Goal: Information Seeking & Learning: Learn about a topic

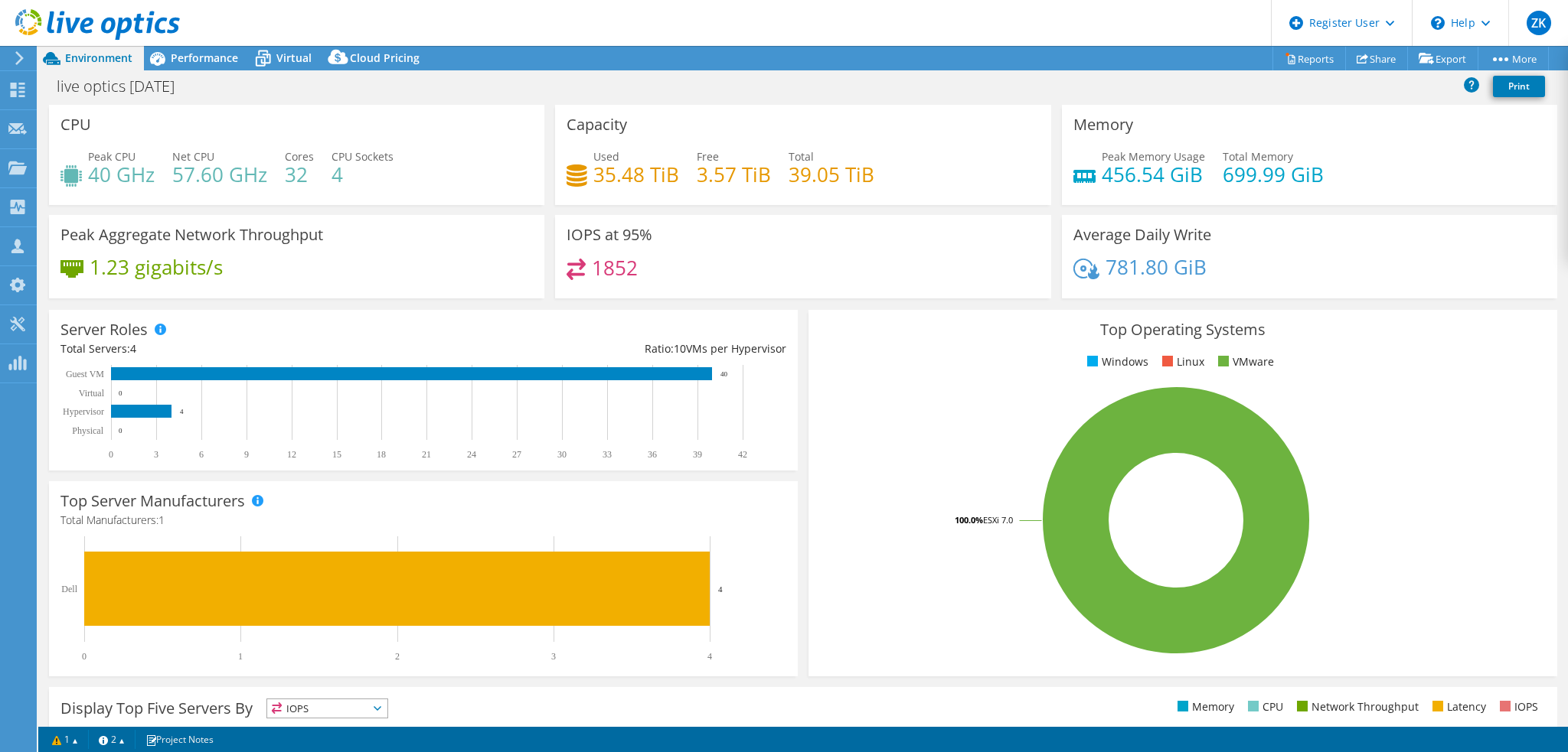
select select "USD"
click at [76, 741] on link "1" at bounding box center [65, 739] width 47 height 19
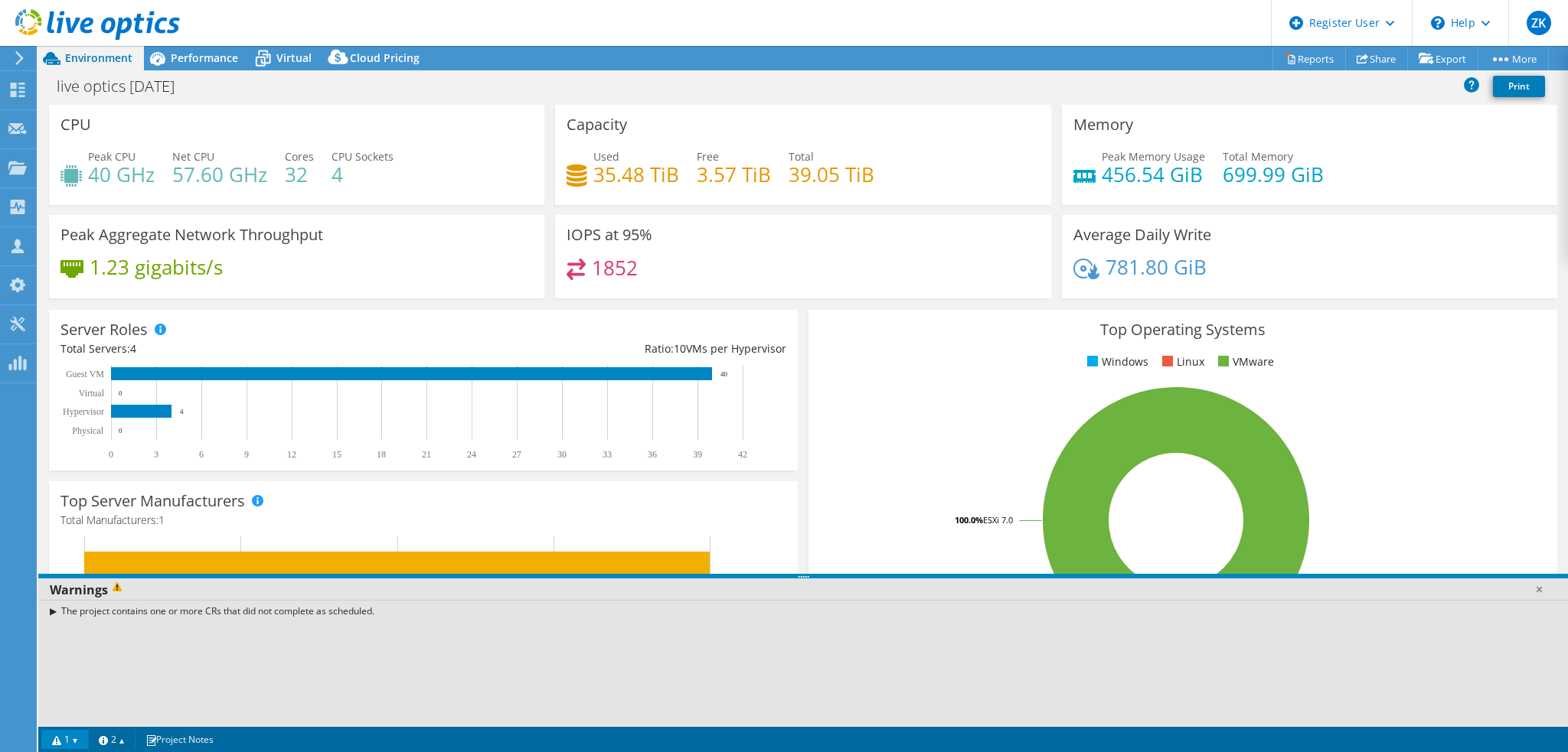
click at [76, 741] on link "1" at bounding box center [65, 739] width 47 height 19
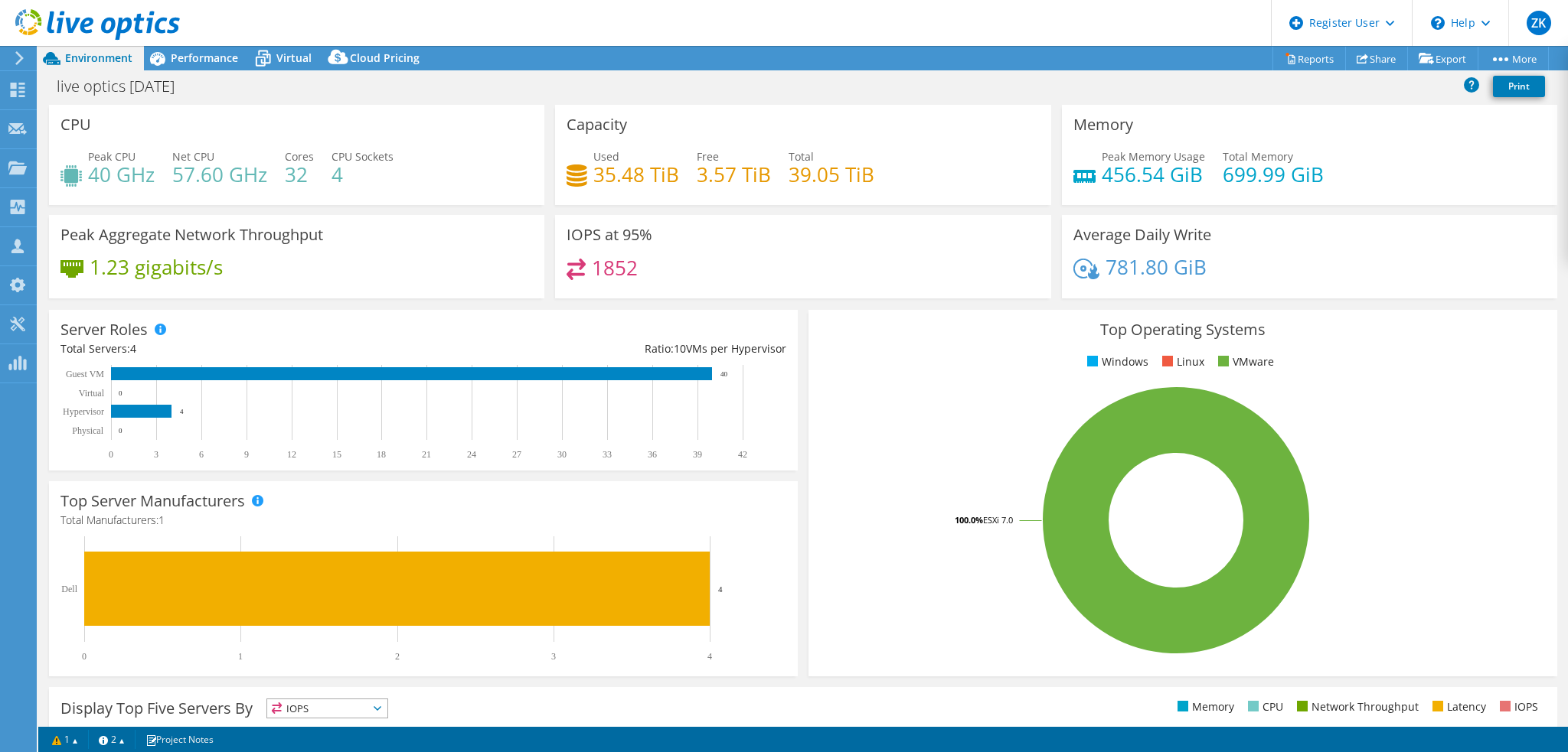
click at [878, 191] on div "Used 35.48 TiB Free 3.57 TiB Total 39.05 TiB" at bounding box center [802, 173] width 472 height 50
click at [220, 66] on div "Performance" at bounding box center [197, 58] width 105 height 24
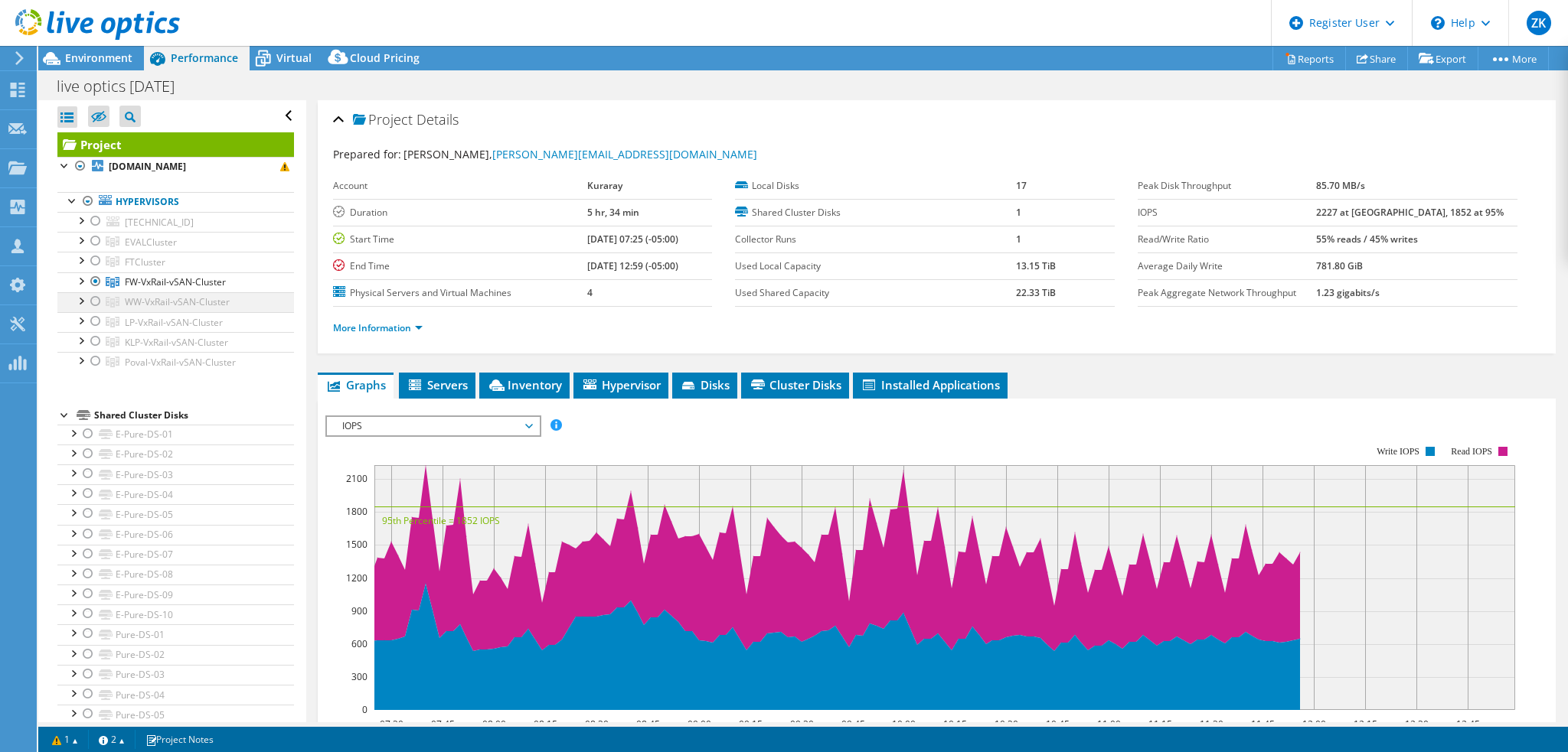
click at [95, 301] on div at bounding box center [95, 301] width 15 height 18
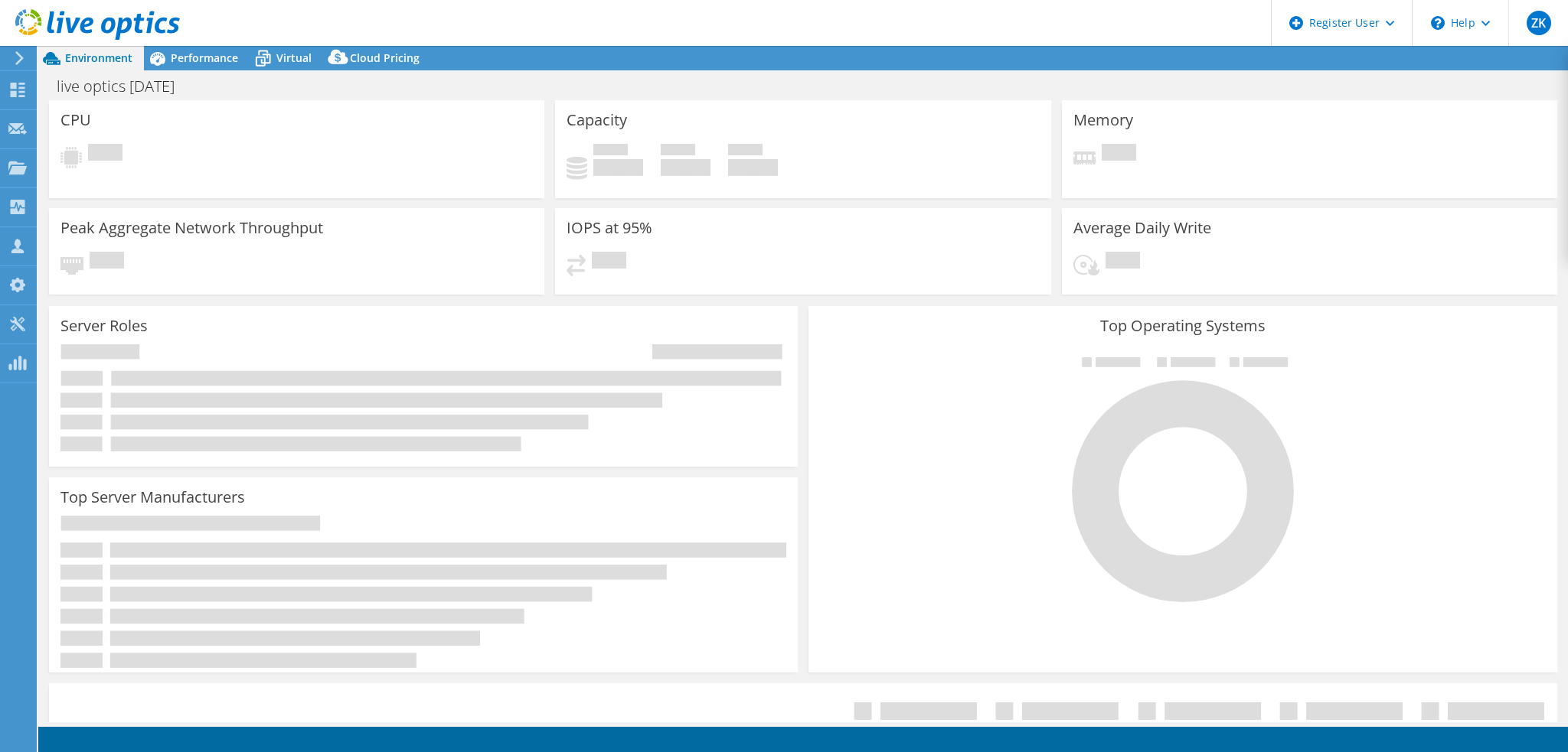
select select "USD"
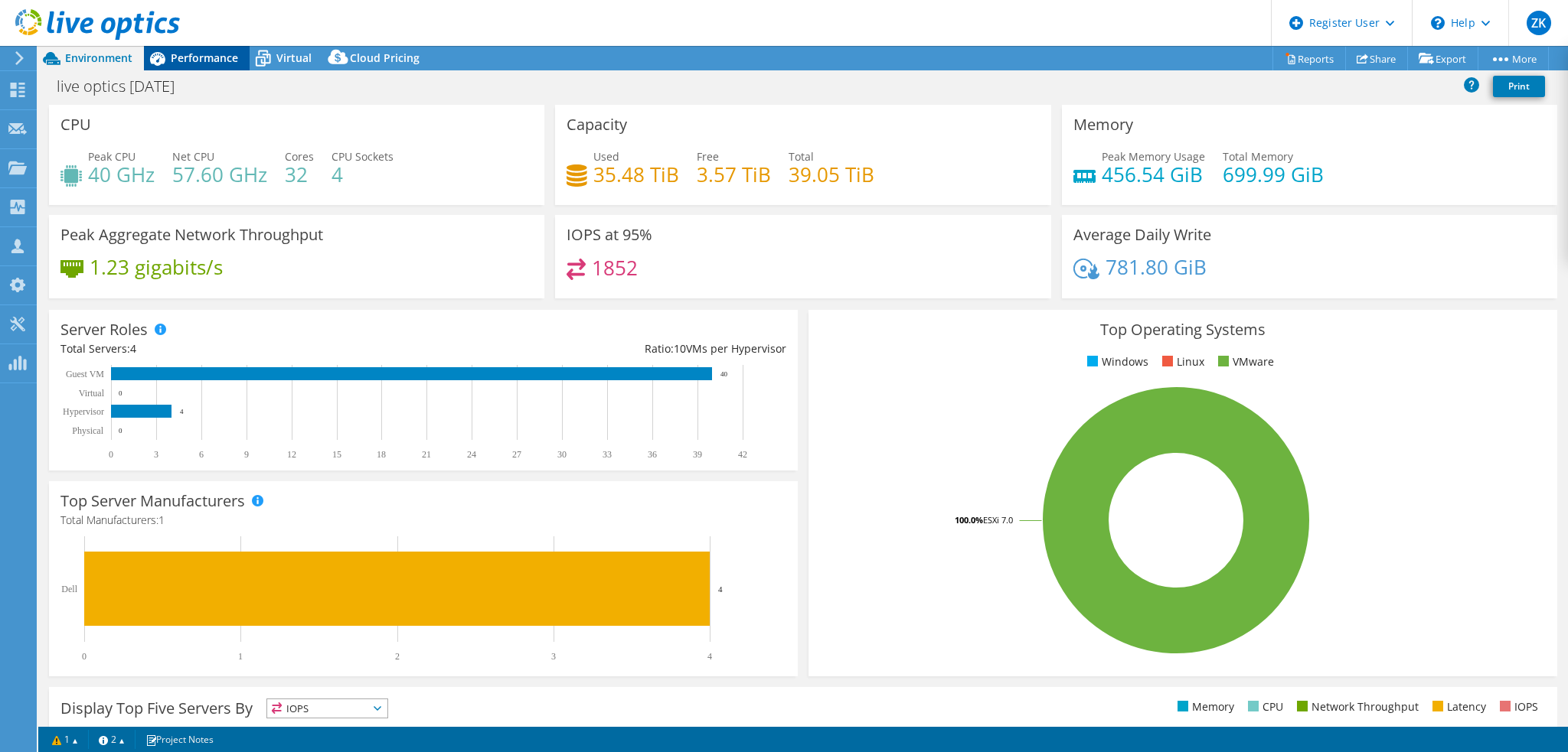
click at [205, 58] on span "Performance" at bounding box center [204, 58] width 67 height 15
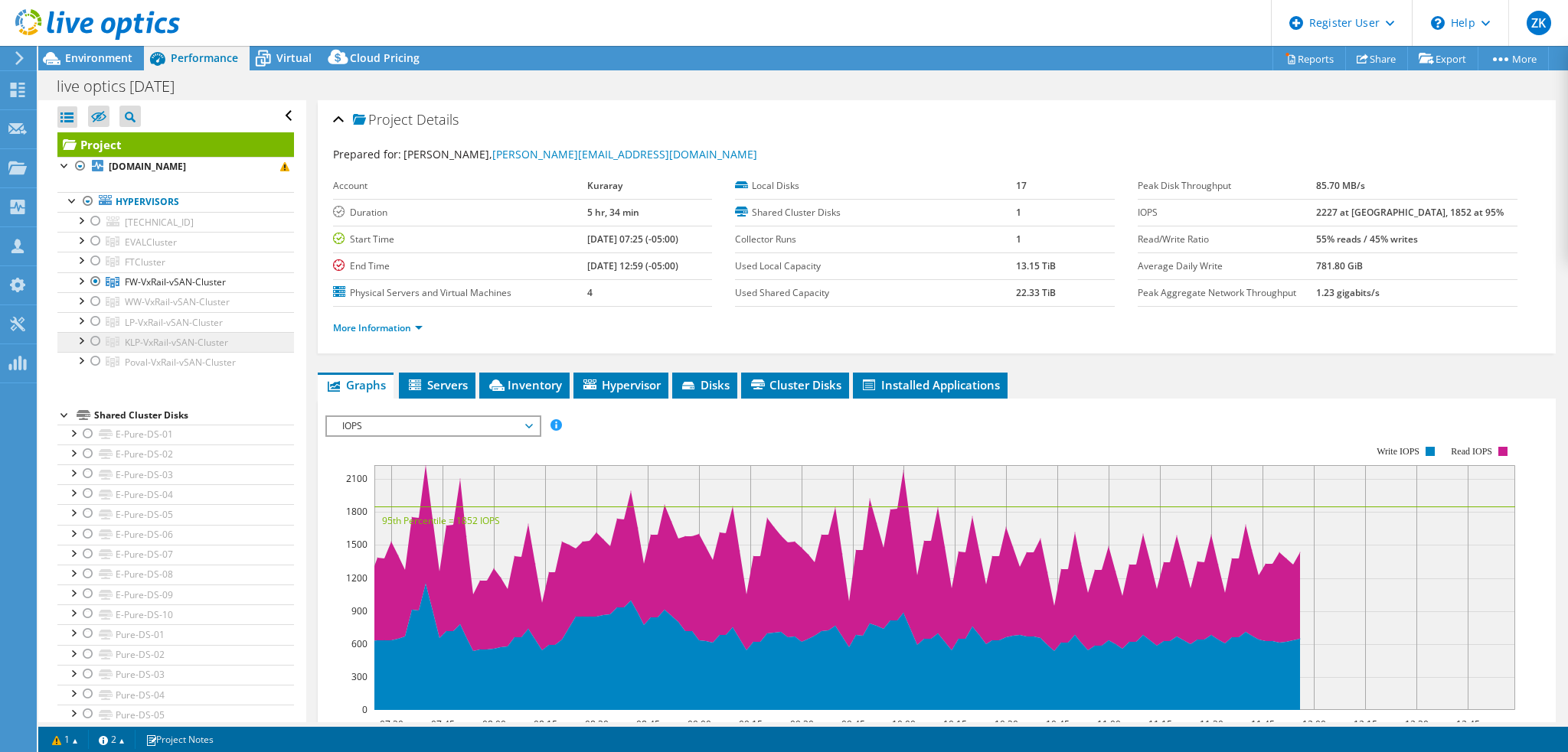
scroll to position [76, 0]
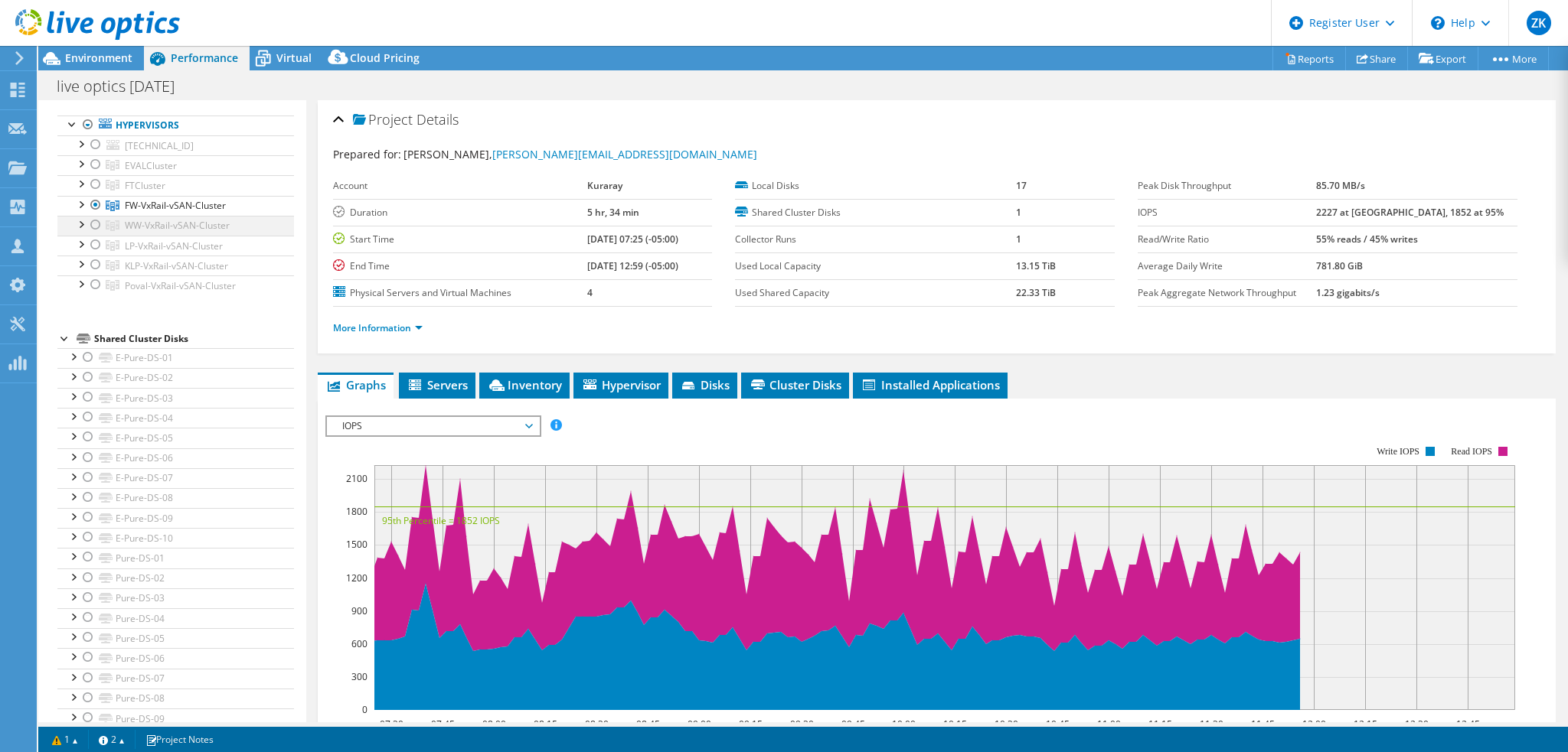
click at [93, 222] on div at bounding box center [95, 225] width 15 height 18
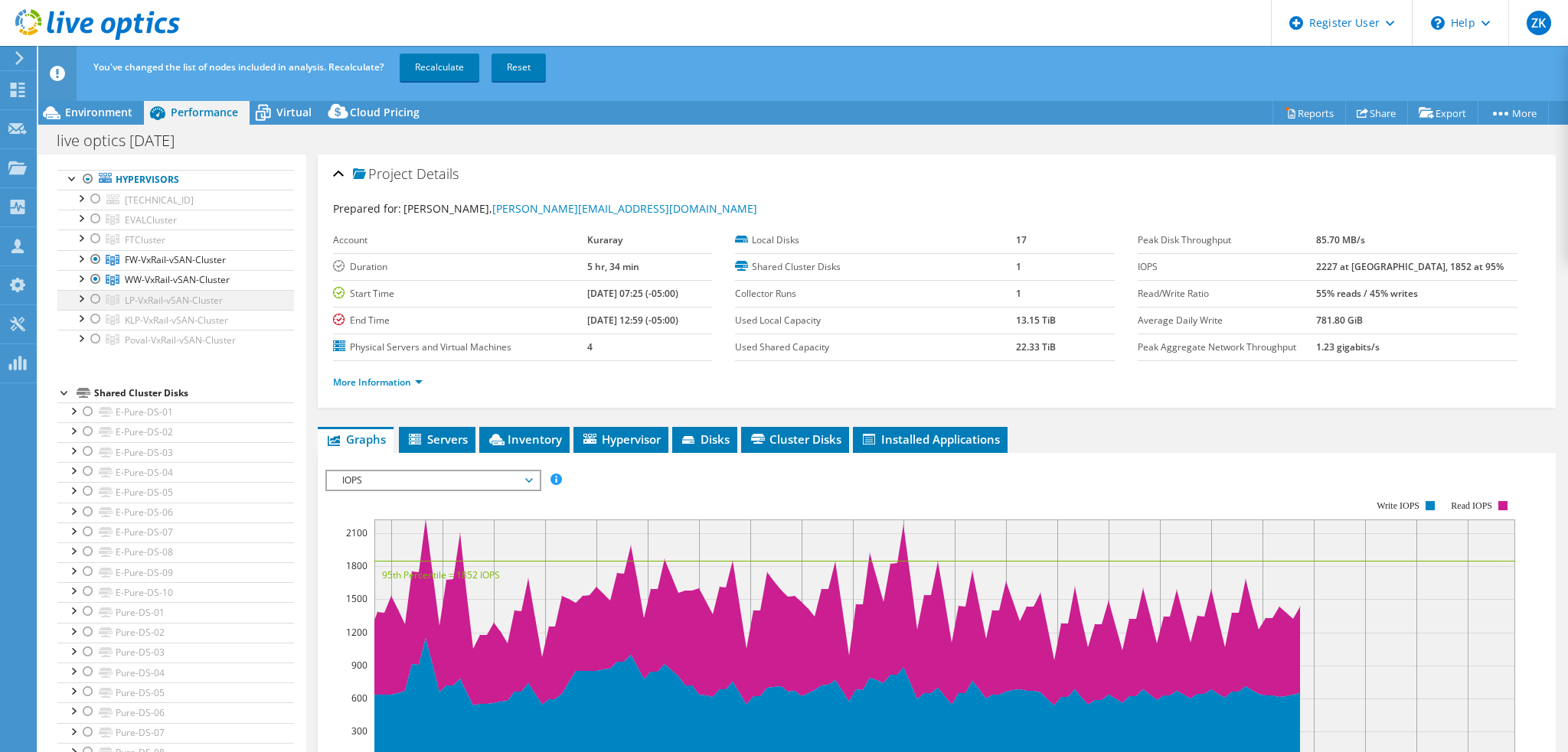
click at [95, 293] on div at bounding box center [95, 299] width 15 height 18
click at [95, 321] on div at bounding box center [95, 319] width 15 height 18
click at [95, 334] on div at bounding box center [95, 339] width 15 height 18
click at [435, 66] on link "Recalculate" at bounding box center [439, 67] width 80 height 27
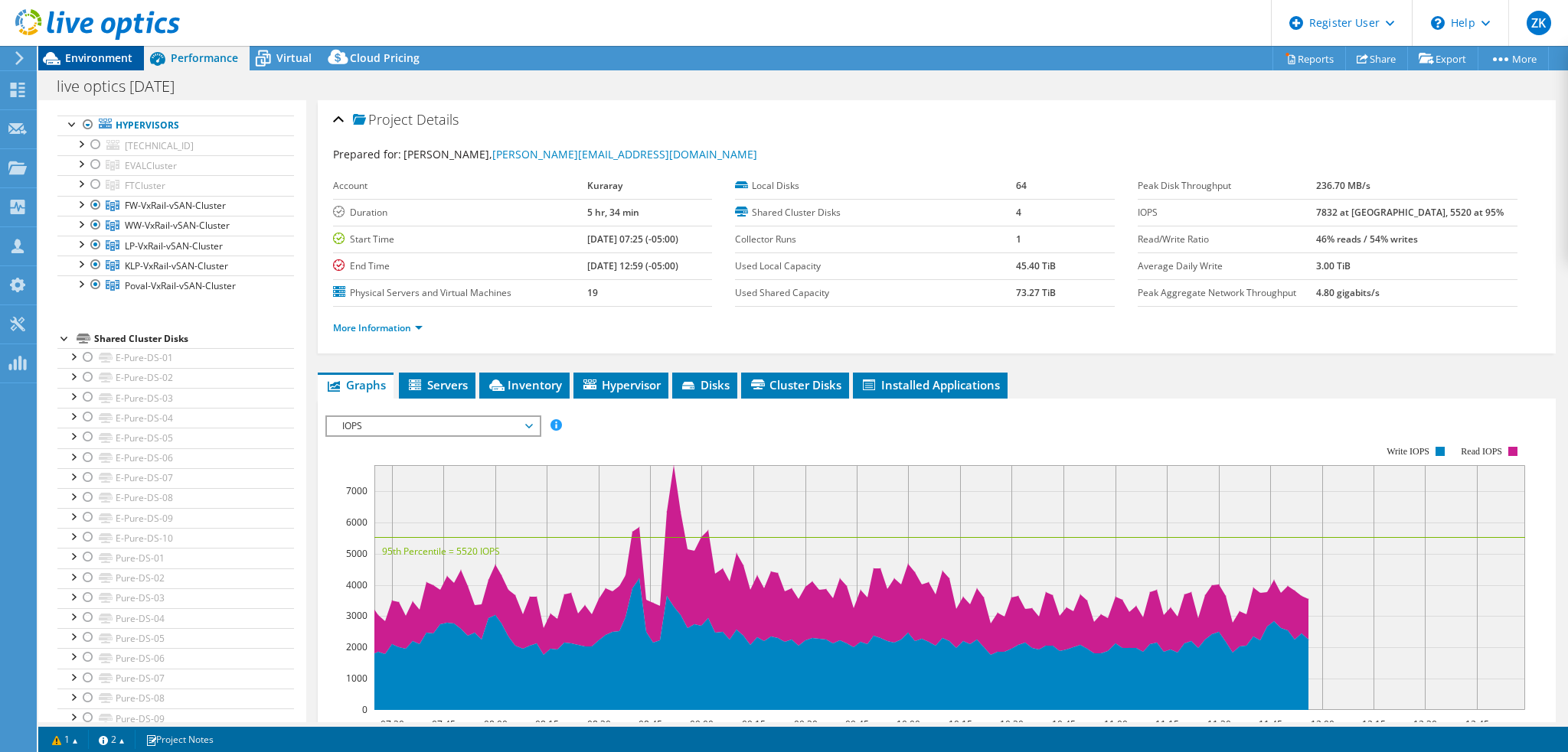
click at [94, 62] on span "Environment" at bounding box center [99, 58] width 67 height 15
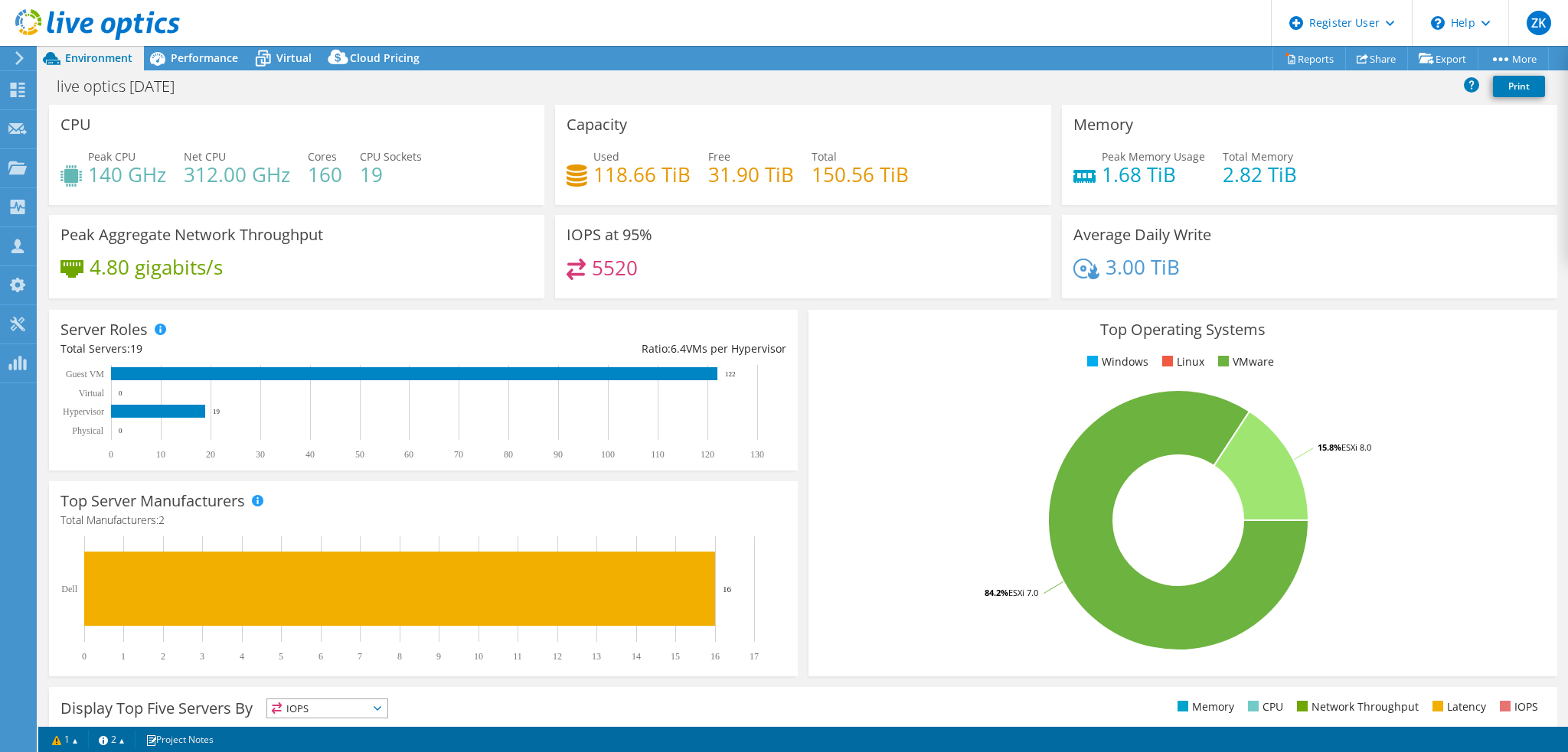
click at [1056, 143] on div "Memory Peak Memory Usage 1.68 TiB Total Memory 2.82 TiB" at bounding box center [1309, 155] width 506 height 101
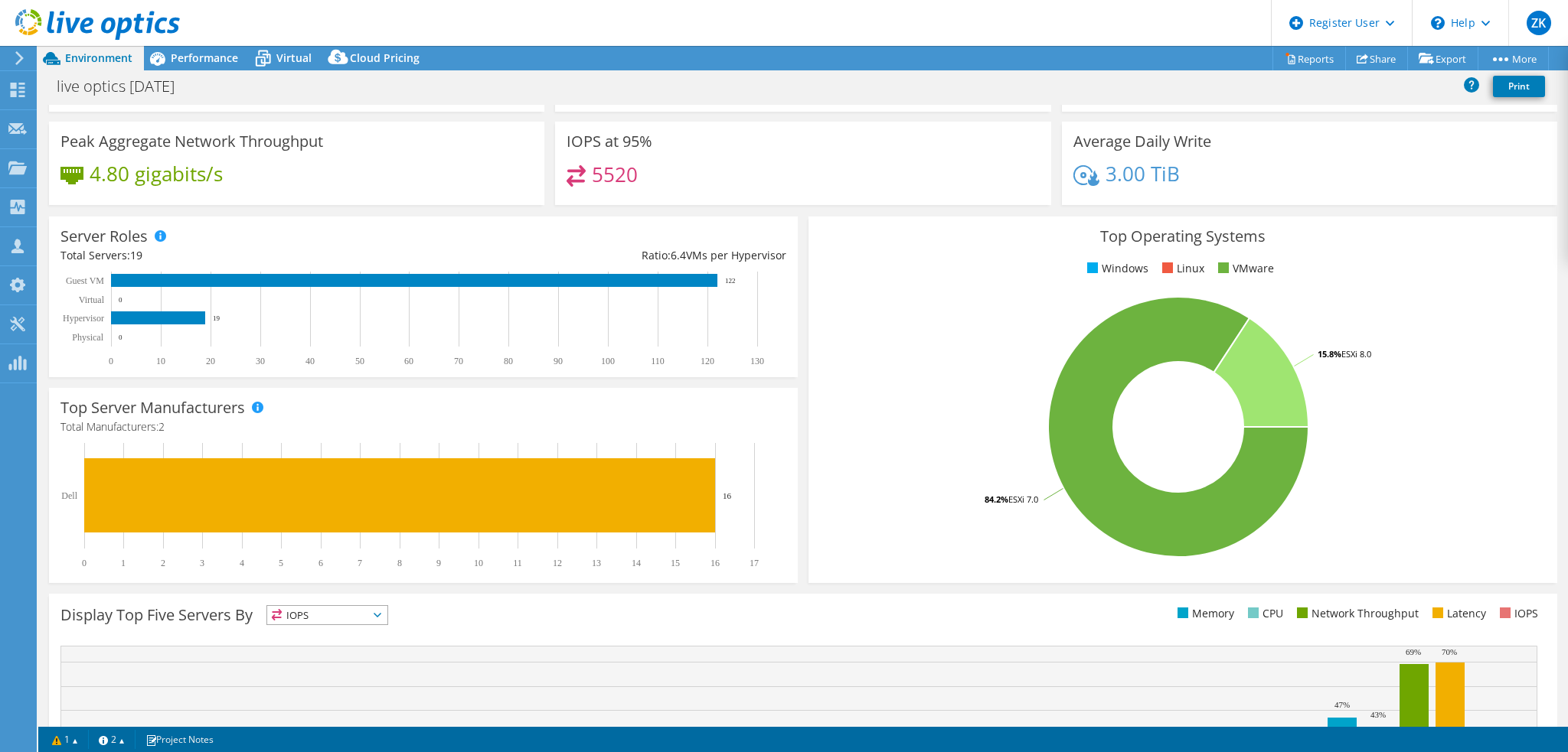
scroll to position [39, 0]
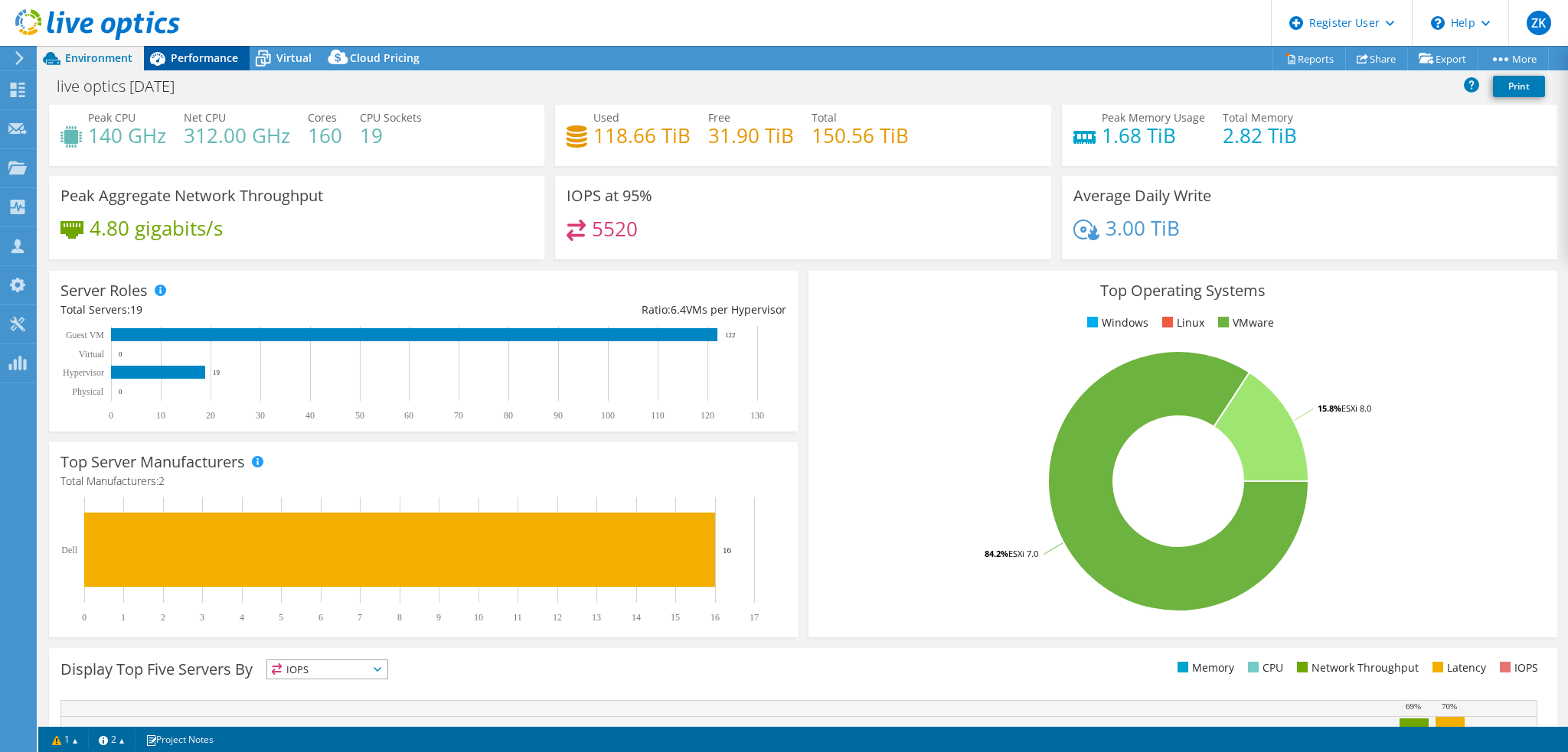
click at [195, 53] on span "Performance" at bounding box center [204, 58] width 67 height 15
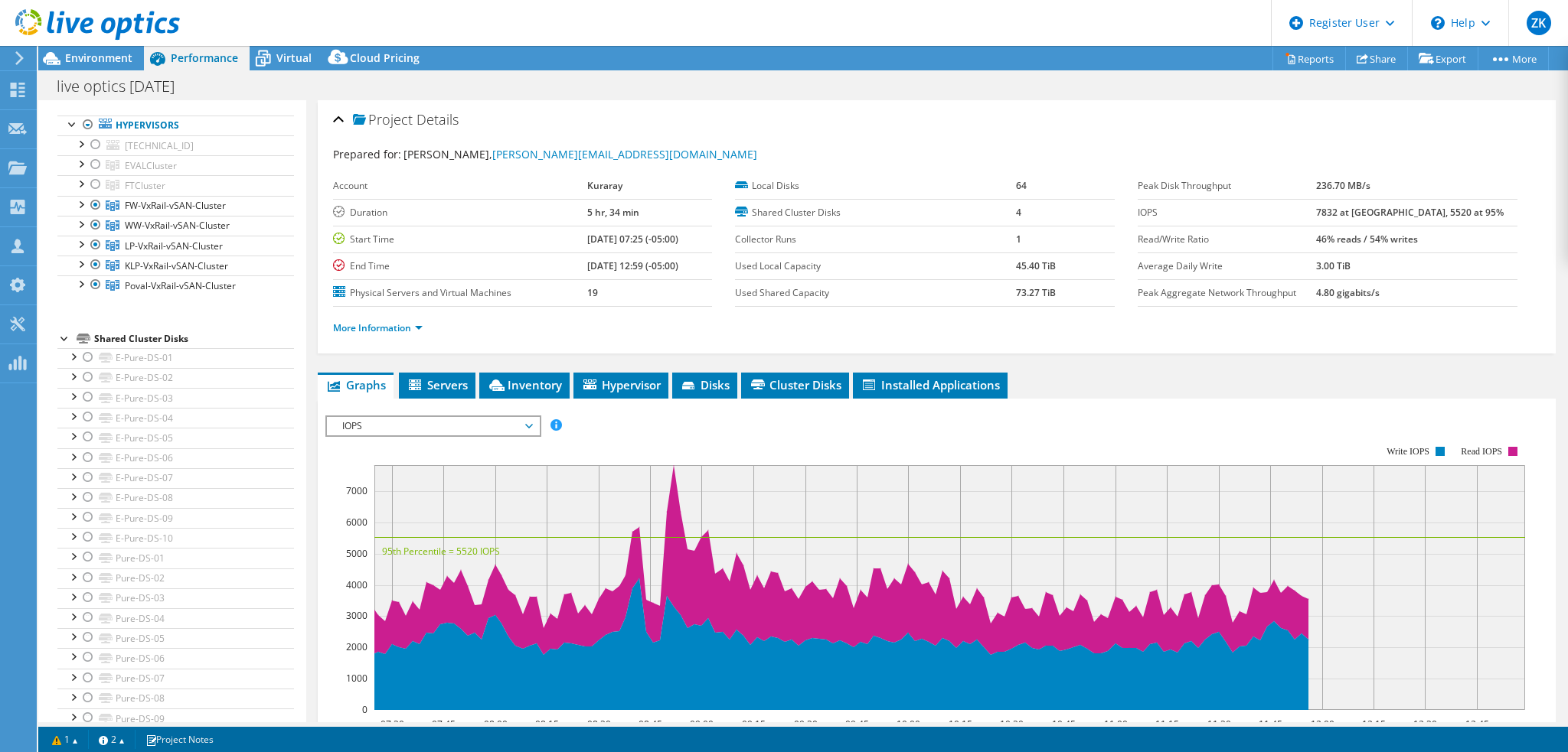
scroll to position [0, 0]
drag, startPoint x: 515, startPoint y: 381, endPoint x: 551, endPoint y: 374, distance: 36.7
click at [532, 389] on span "Inventory" at bounding box center [524, 385] width 75 height 15
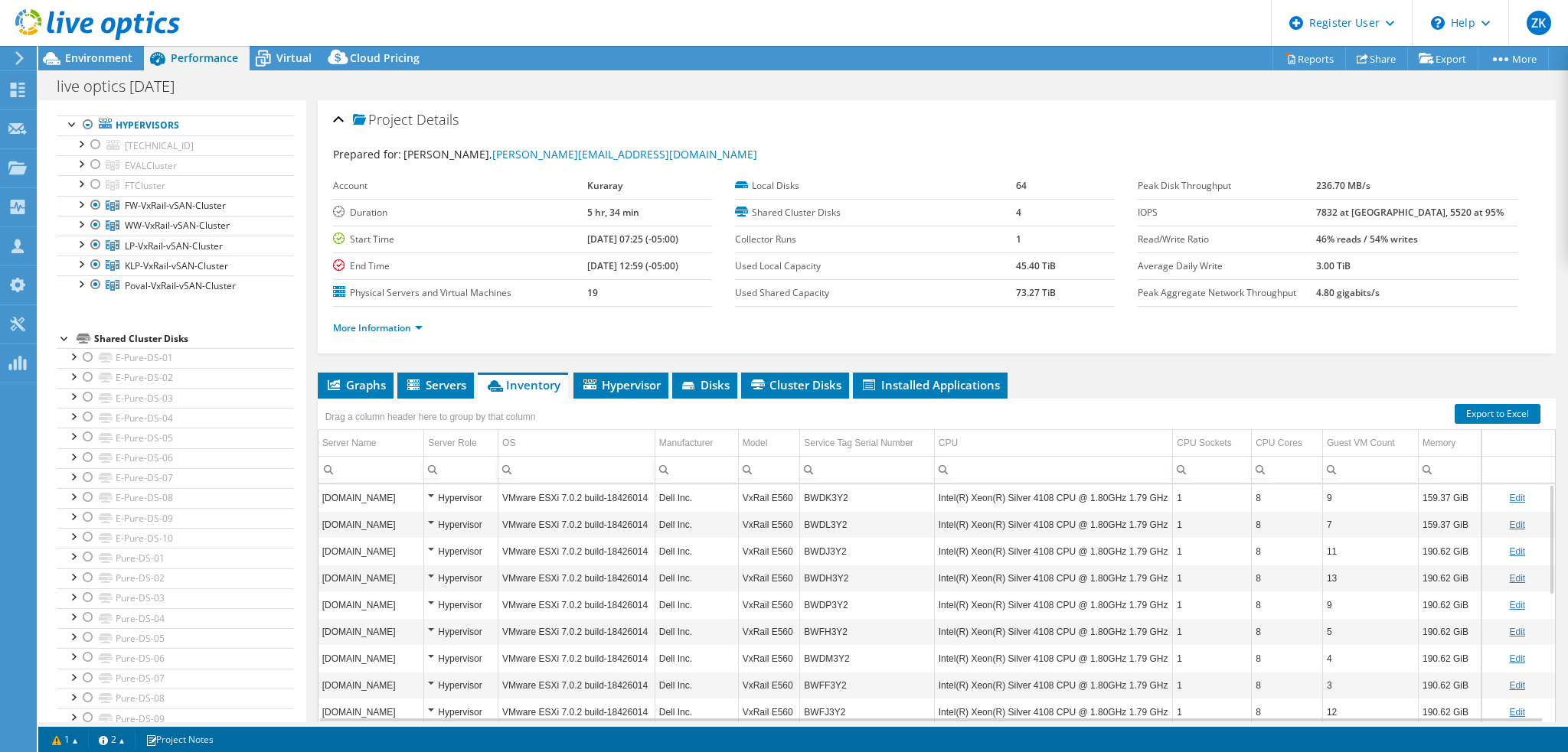
click at [1248, 347] on div "More Information" at bounding box center [936, 327] width 1207 height 43
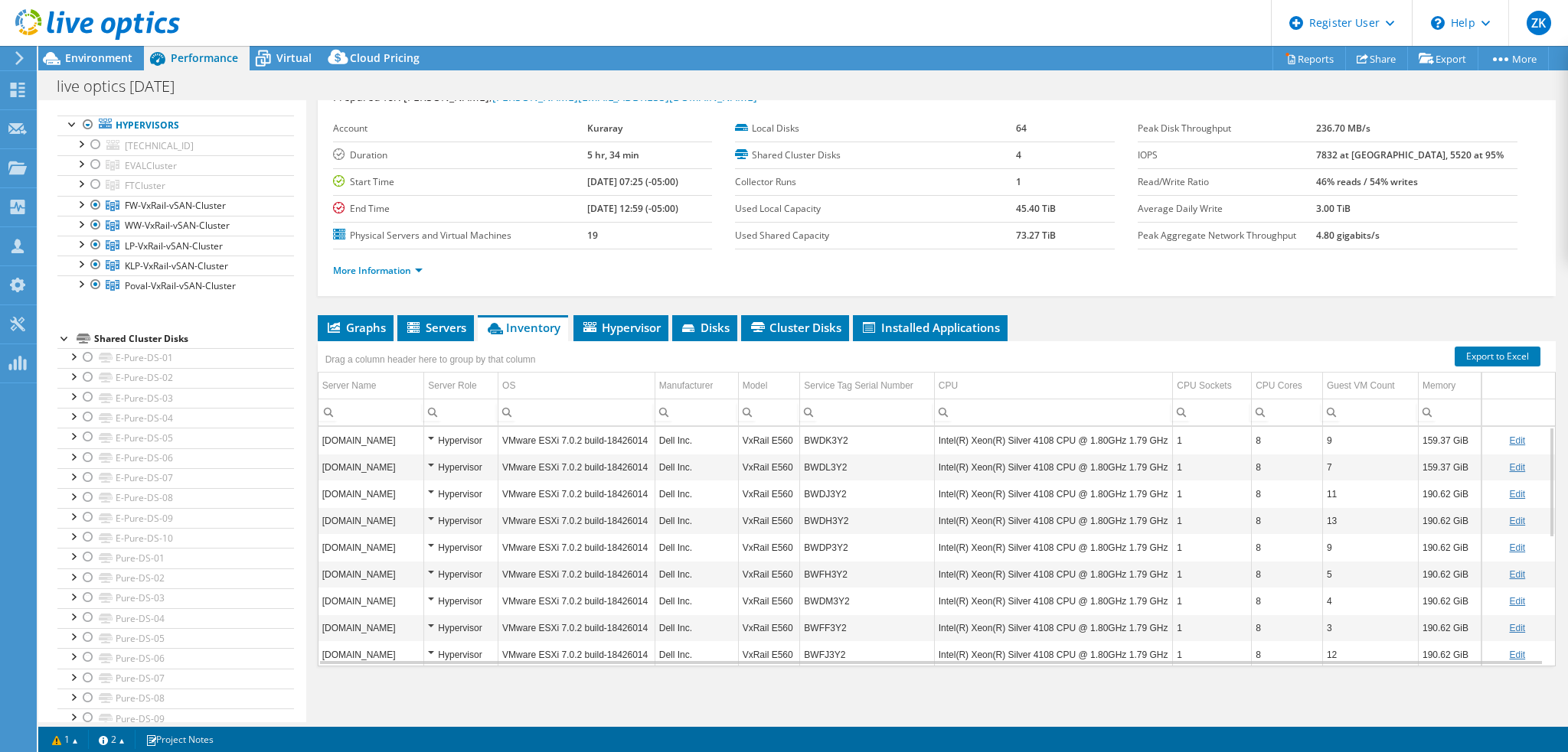
click at [1090, 324] on ul "Graphs Servers Inventory Hypervisor Disks Cluster Disks Installed Applications" at bounding box center [936, 328] width 1238 height 26
click at [1047, 307] on div "Project Details Prepared for: Tommie Seals, Tommie.Seals@kuraray.com Account Ku…" at bounding box center [936, 384] width 1260 height 682
click at [841, 467] on td "BWDL3Y2" at bounding box center [867, 467] width 134 height 27
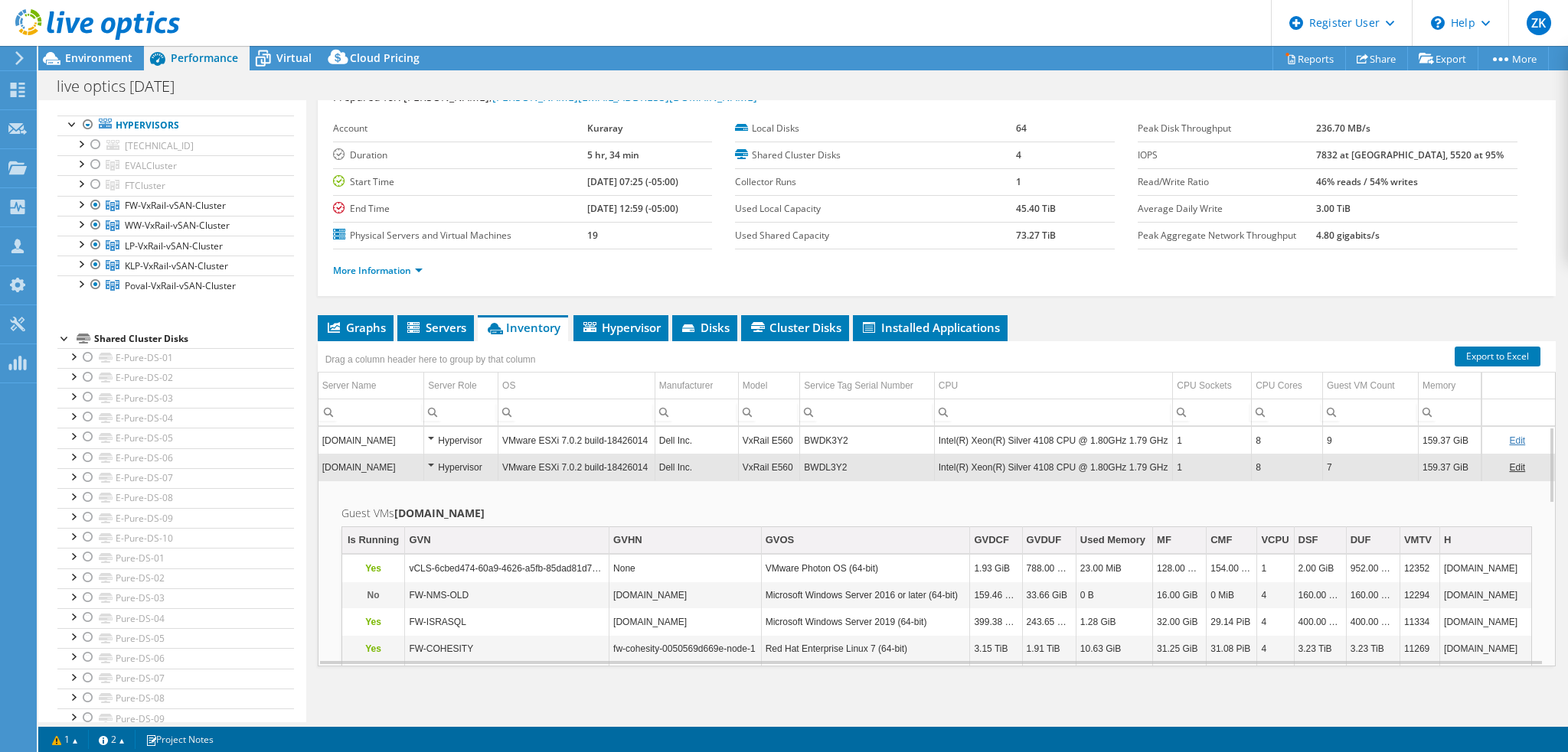
click at [841, 466] on td "BWDL3Y2" at bounding box center [867, 467] width 134 height 27
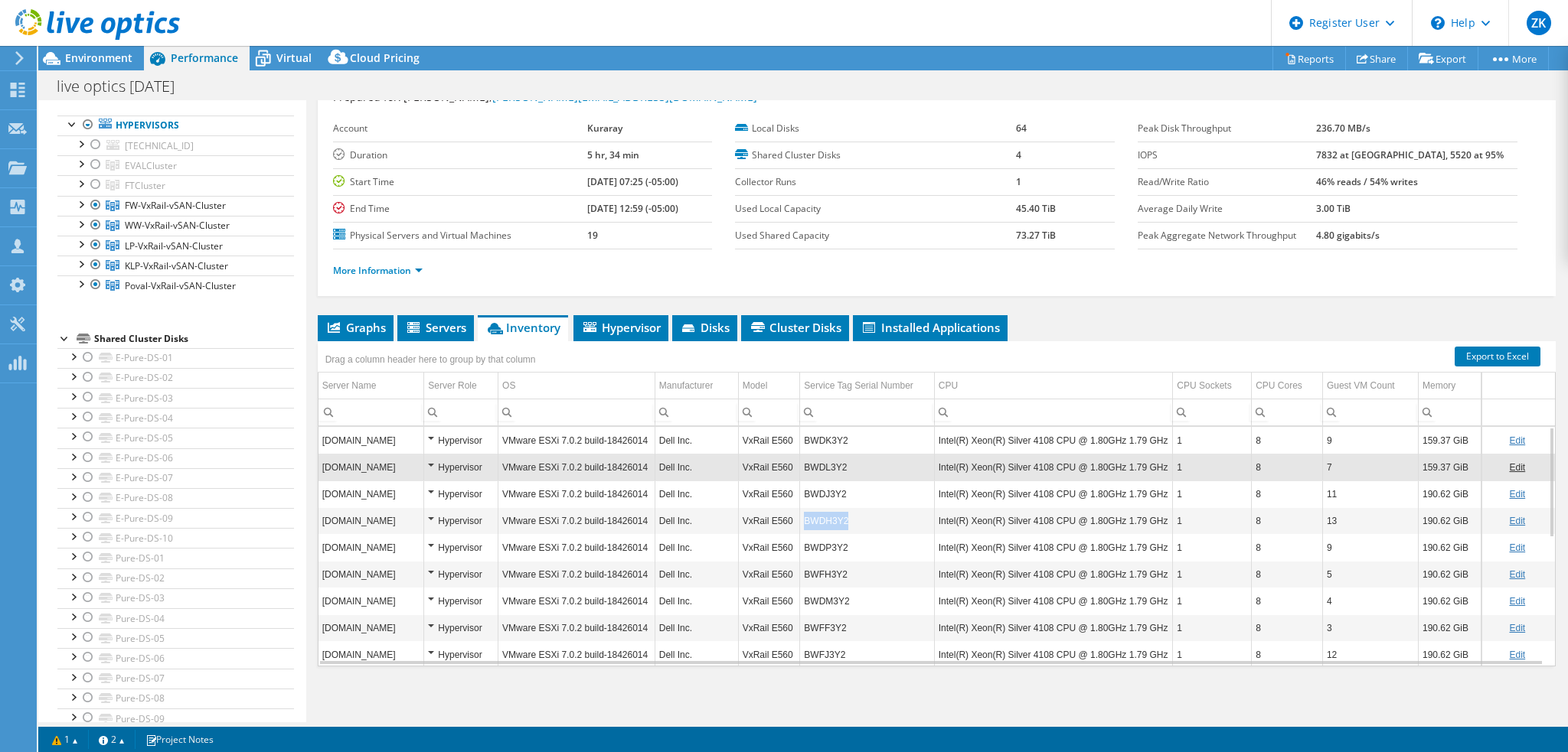
copy td "BWDH3Y2"
drag, startPoint x: 847, startPoint y: 517, endPoint x: 799, endPoint y: 520, distance: 48.1
click at [800, 520] on td "BWDH3Y2" at bounding box center [867, 521] width 134 height 27
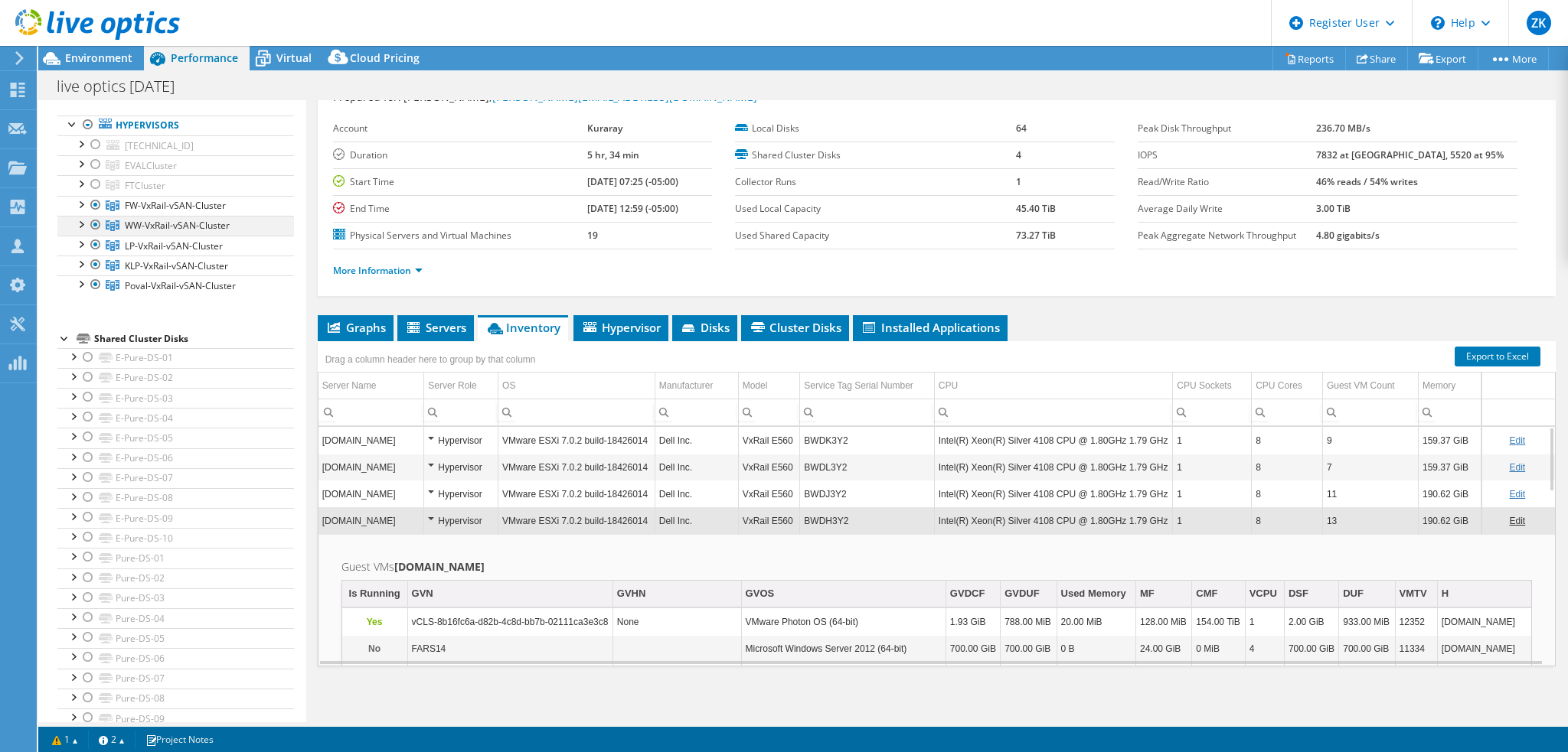
click at [98, 222] on div at bounding box center [95, 225] width 15 height 18
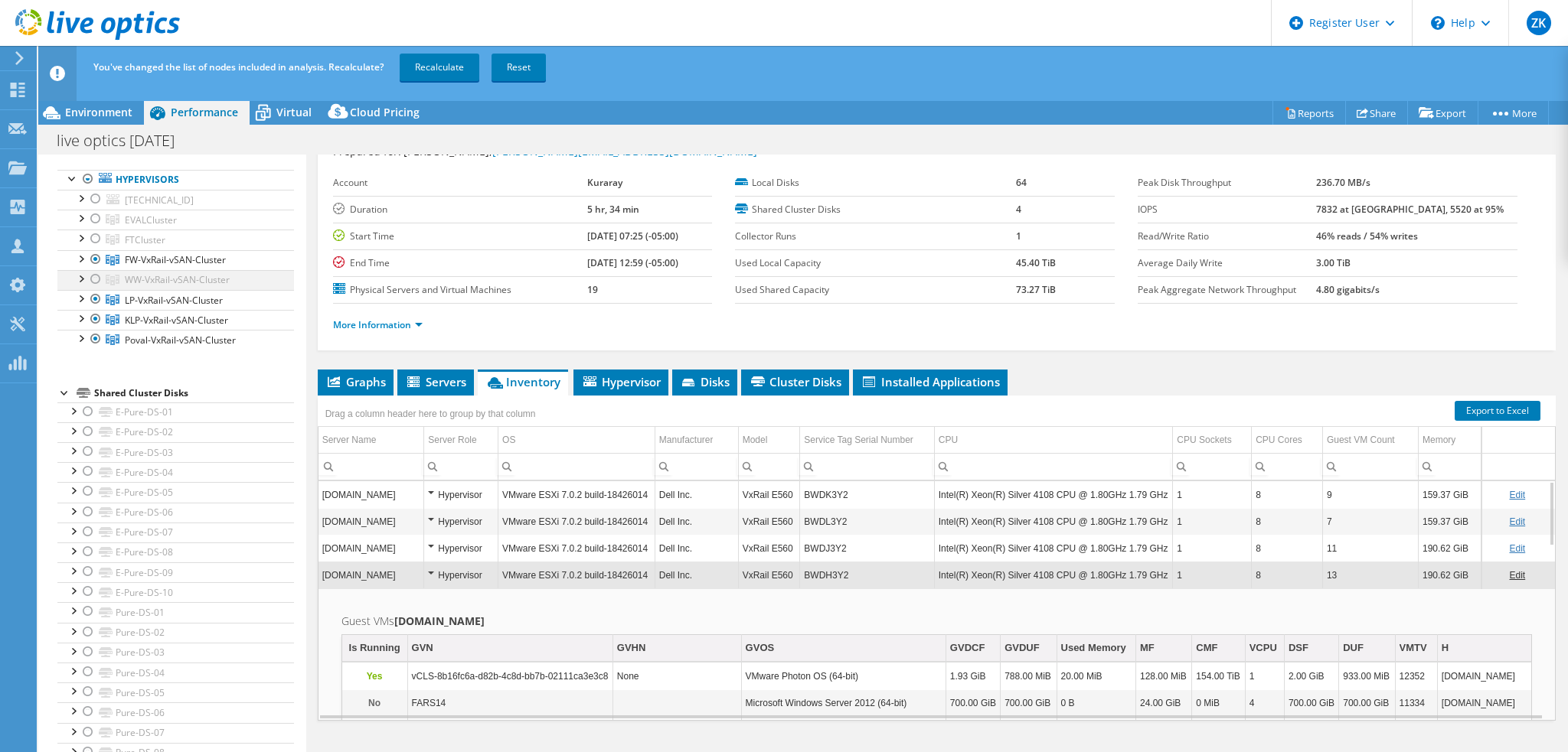
click at [100, 250] on div at bounding box center [95, 259] width 15 height 18
click at [95, 261] on div at bounding box center [95, 259] width 15 height 18
click at [96, 301] on div at bounding box center [95, 299] width 15 height 18
click at [93, 315] on div at bounding box center [95, 319] width 15 height 18
click at [95, 335] on div at bounding box center [95, 339] width 15 height 18
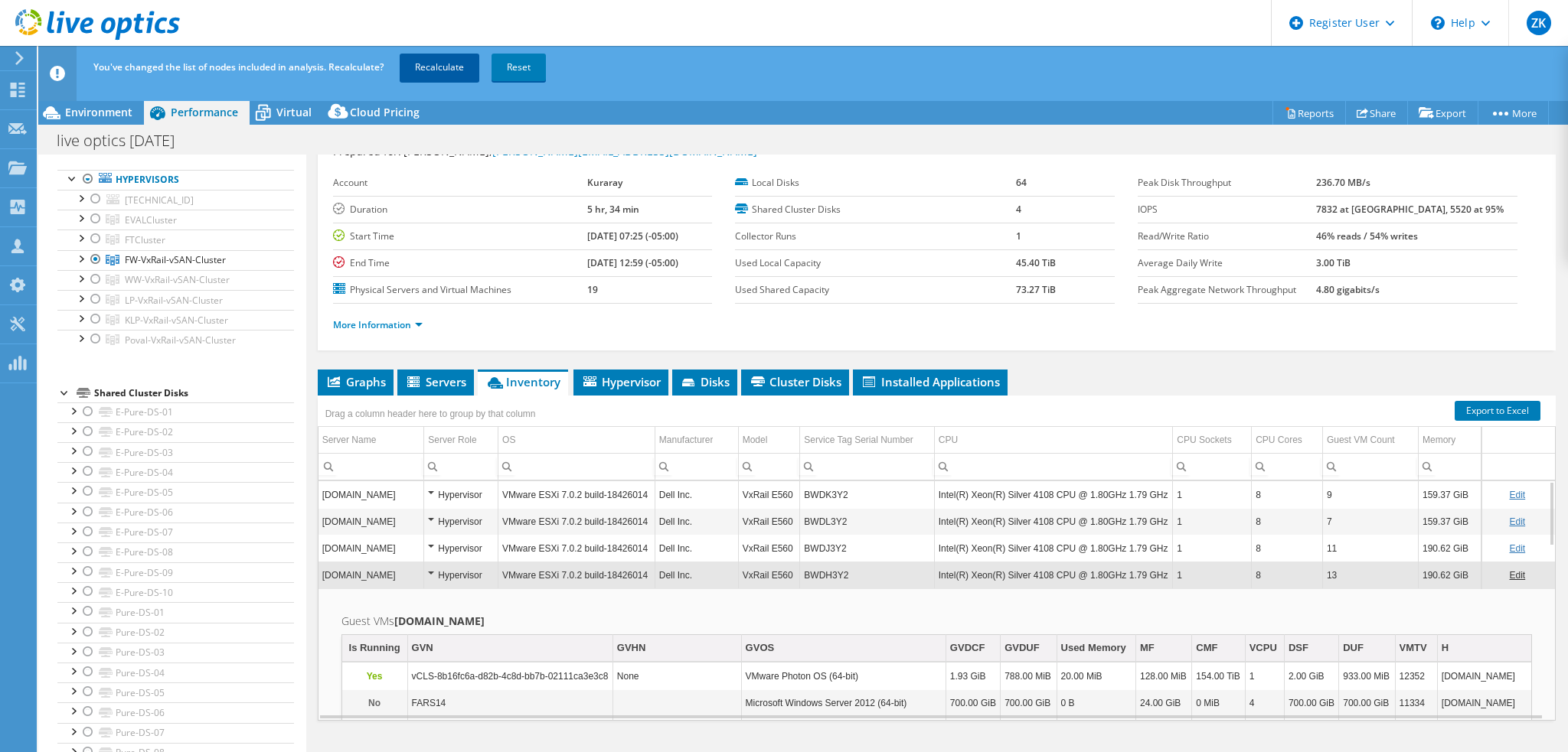
click at [455, 63] on link "Recalculate" at bounding box center [439, 67] width 80 height 27
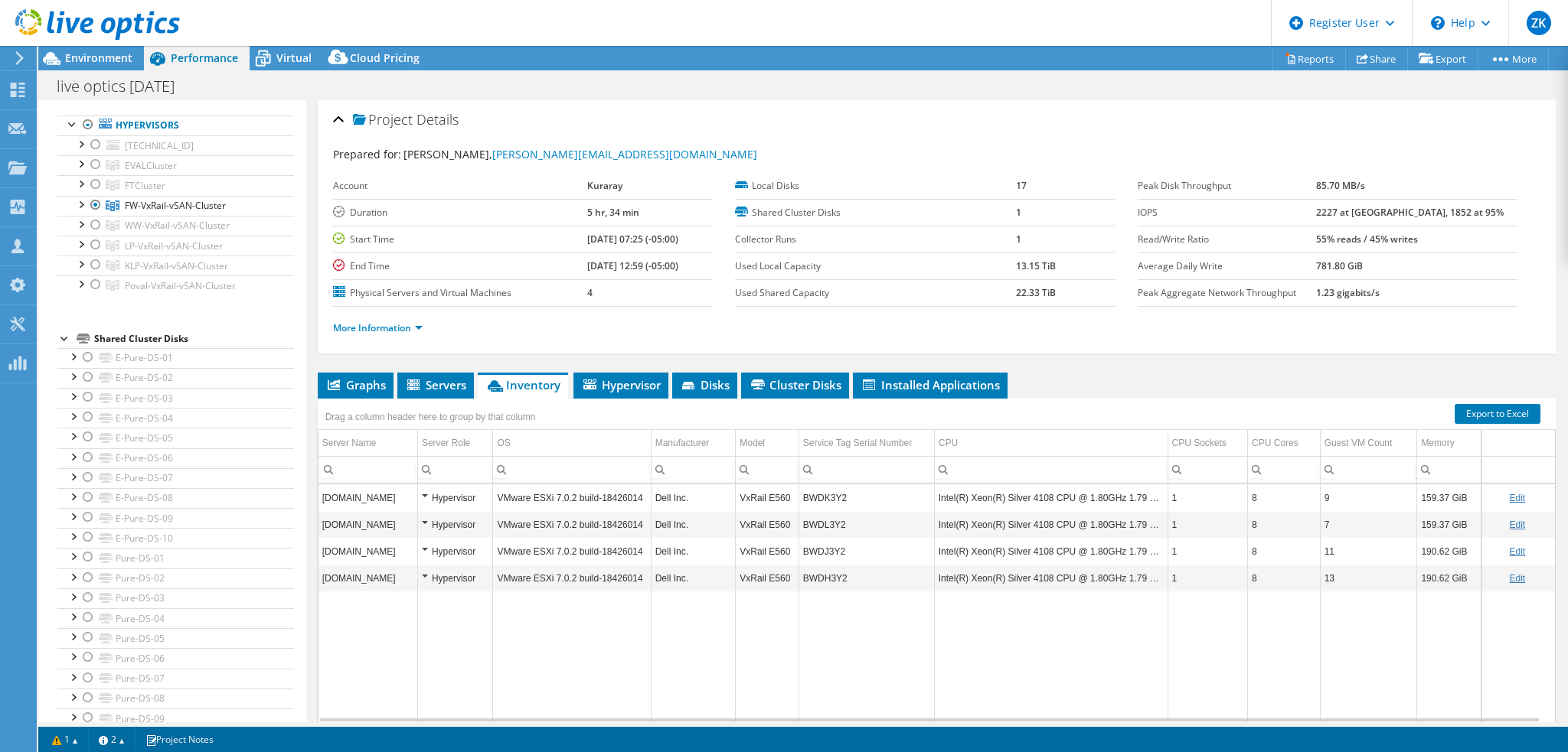
click at [714, 242] on div "Account Kuraray Duration 5 hr, 34 min Start Time 09/04/2025, 07:25 (-05:00) End…" at bounding box center [534, 240] width 403 height 134
click at [98, 220] on div at bounding box center [95, 225] width 15 height 18
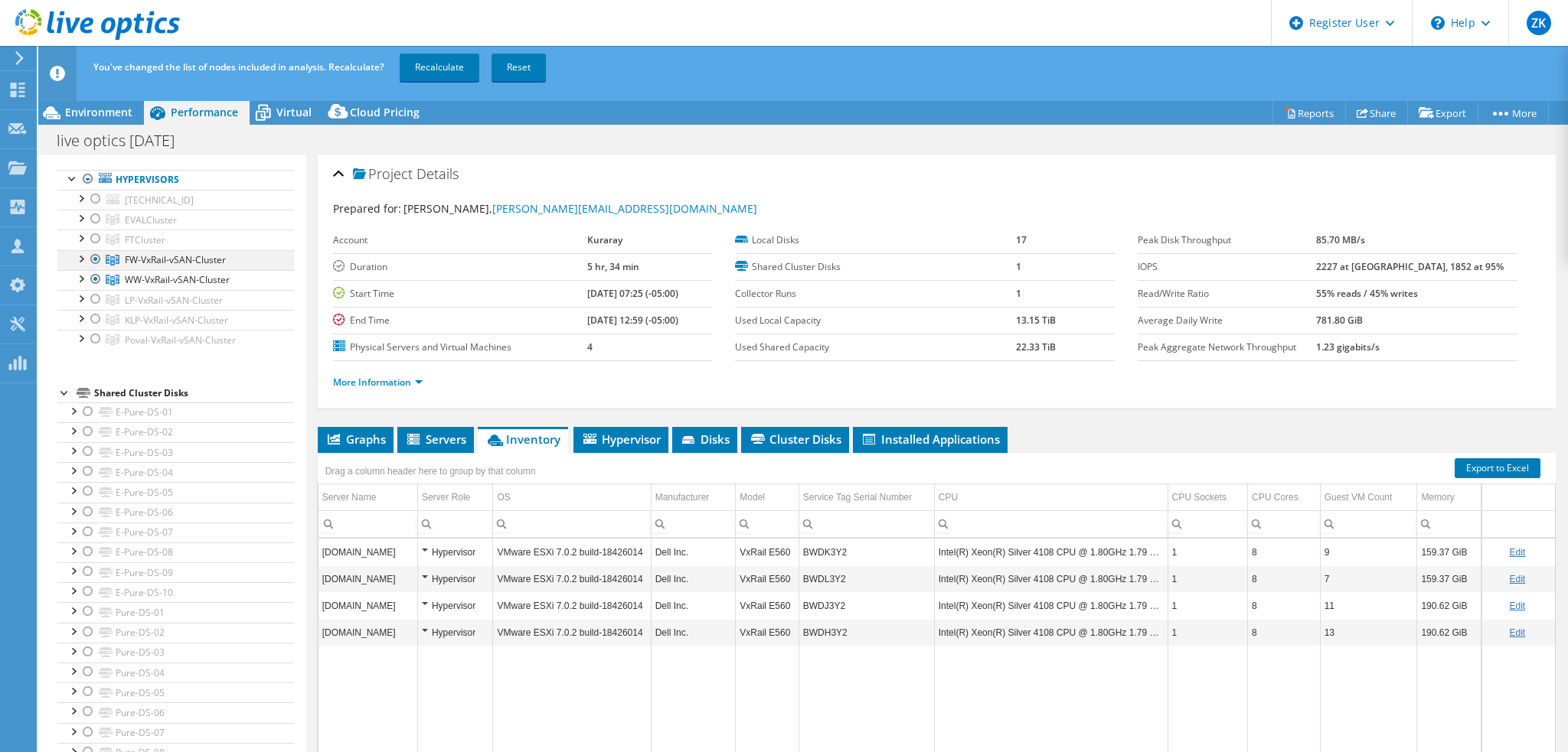
click at [93, 259] on div at bounding box center [95, 259] width 15 height 18
click at [435, 63] on link "Recalculate" at bounding box center [439, 67] width 80 height 27
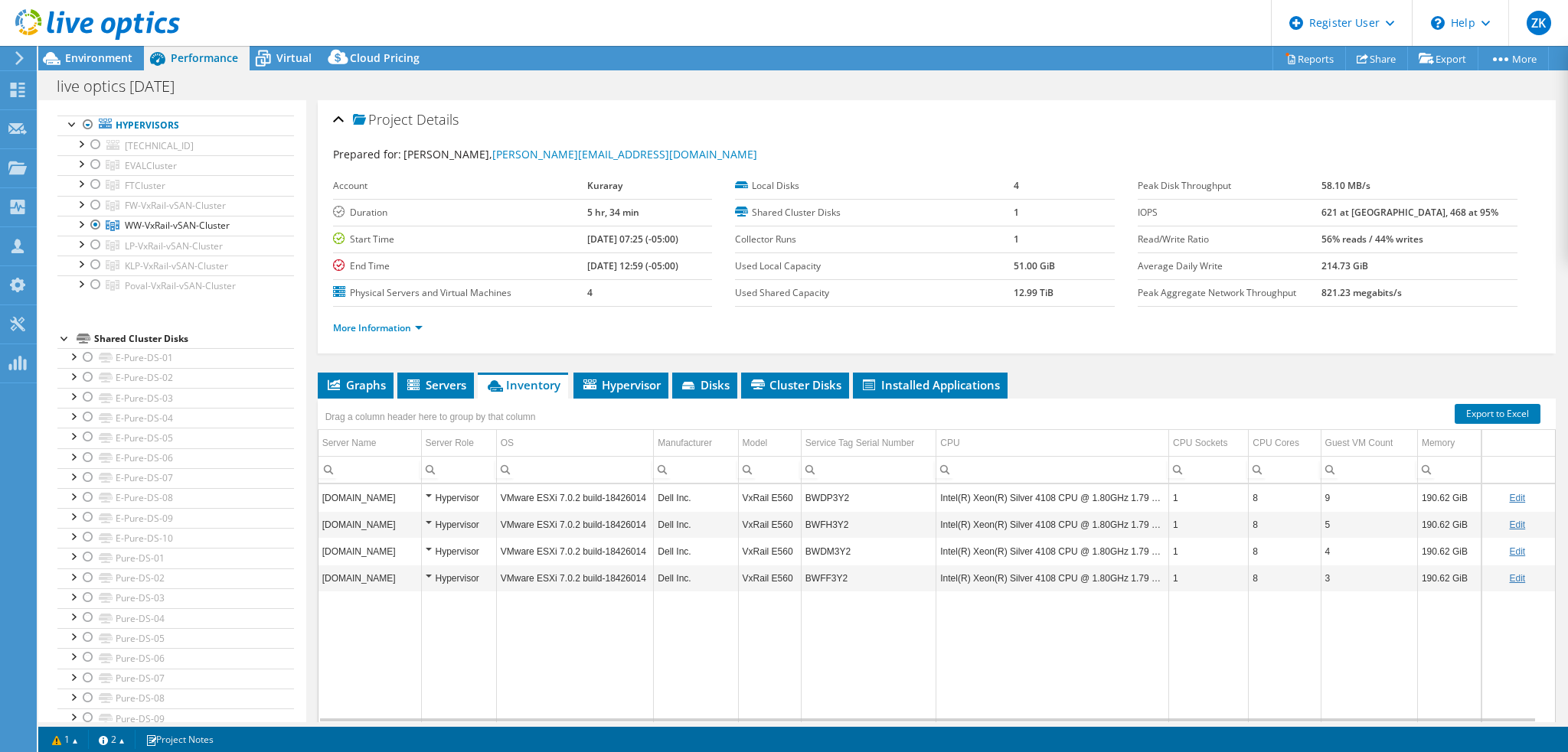
click at [125, 48] on div at bounding box center [90, 25] width 180 height 52
click at [134, 53] on div "Environment" at bounding box center [91, 58] width 105 height 24
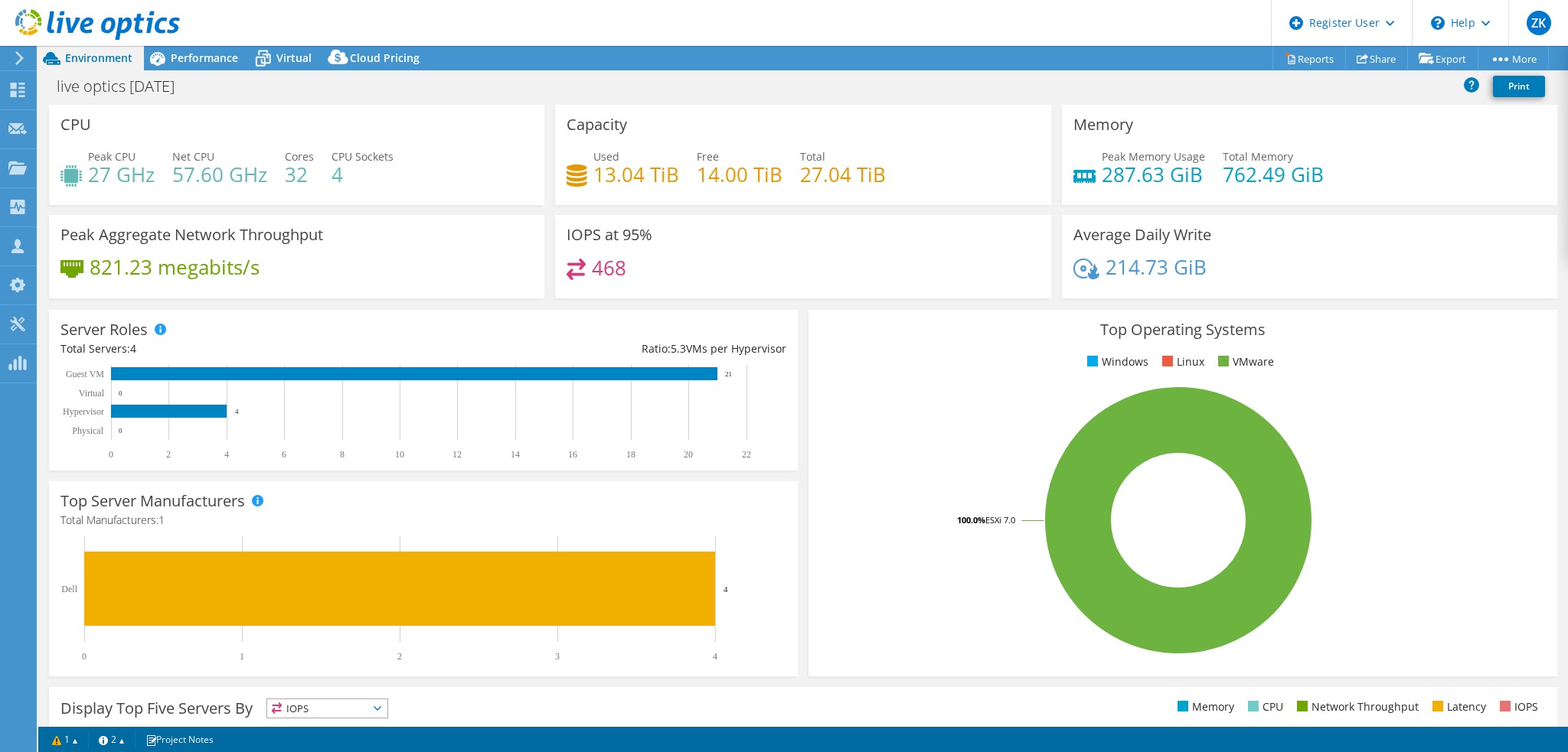
click at [535, 195] on div "CPU Peak CPU 27 GHz Net CPU 57.60 GHz Cores 32 CPU Sockets 4" at bounding box center [297, 155] width 495 height 101
click at [183, 63] on span "Performance" at bounding box center [204, 58] width 67 height 15
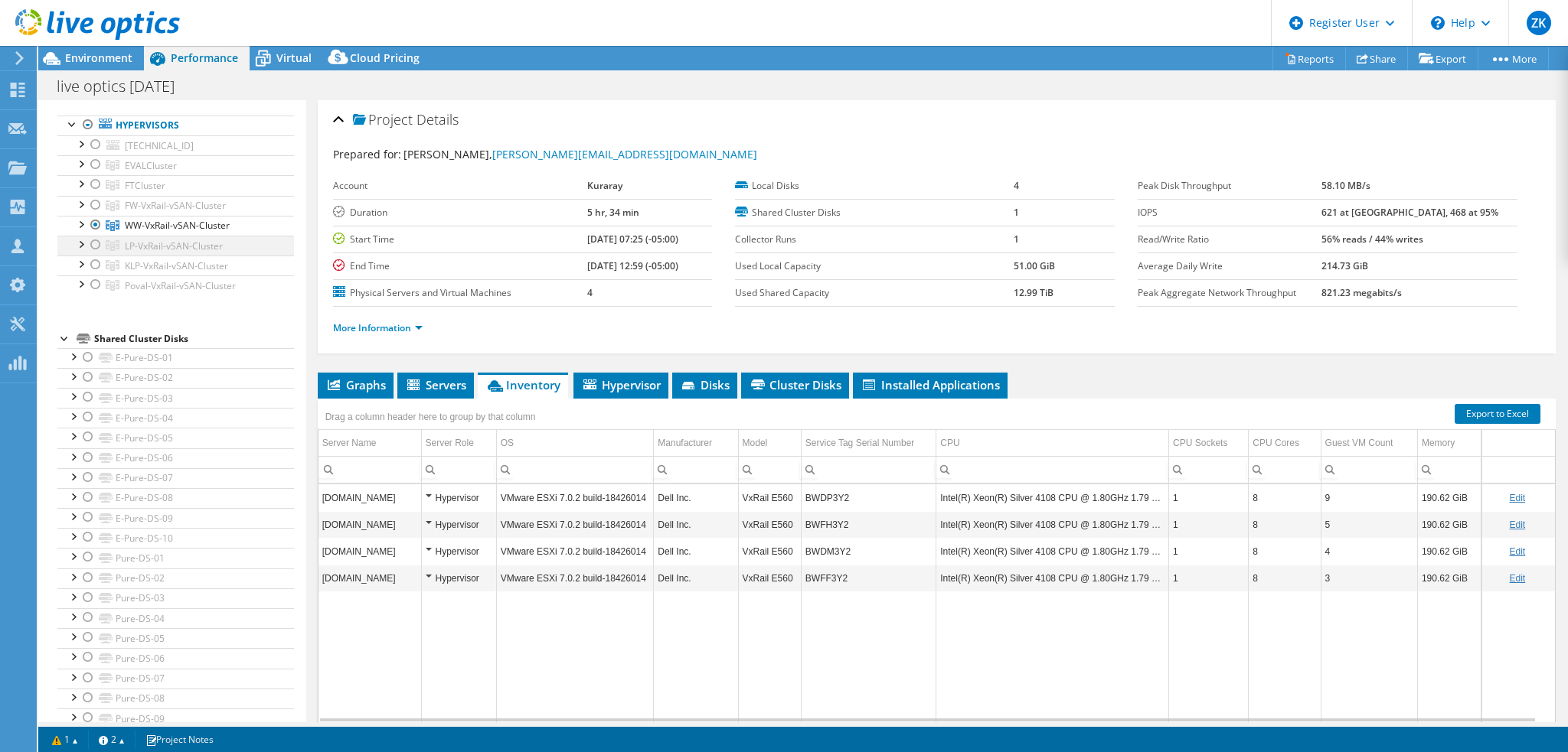
click at [98, 244] on div at bounding box center [95, 245] width 15 height 18
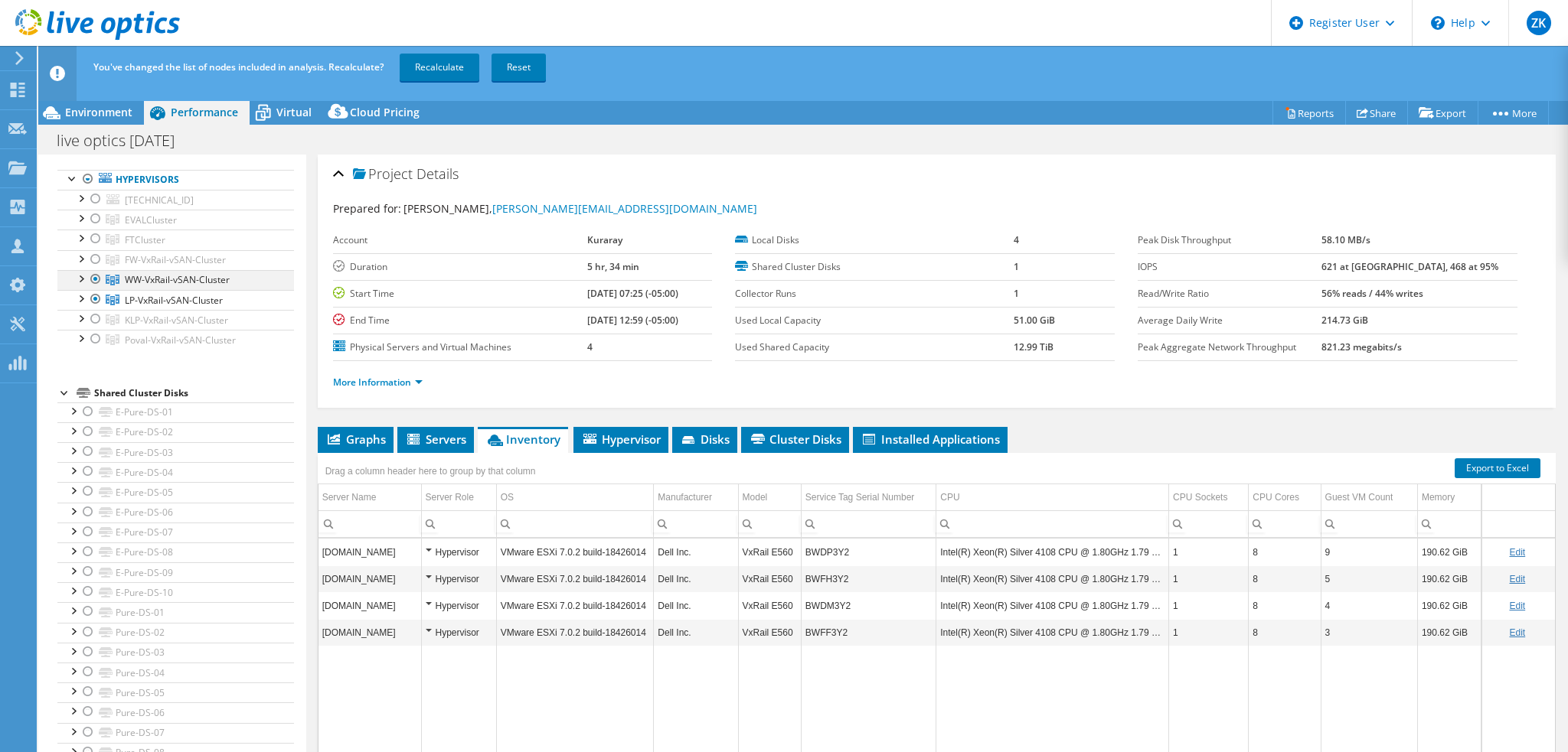
click at [95, 274] on div at bounding box center [95, 279] width 15 height 18
click at [423, 54] on link "Recalculate" at bounding box center [439, 67] width 80 height 27
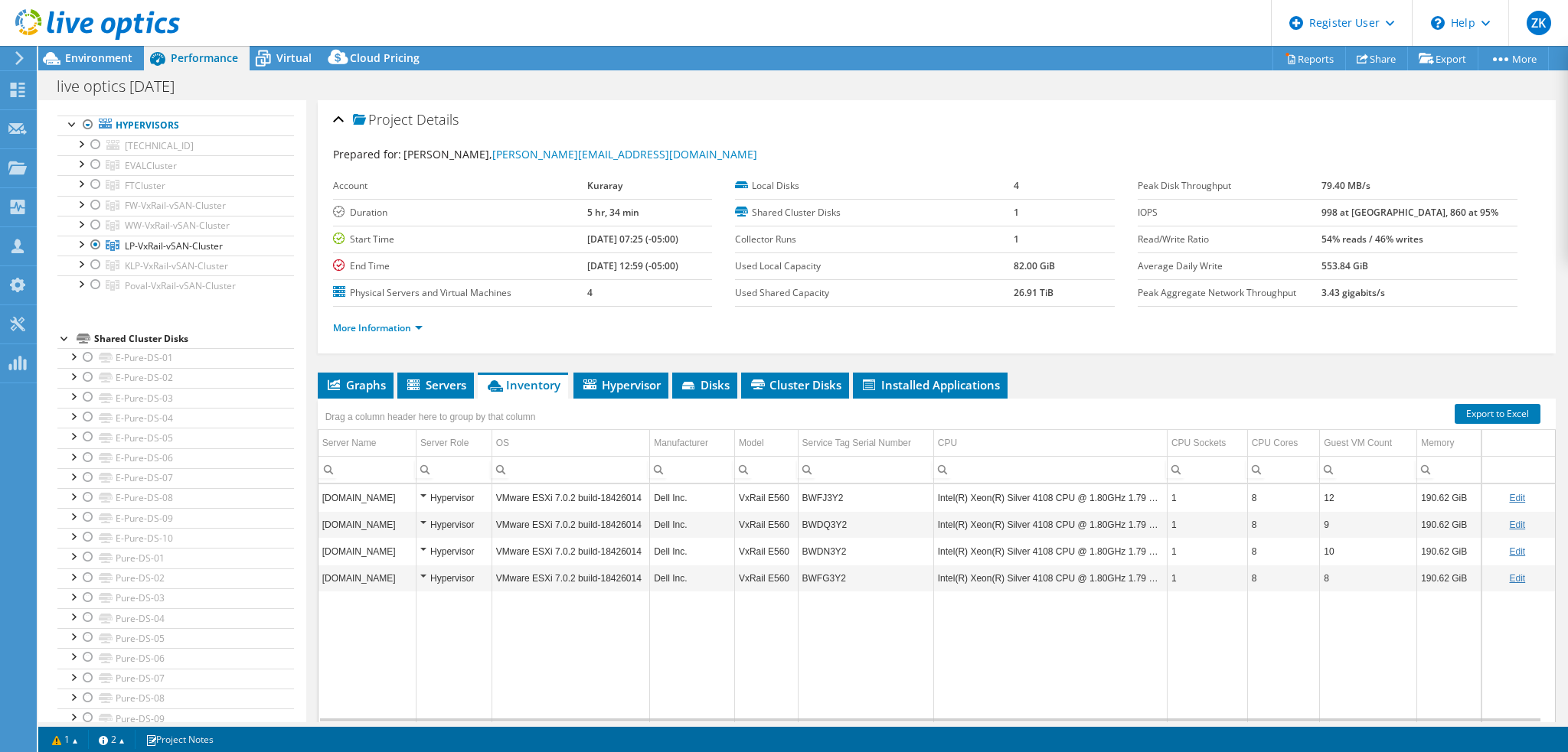
click at [717, 195] on div "Account Kuraray Duration 5 hr, 34 min Start Time 09/04/2025, 07:25 (-05:00) End…" at bounding box center [534, 240] width 403 height 134
click at [109, 54] on span "Environment" at bounding box center [99, 58] width 67 height 15
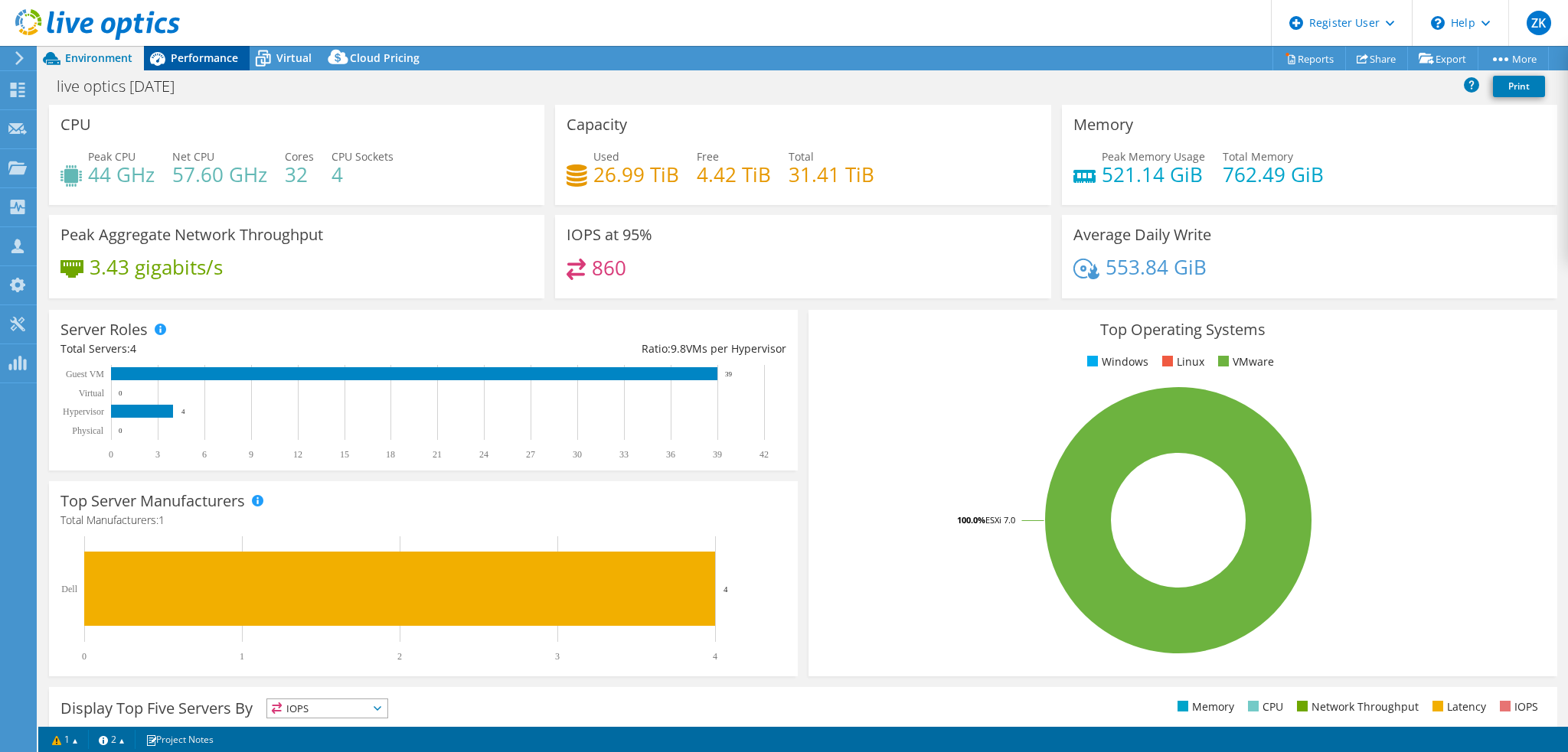
click at [196, 52] on span "Performance" at bounding box center [204, 58] width 67 height 15
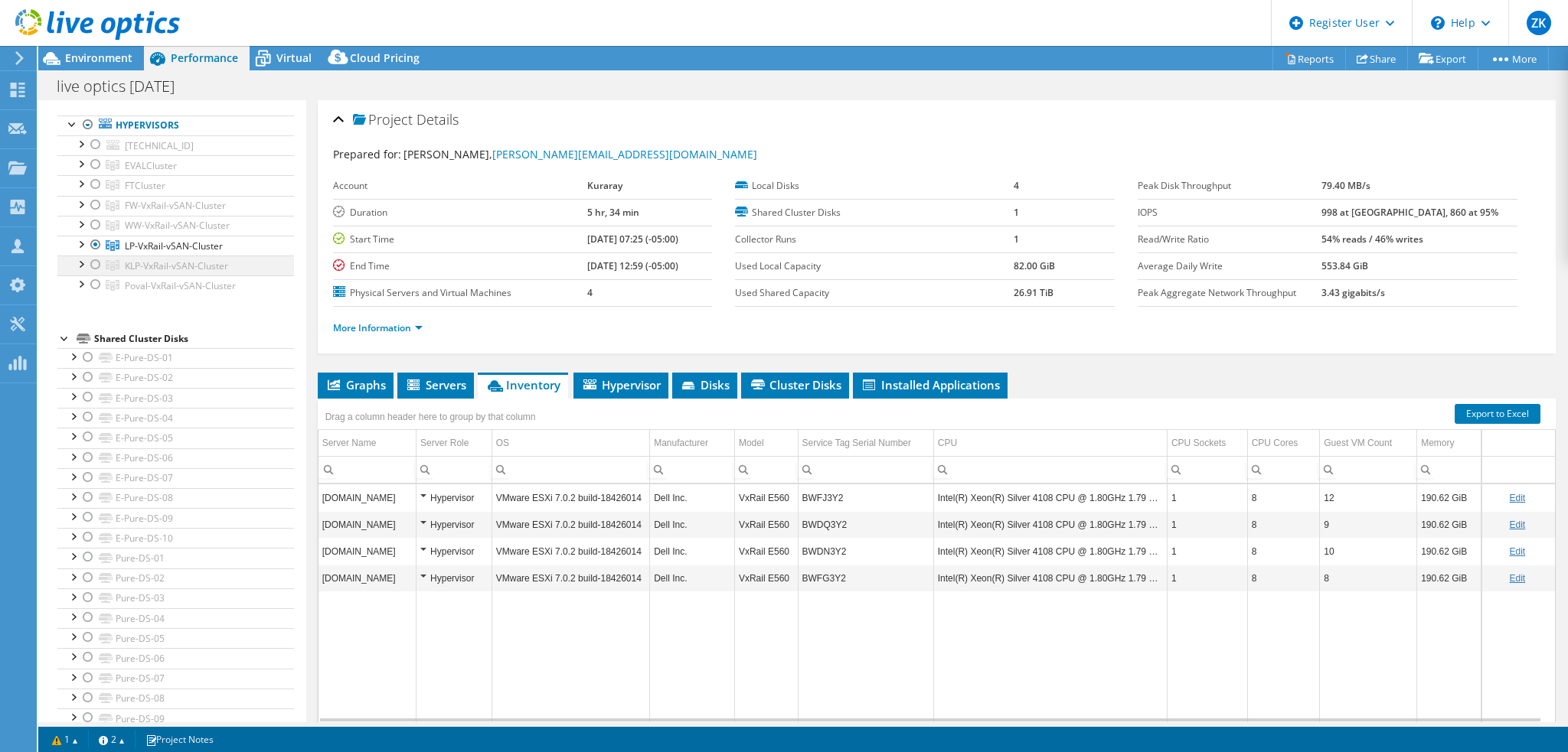
click at [94, 258] on div at bounding box center [95, 265] width 15 height 18
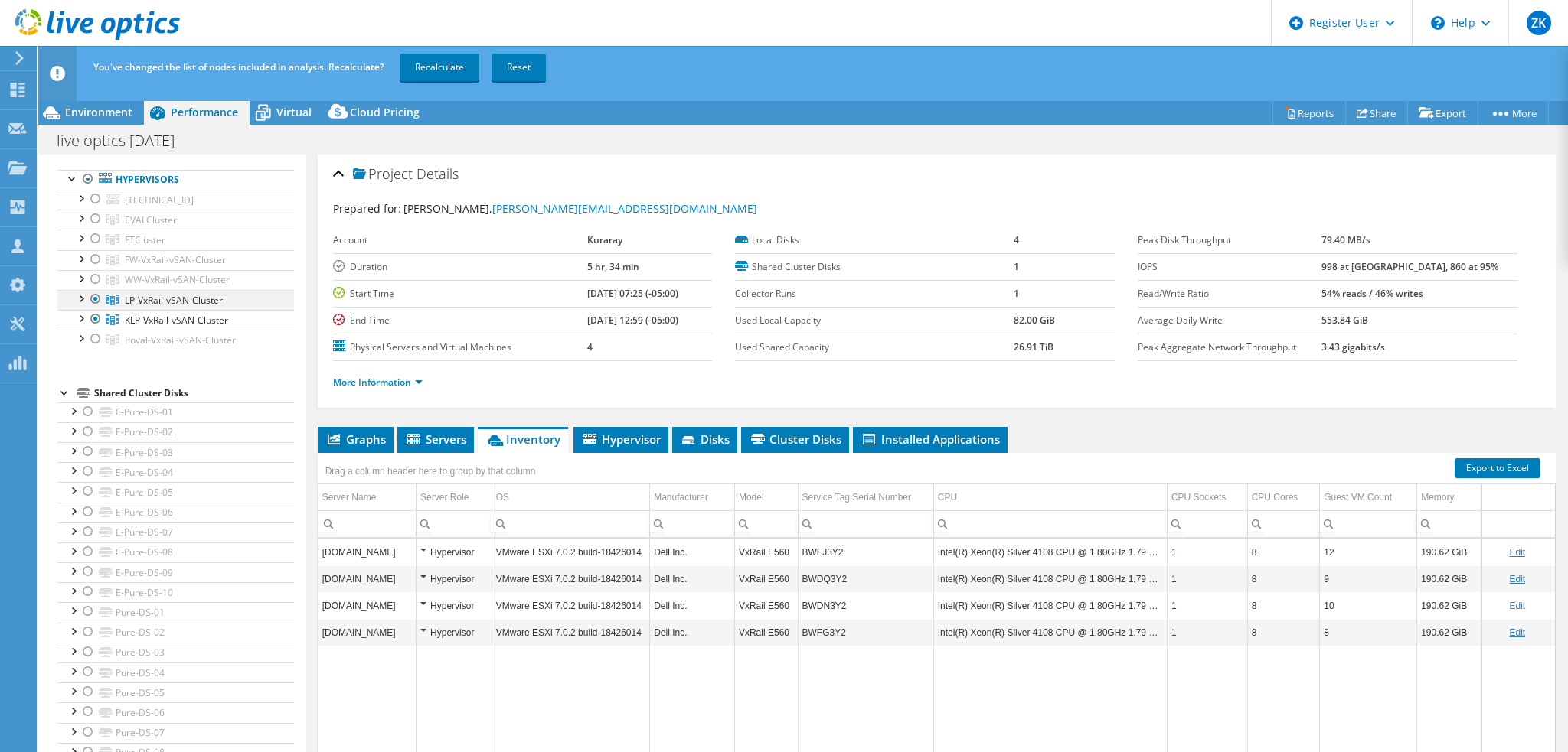
click at [95, 245] on li "FTCluster ftesxi2.us.evalca.net Pure-DS-01 Pure-DS-02" at bounding box center [175, 239] width 237 height 20
click at [94, 295] on div at bounding box center [95, 299] width 15 height 18
click at [419, 70] on link "Recalculate" at bounding box center [439, 67] width 80 height 27
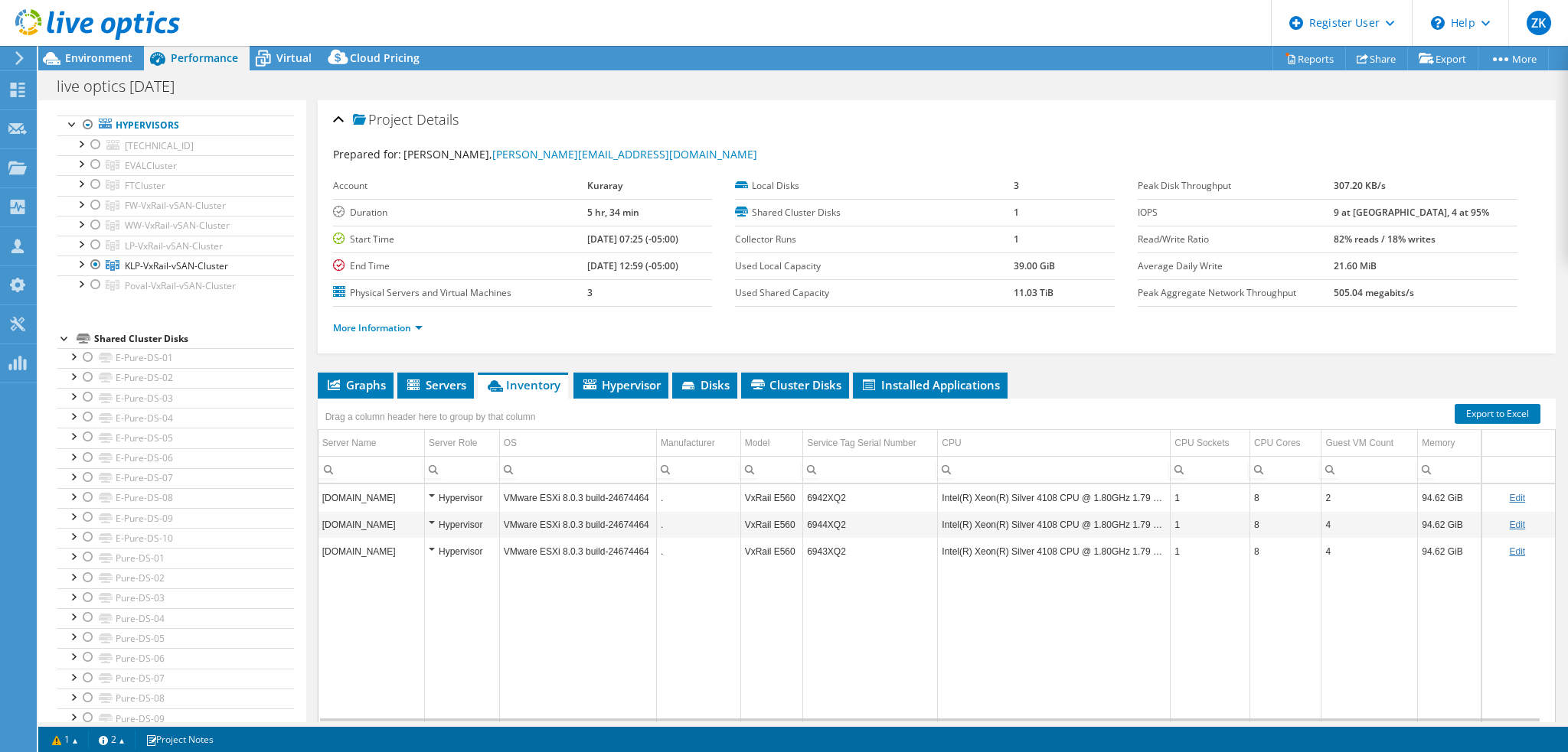
click at [110, 45] on div at bounding box center [90, 25] width 180 height 52
click at [115, 57] on span "Environment" at bounding box center [99, 58] width 67 height 15
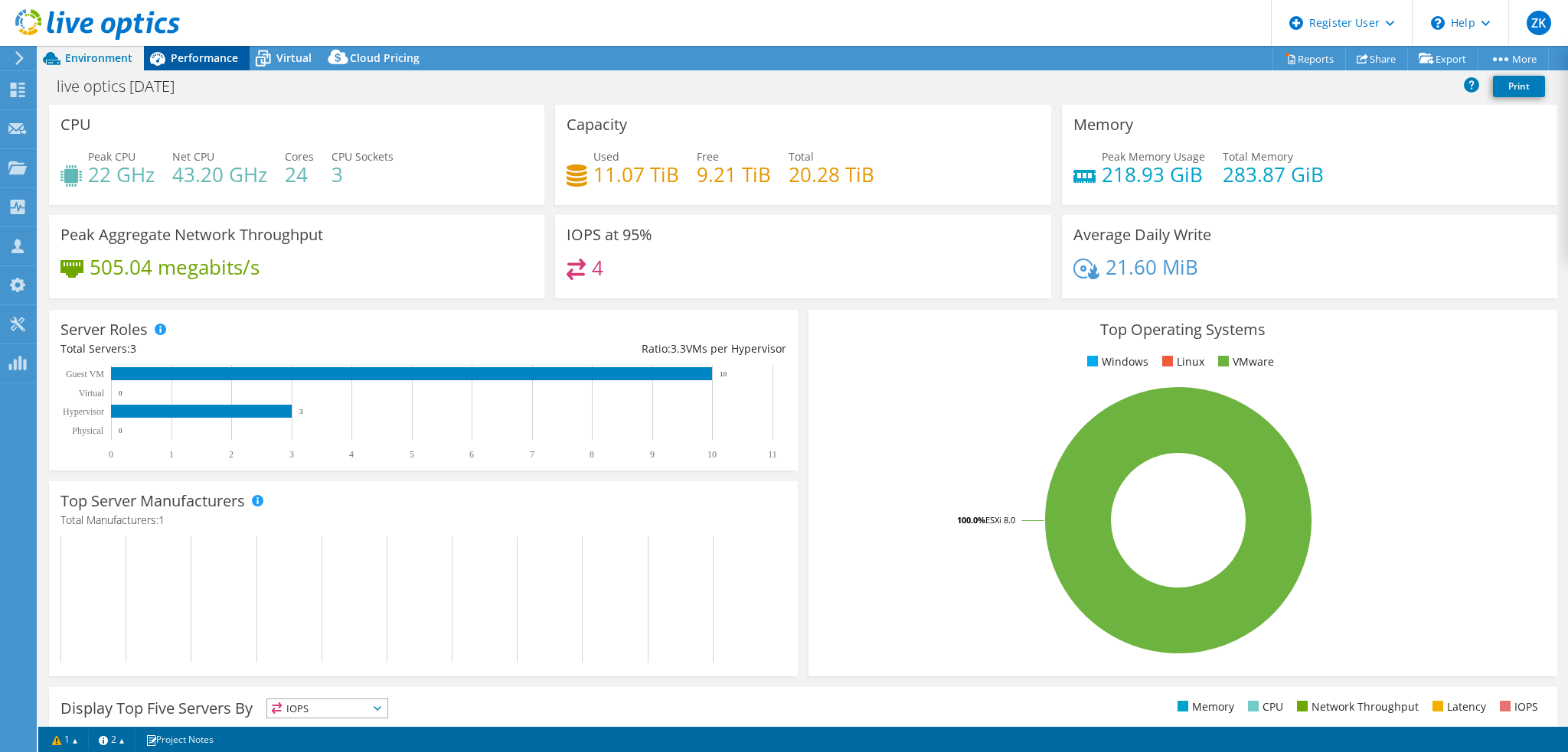
click at [218, 57] on span "Performance" at bounding box center [204, 58] width 67 height 15
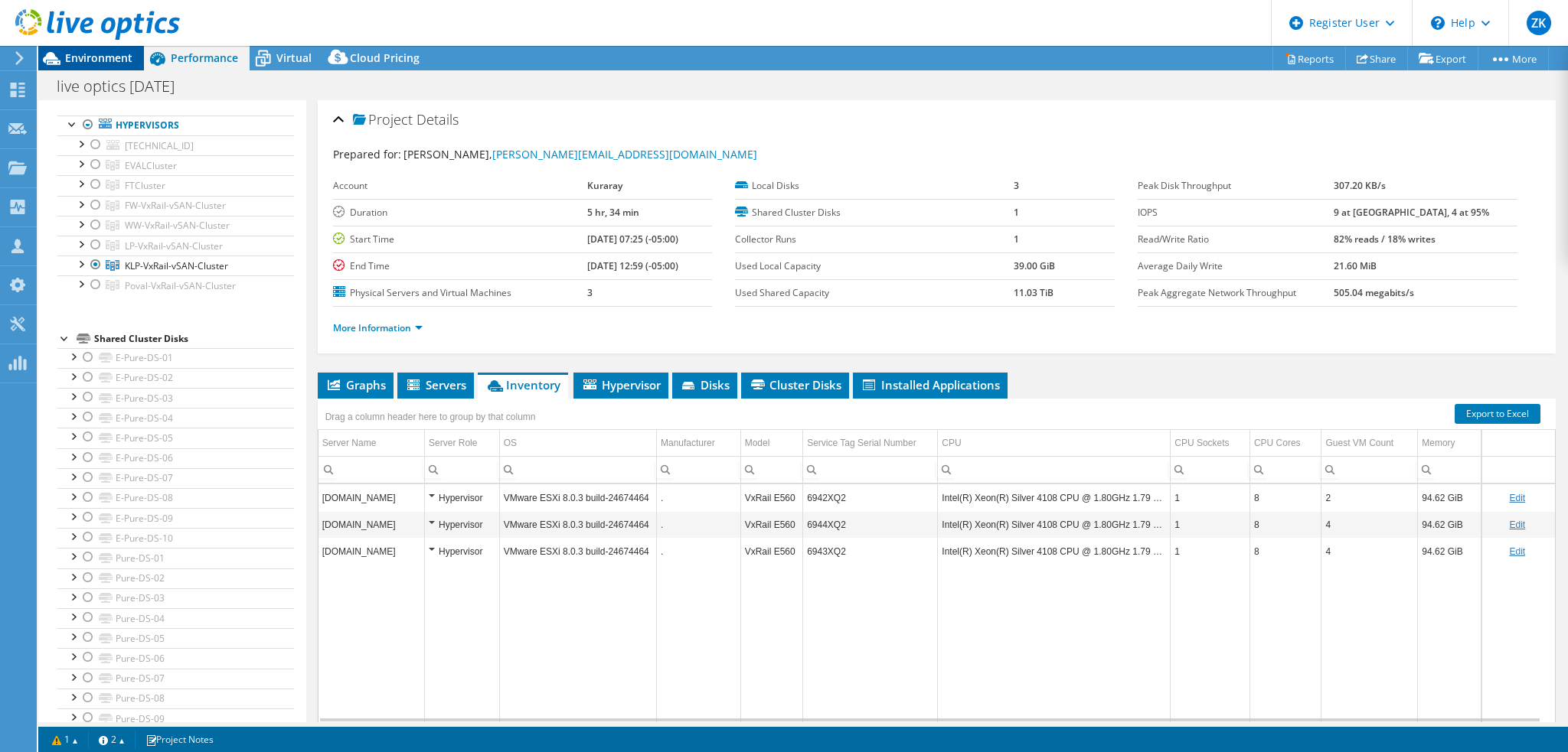
click at [109, 61] on span "Environment" at bounding box center [99, 58] width 67 height 15
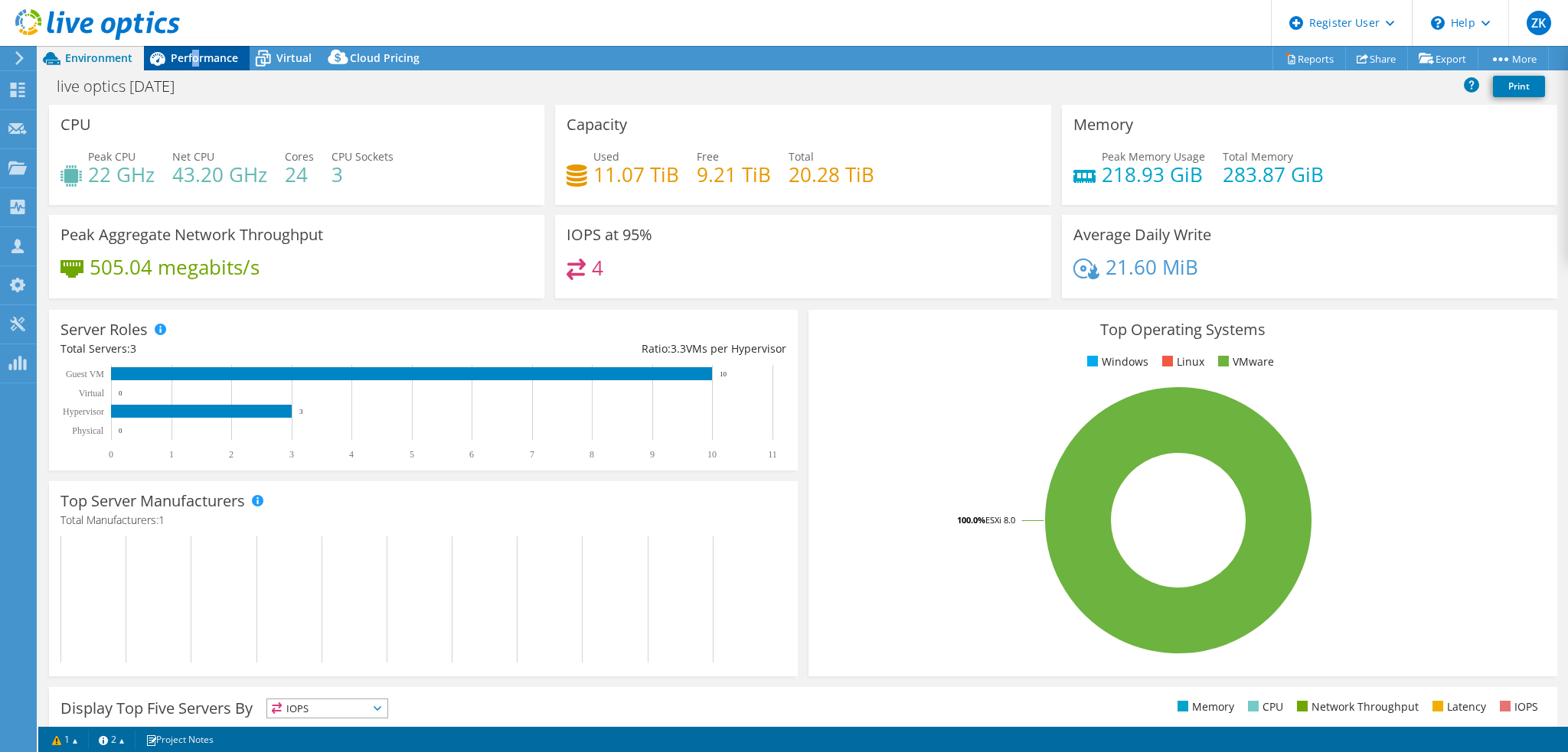
click at [196, 52] on span "Performance" at bounding box center [204, 58] width 67 height 15
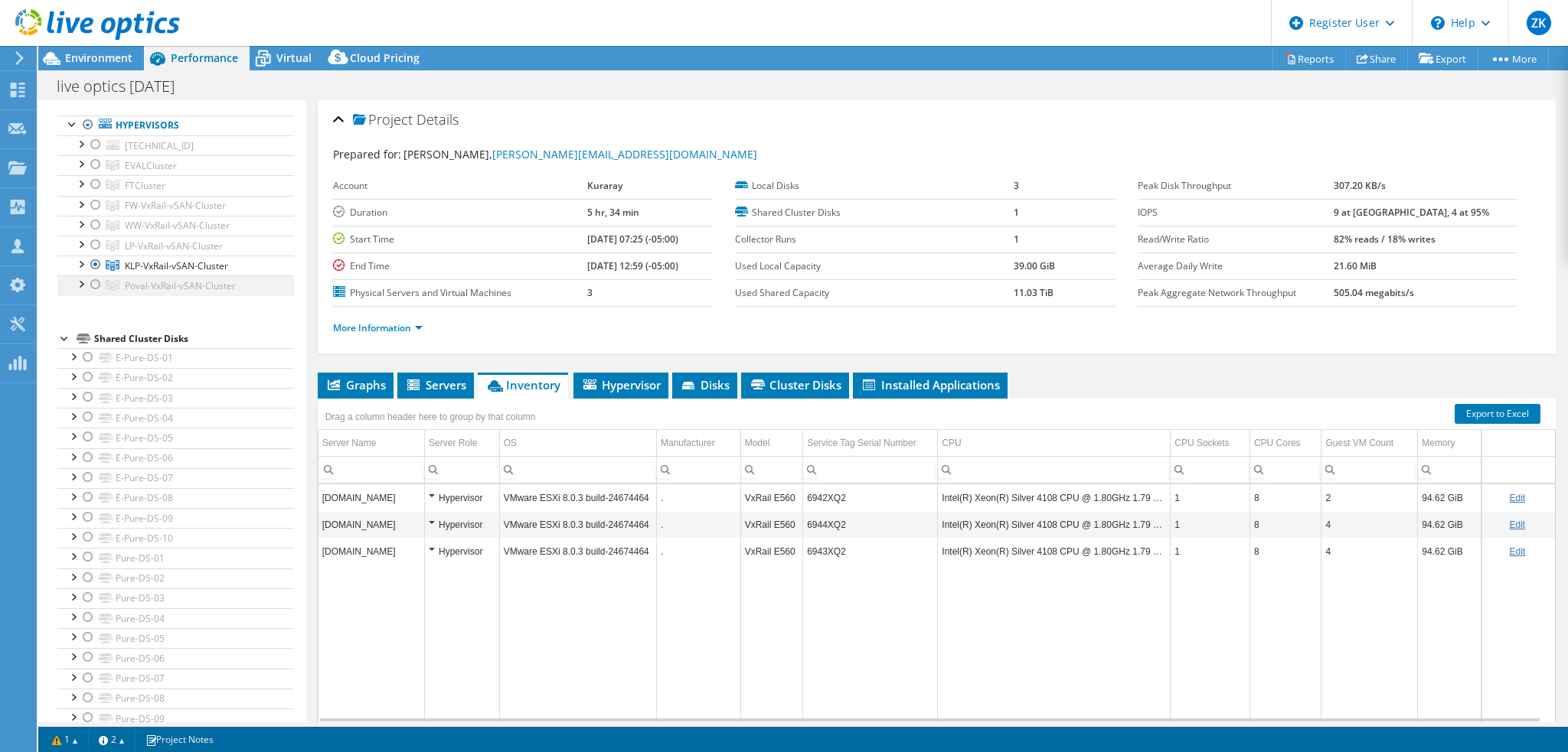
click at [93, 281] on div at bounding box center [95, 285] width 15 height 18
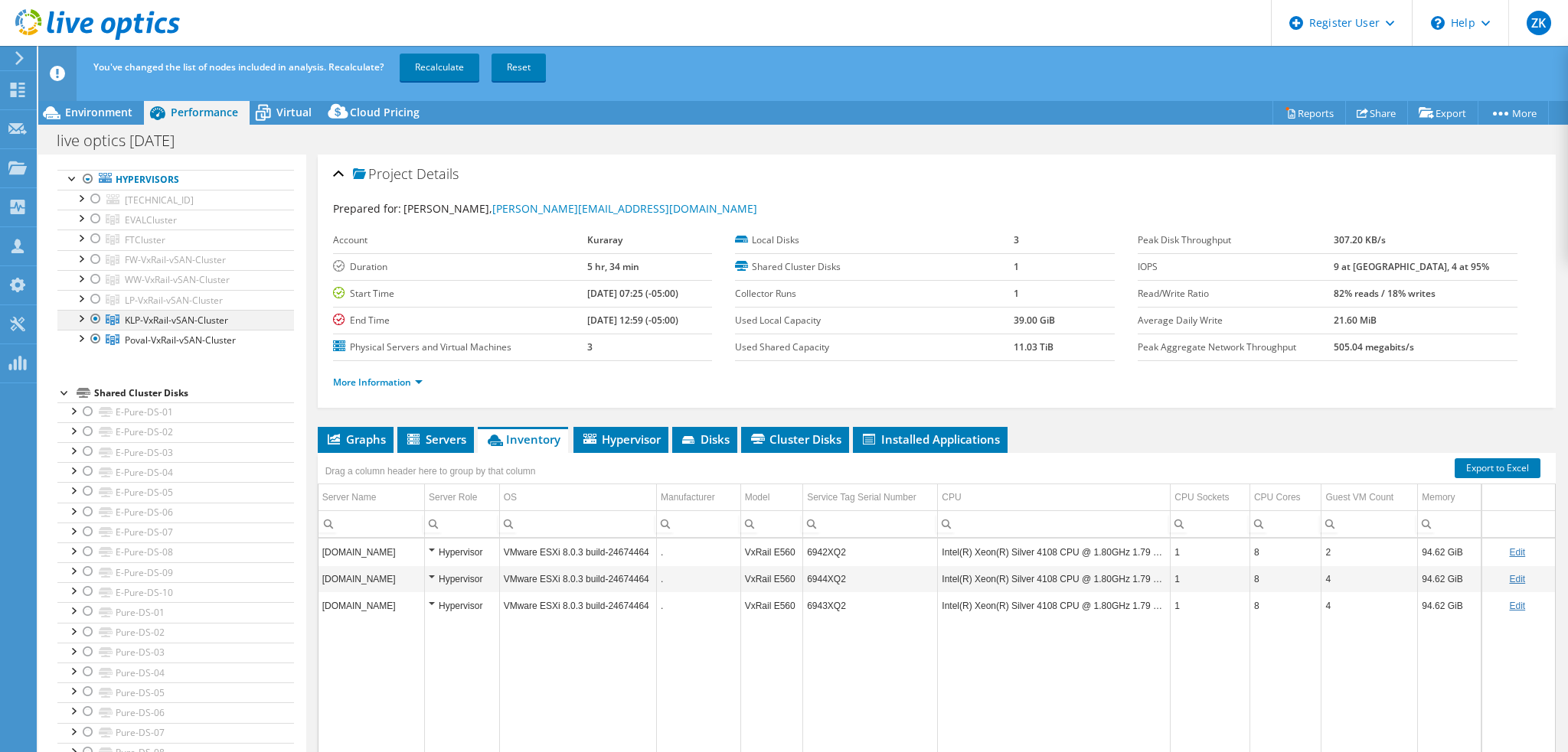
click at [93, 316] on div at bounding box center [95, 319] width 15 height 18
click at [444, 56] on link "Recalculate" at bounding box center [439, 67] width 80 height 27
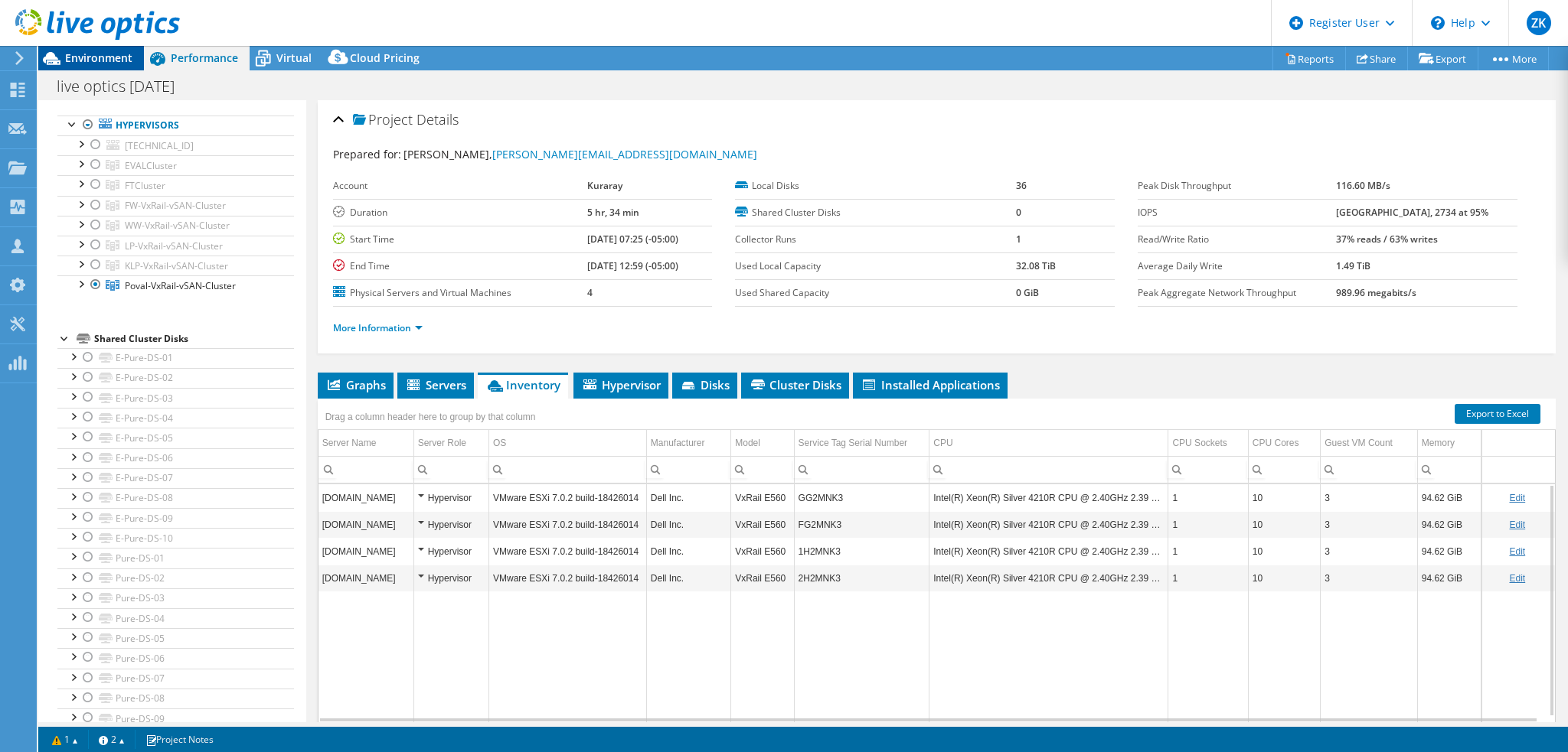
click at [93, 57] on span "Environment" at bounding box center [99, 58] width 67 height 15
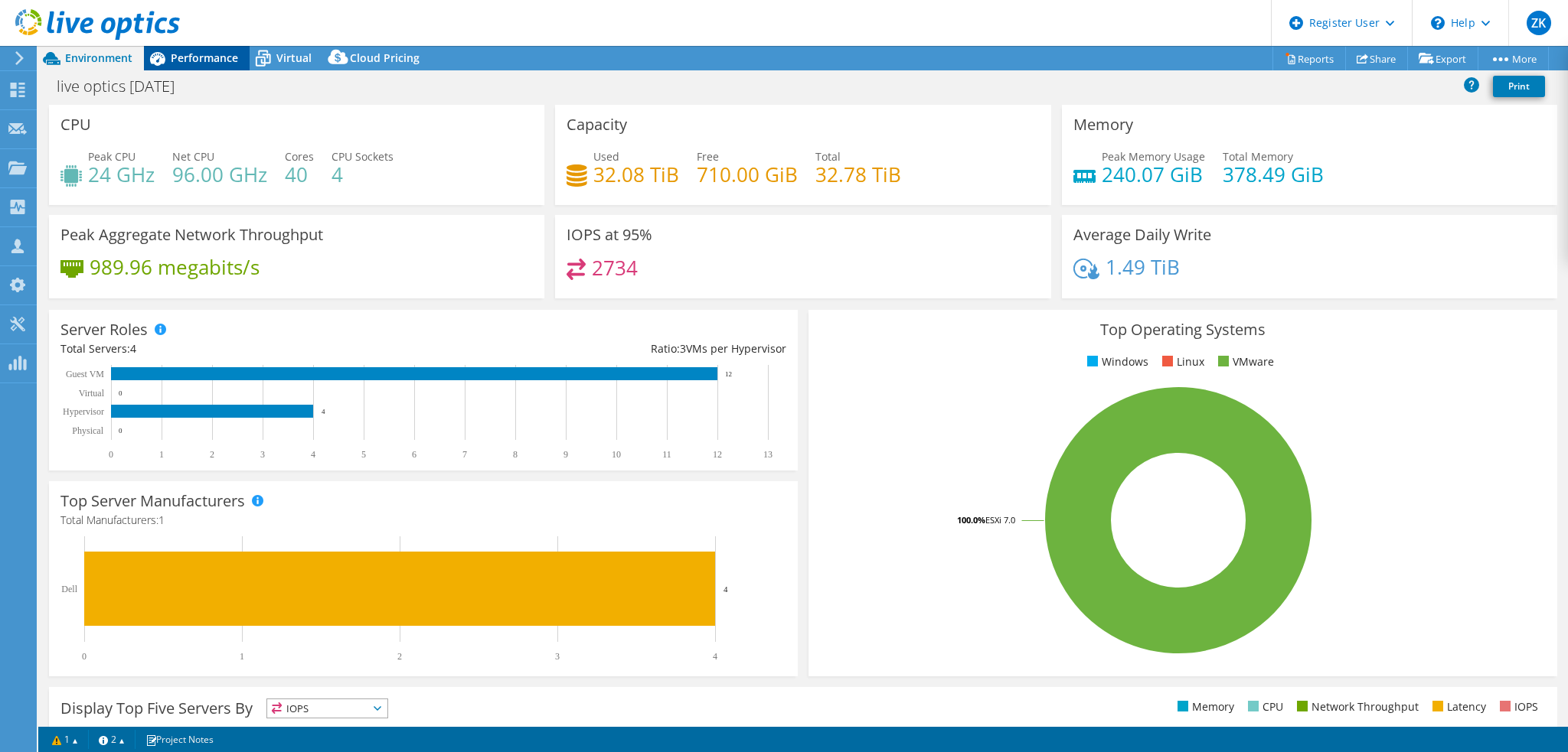
click at [203, 60] on span "Performance" at bounding box center [204, 58] width 67 height 15
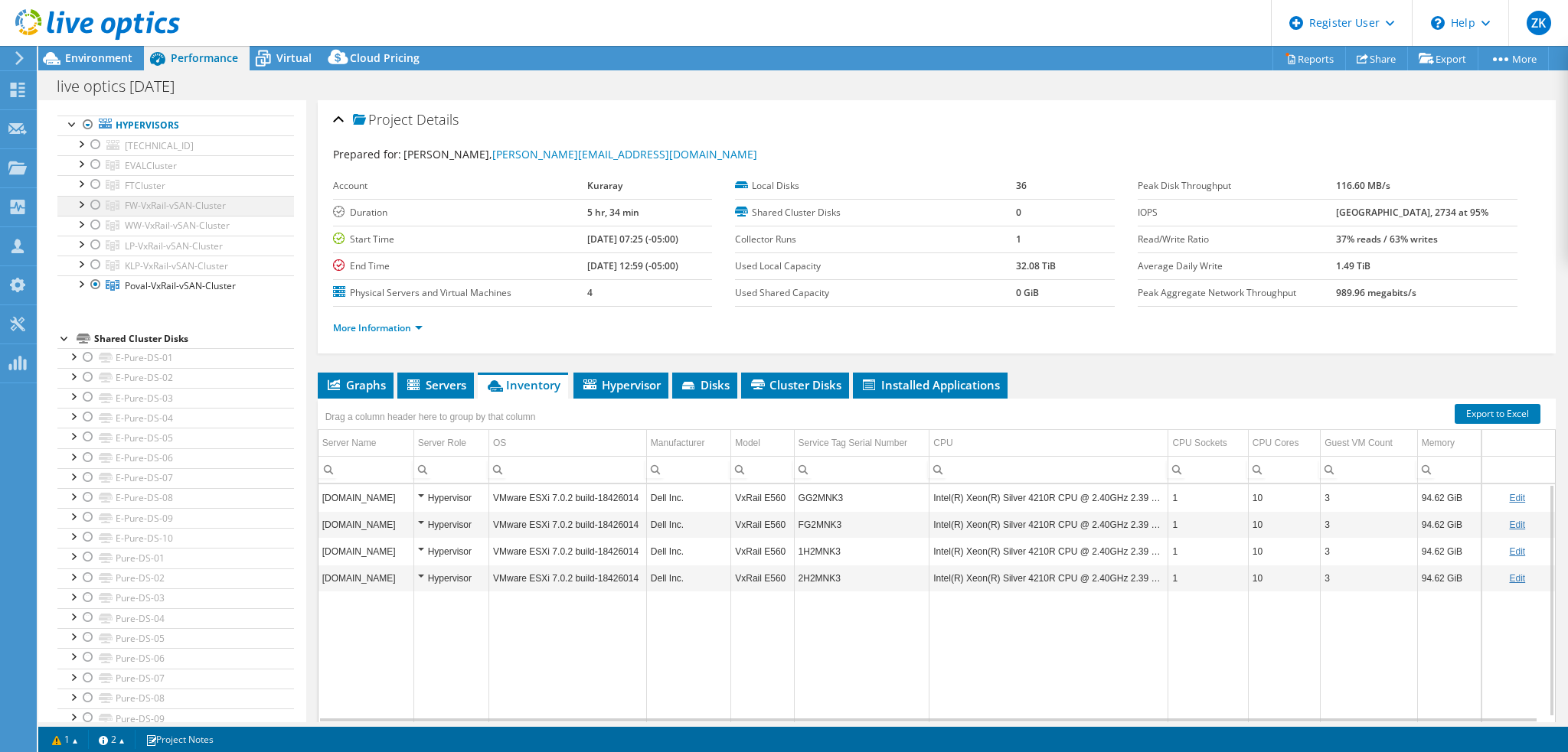
click at [95, 200] on div at bounding box center [95, 205] width 15 height 18
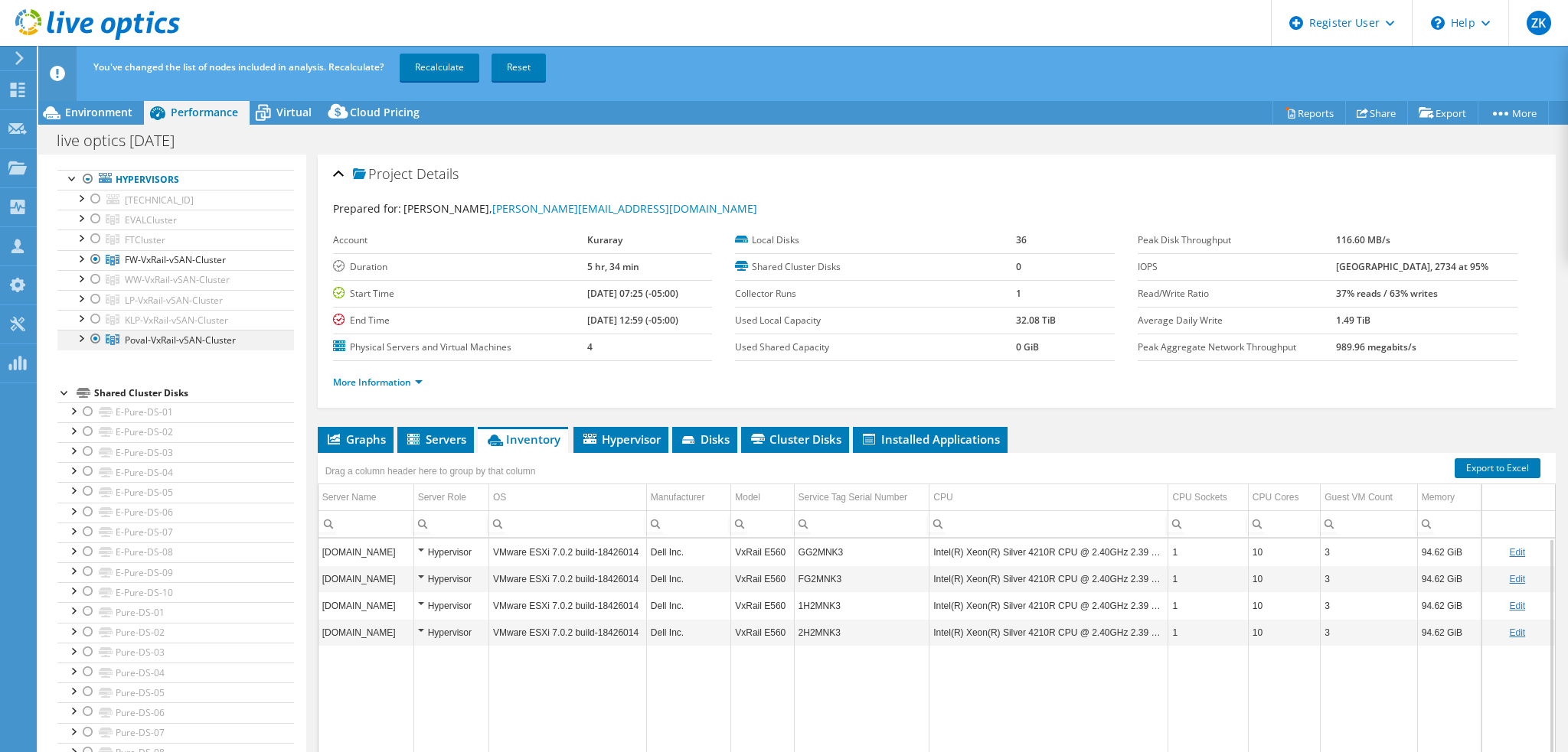
click at [95, 339] on div at bounding box center [95, 339] width 15 height 18
click at [444, 71] on link "Recalculate" at bounding box center [439, 67] width 80 height 27
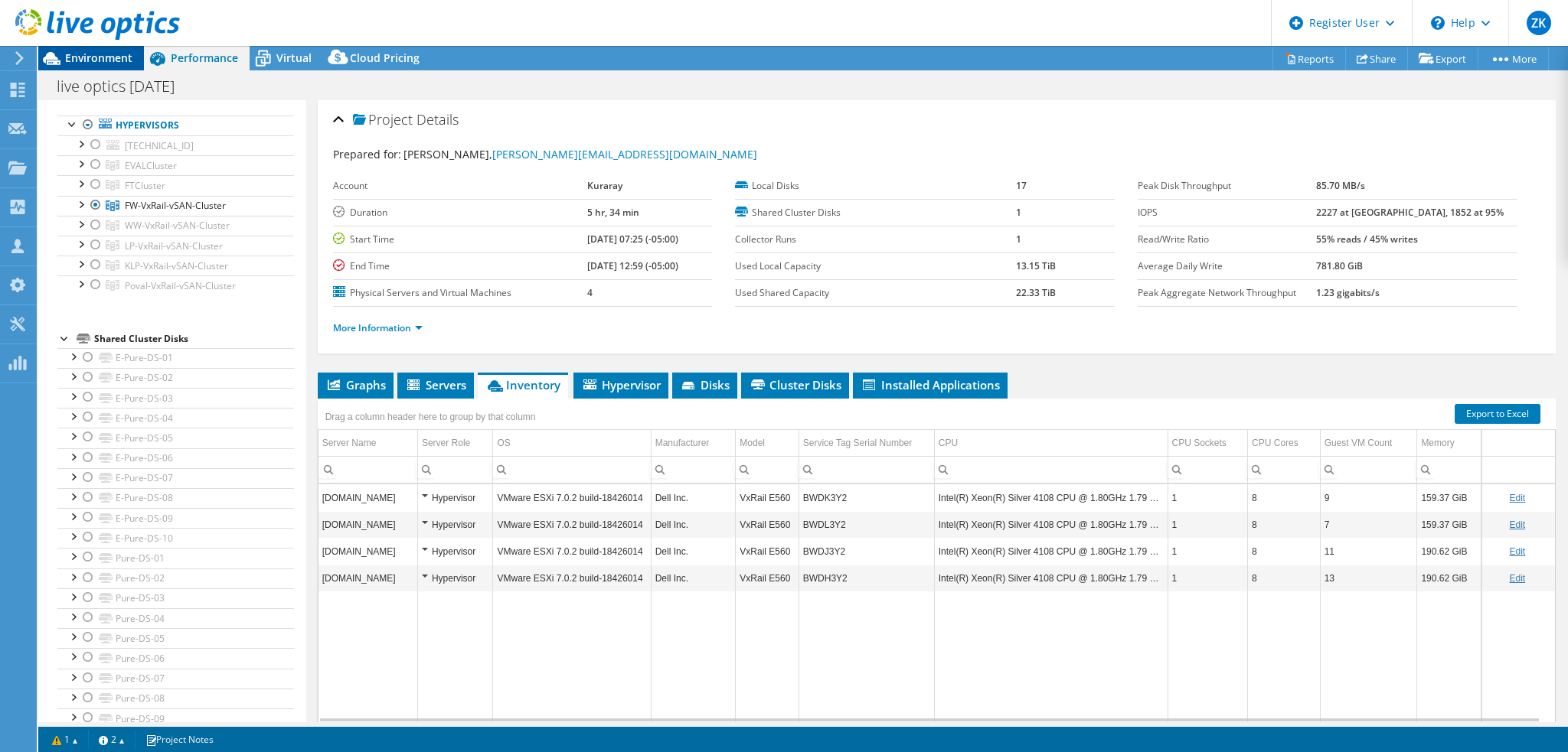
click at [98, 59] on span "Environment" at bounding box center [99, 58] width 67 height 15
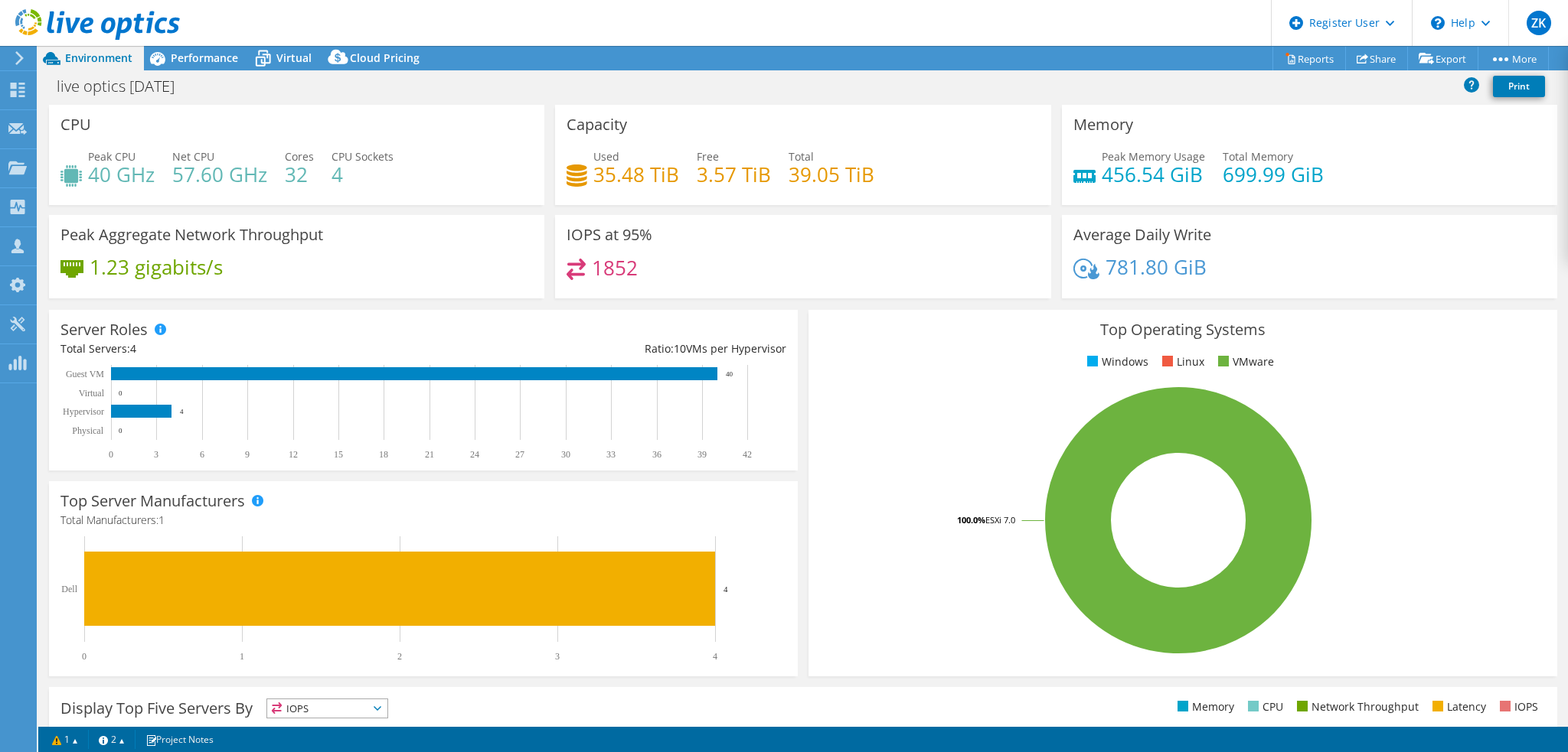
click at [883, 69] on div "Project Actions Project Actions Reports Share Export vSAN ReadyNode Sizer" at bounding box center [802, 58] width 1529 height 24
click at [169, 62] on icon at bounding box center [158, 59] width 27 height 27
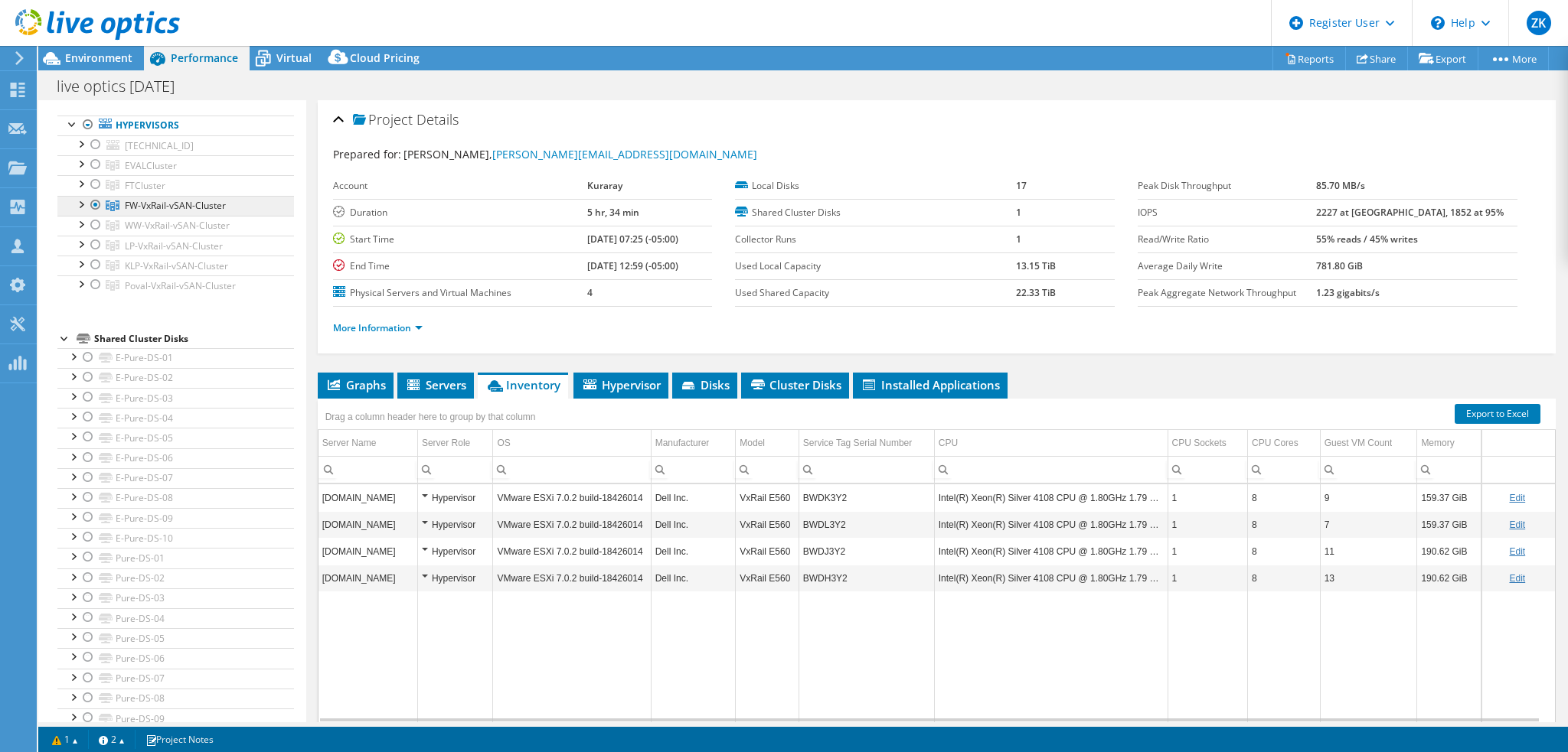
copy span "FW-VxRail-vSAN-Cluster"
drag, startPoint x: 125, startPoint y: 210, endPoint x: 224, endPoint y: 208, distance: 99.0
click at [224, 208] on span "FW-VxRail-vSAN-Cluster" at bounding box center [175, 205] width 101 height 13
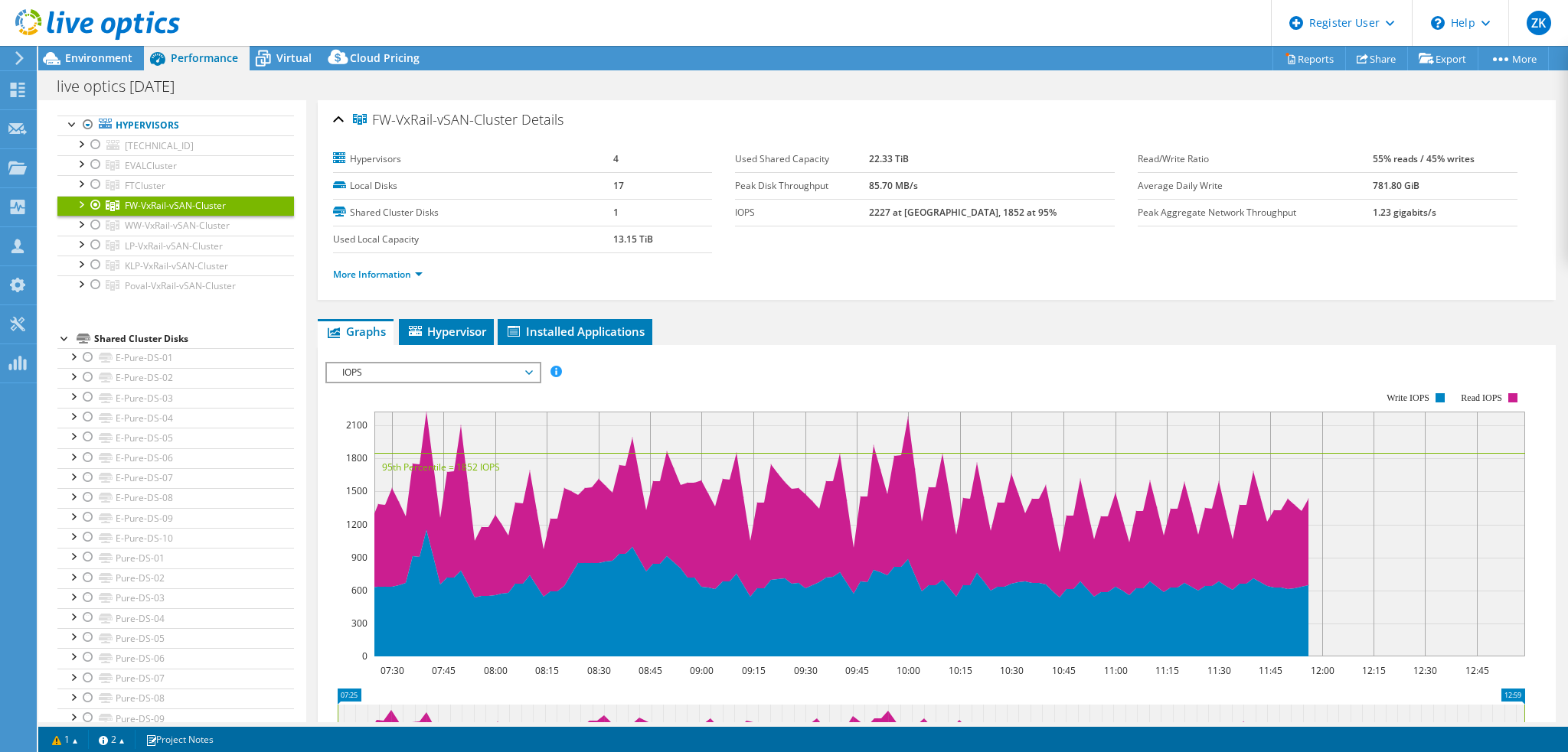
click at [352, 85] on div "live optics 9.4.2025 Print" at bounding box center [802, 85] width 1529 height 28
click at [95, 63] on span "Environment" at bounding box center [99, 58] width 67 height 15
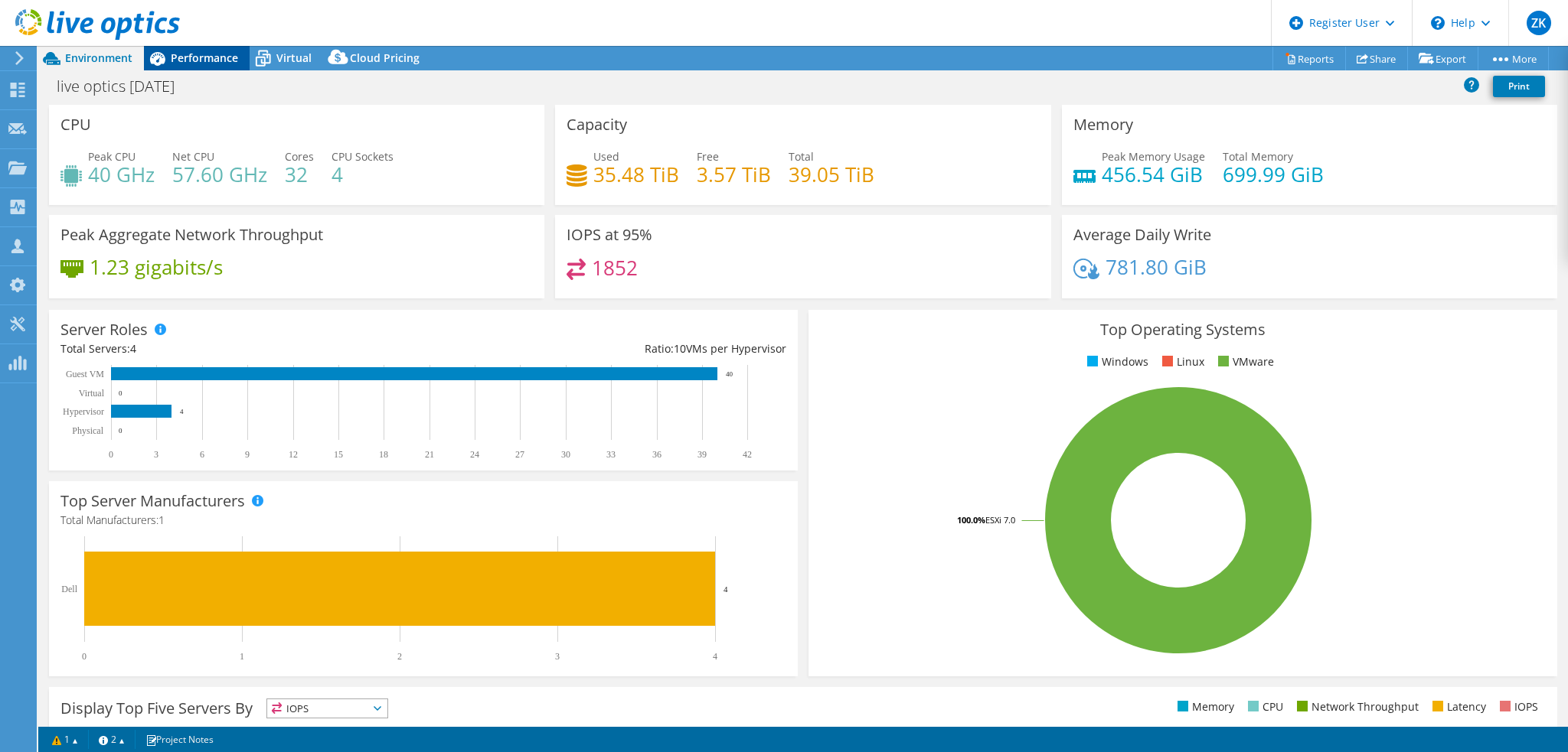
click at [174, 61] on span "Performance" at bounding box center [204, 58] width 67 height 15
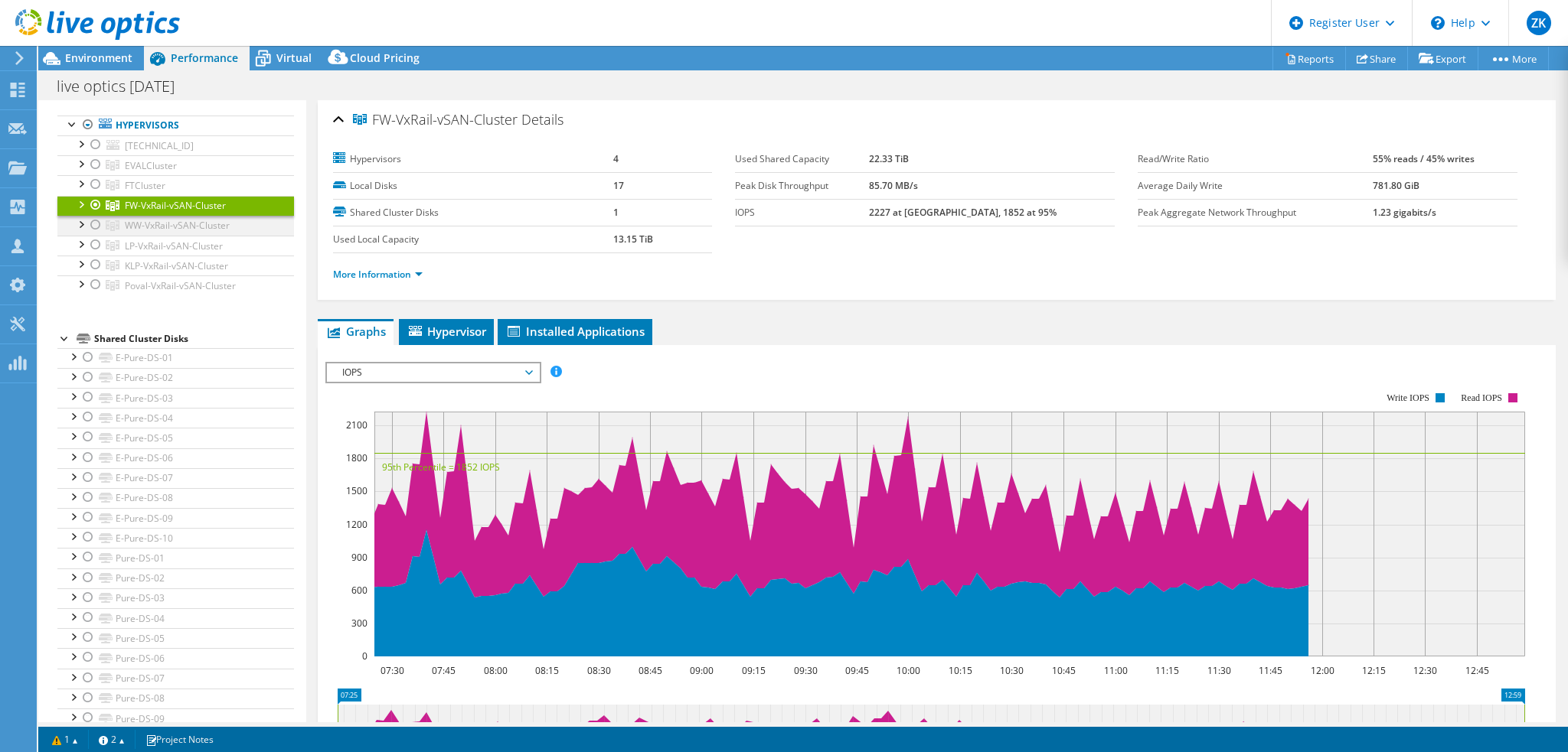
click at [94, 227] on div at bounding box center [95, 225] width 15 height 18
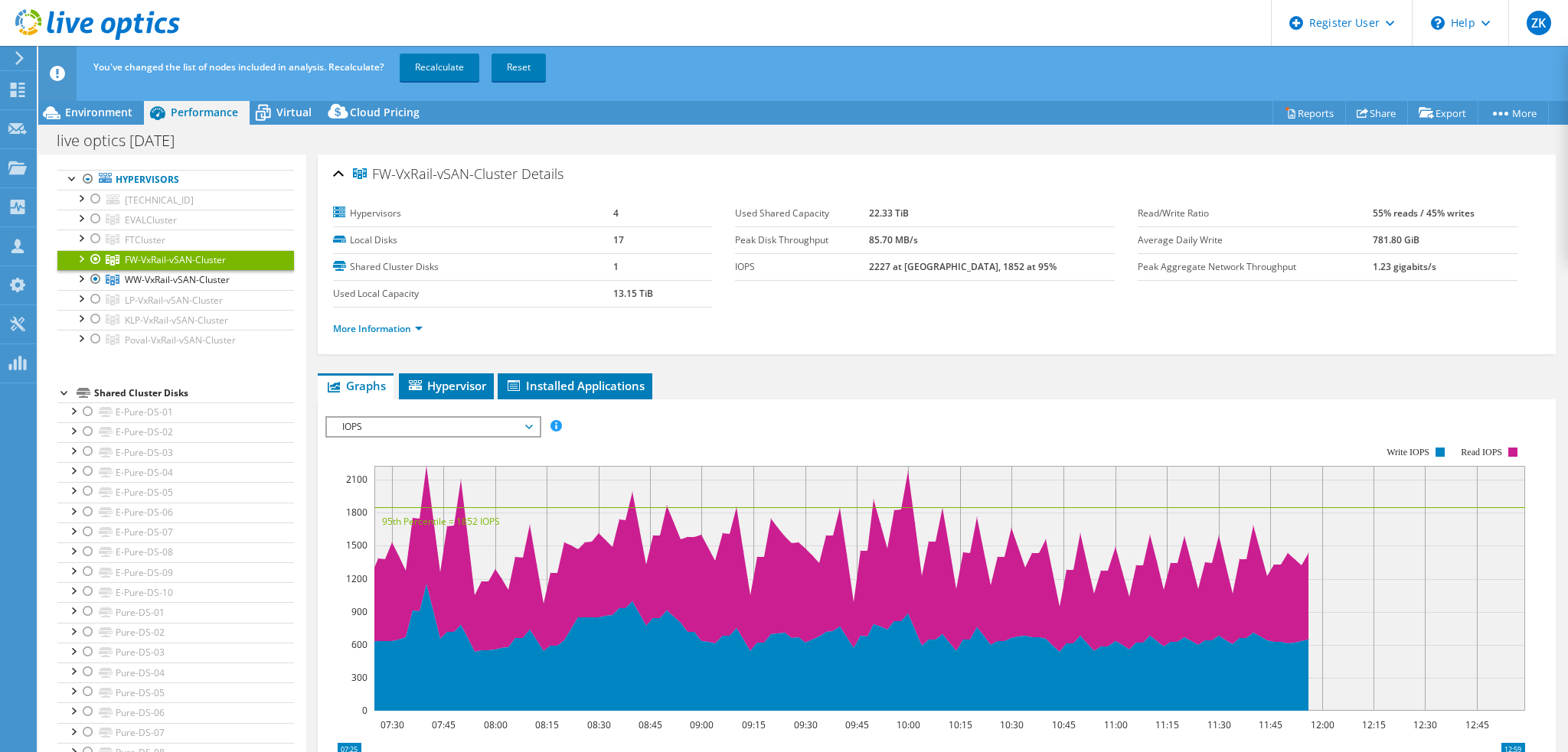
click at [97, 256] on div at bounding box center [95, 259] width 15 height 18
click at [434, 66] on link "Recalculate" at bounding box center [439, 67] width 80 height 27
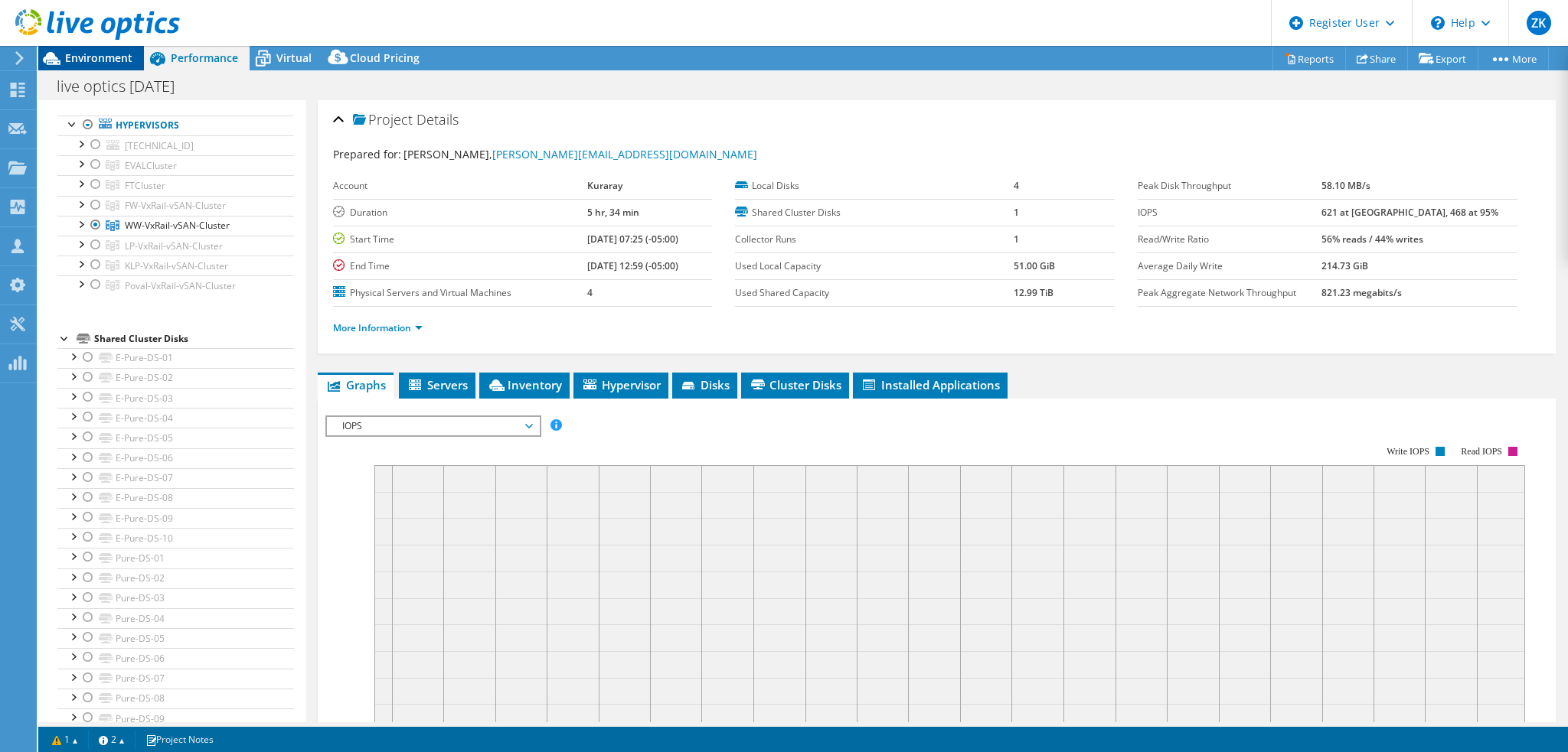
click at [91, 62] on span "Environment" at bounding box center [99, 58] width 67 height 15
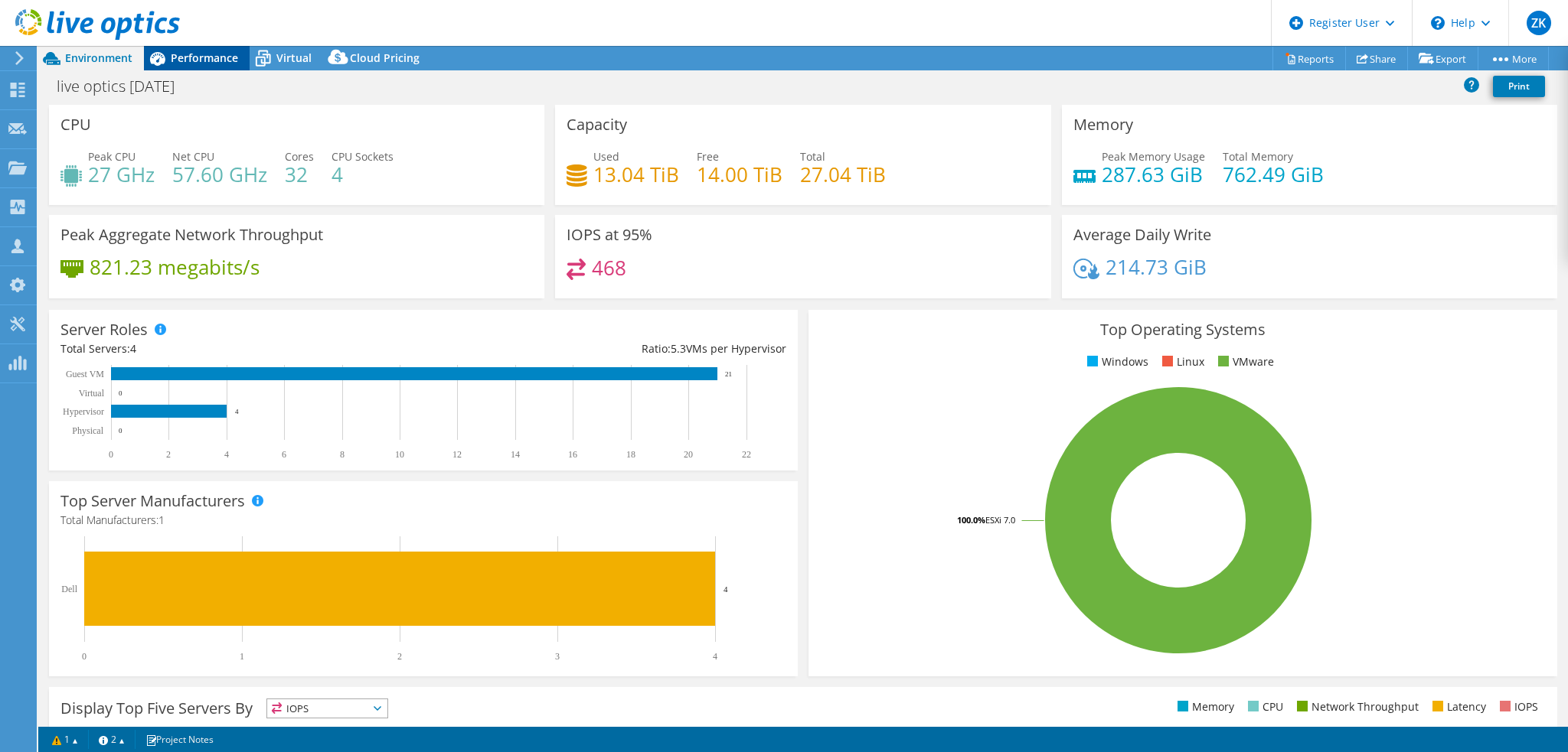
click at [193, 64] on span "Performance" at bounding box center [204, 58] width 67 height 15
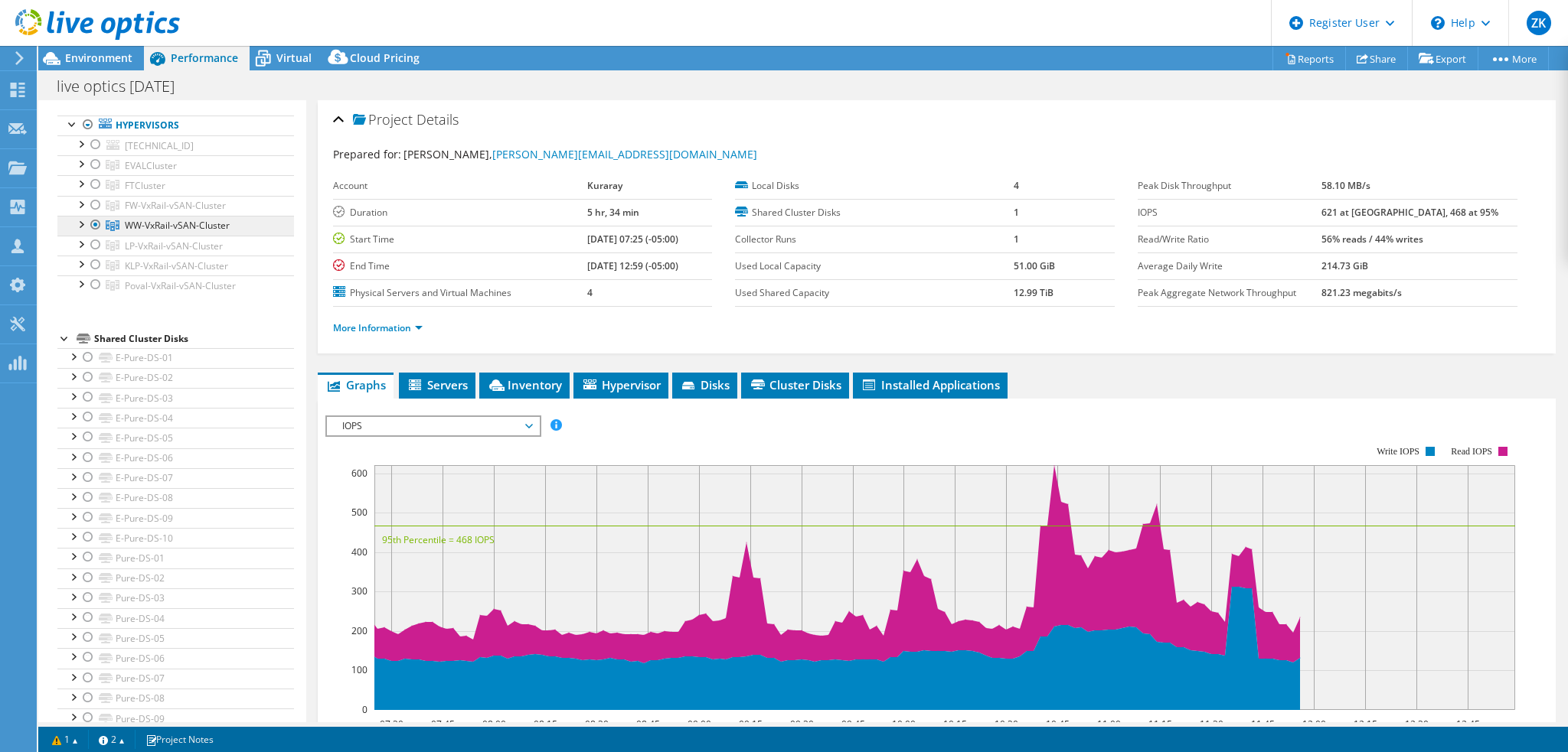
copy span "WW-VxRail-vSAN-Cluster"
drag, startPoint x: 227, startPoint y: 228, endPoint x: 127, endPoint y: 230, distance: 100.0
click at [127, 230] on span "WW-VxRail-vSAN-Cluster" at bounding box center [178, 225] width 105 height 13
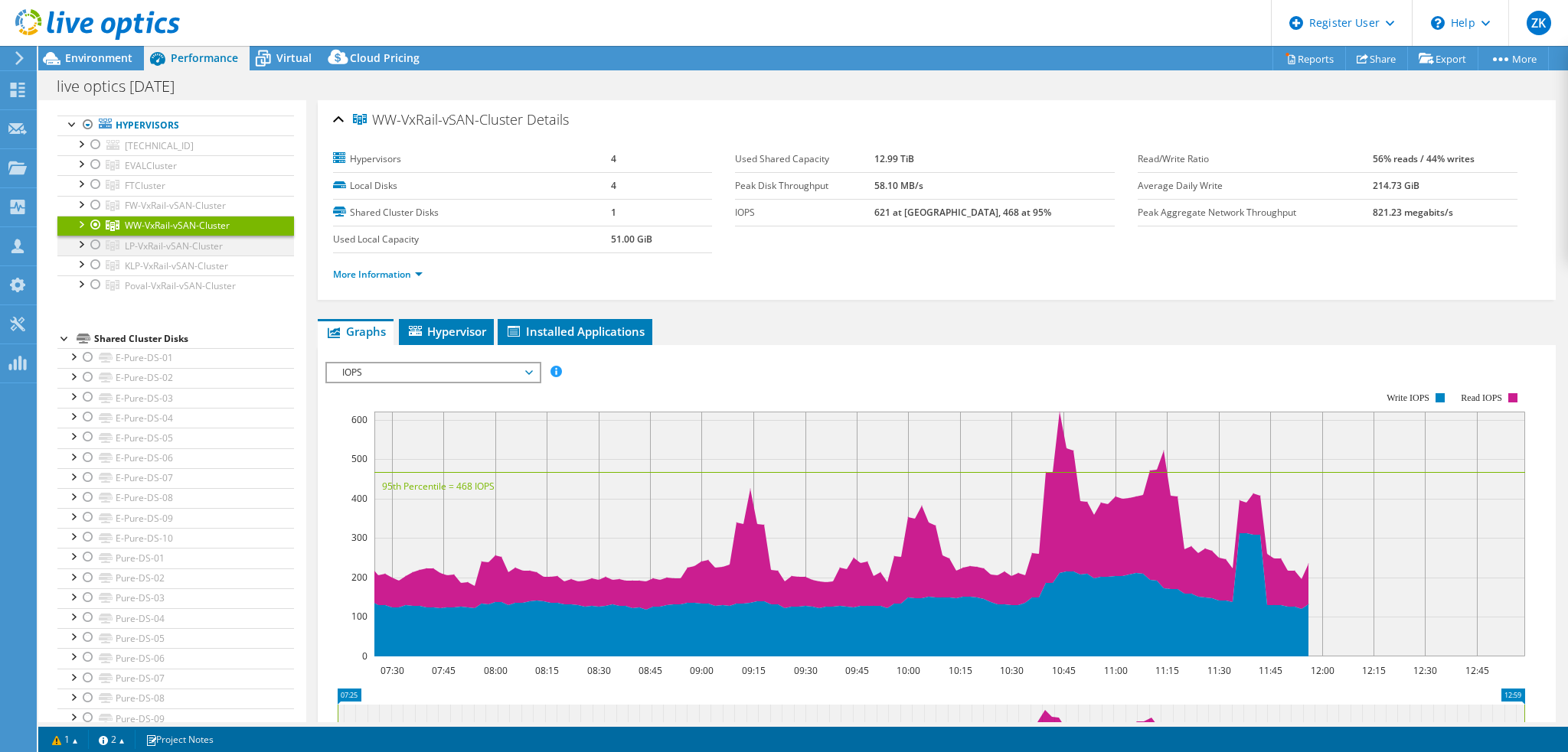
click at [91, 241] on div at bounding box center [95, 245] width 15 height 18
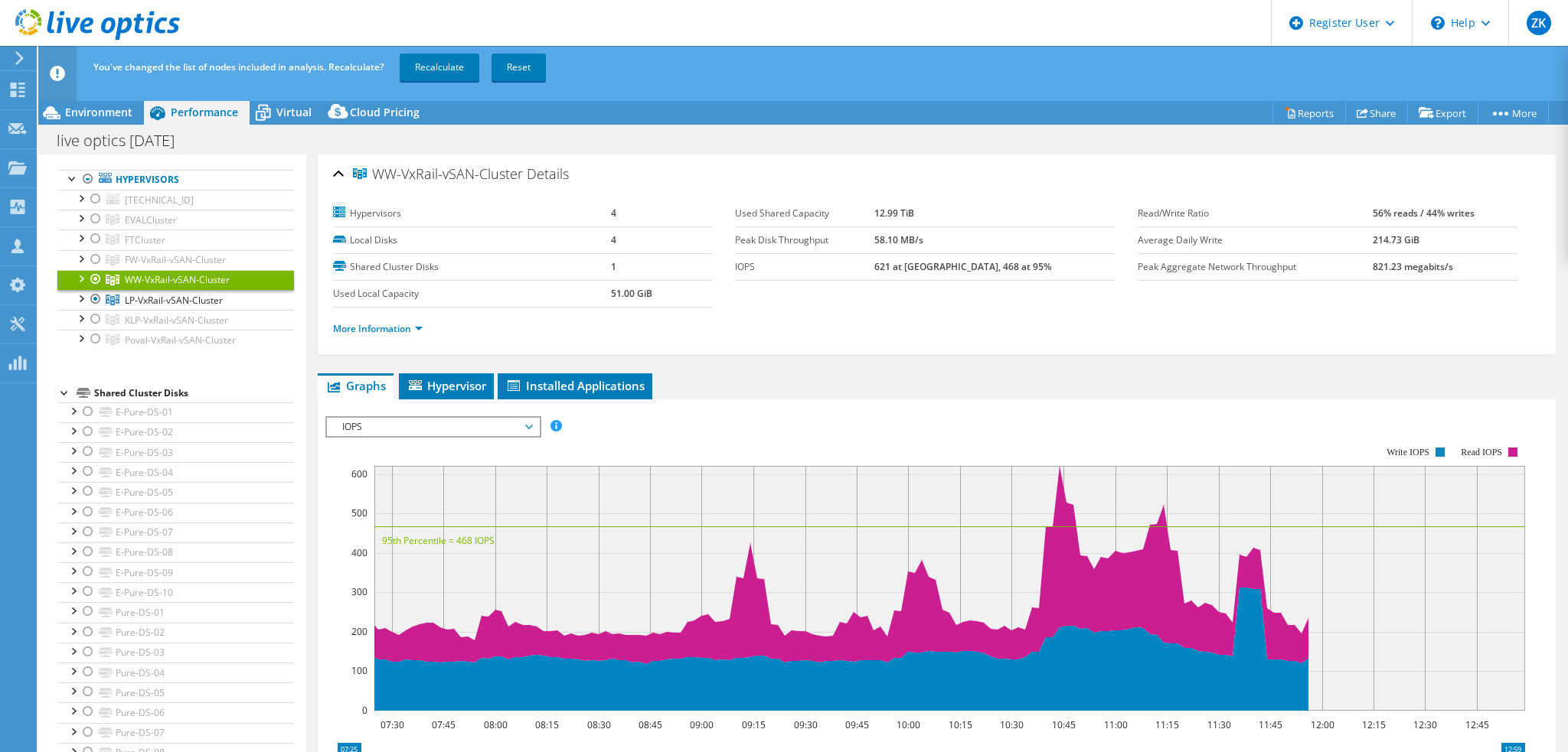
click at [93, 277] on div at bounding box center [95, 279] width 15 height 18
click at [421, 73] on link "Recalculate" at bounding box center [439, 67] width 80 height 27
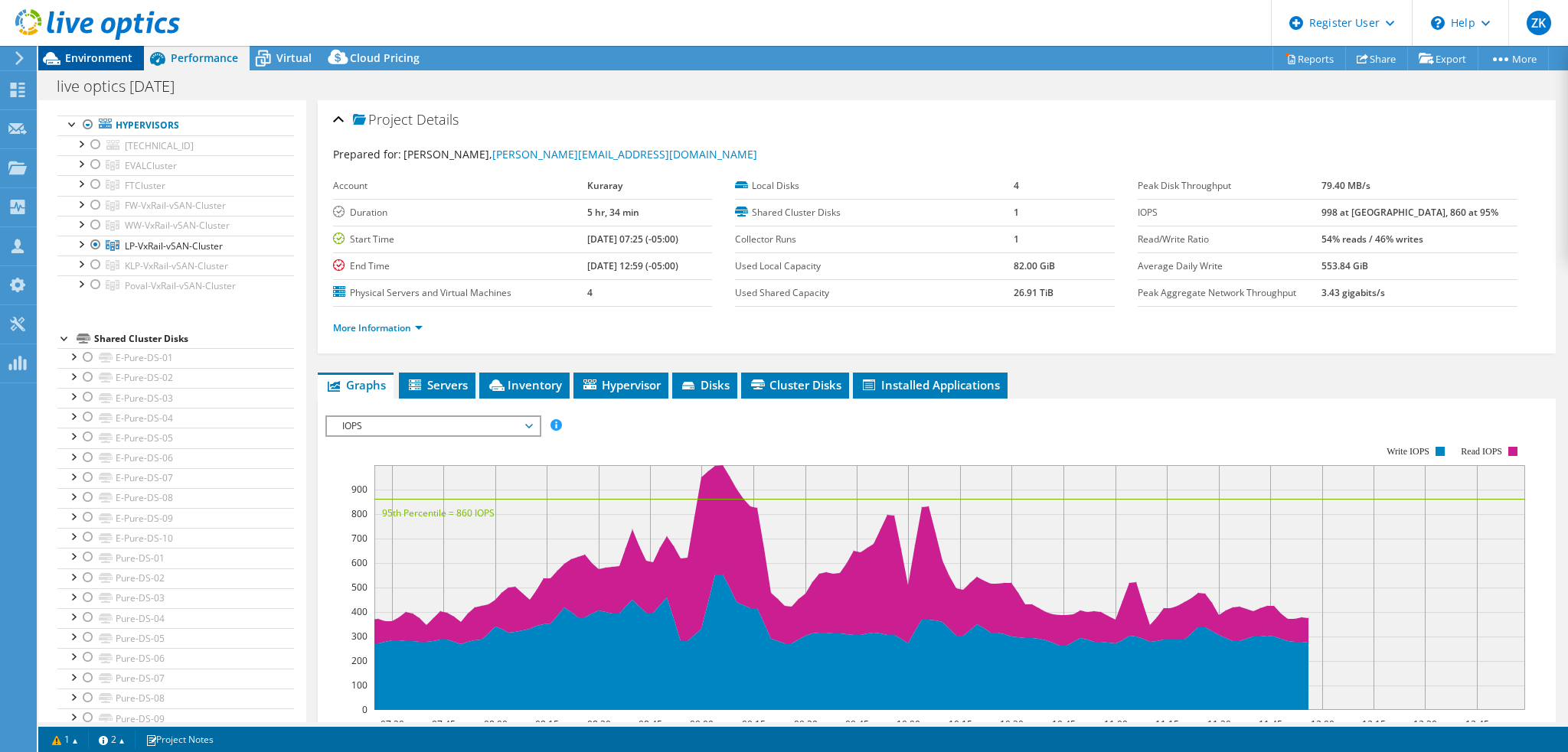
click at [93, 66] on div "Environment" at bounding box center [91, 58] width 105 height 24
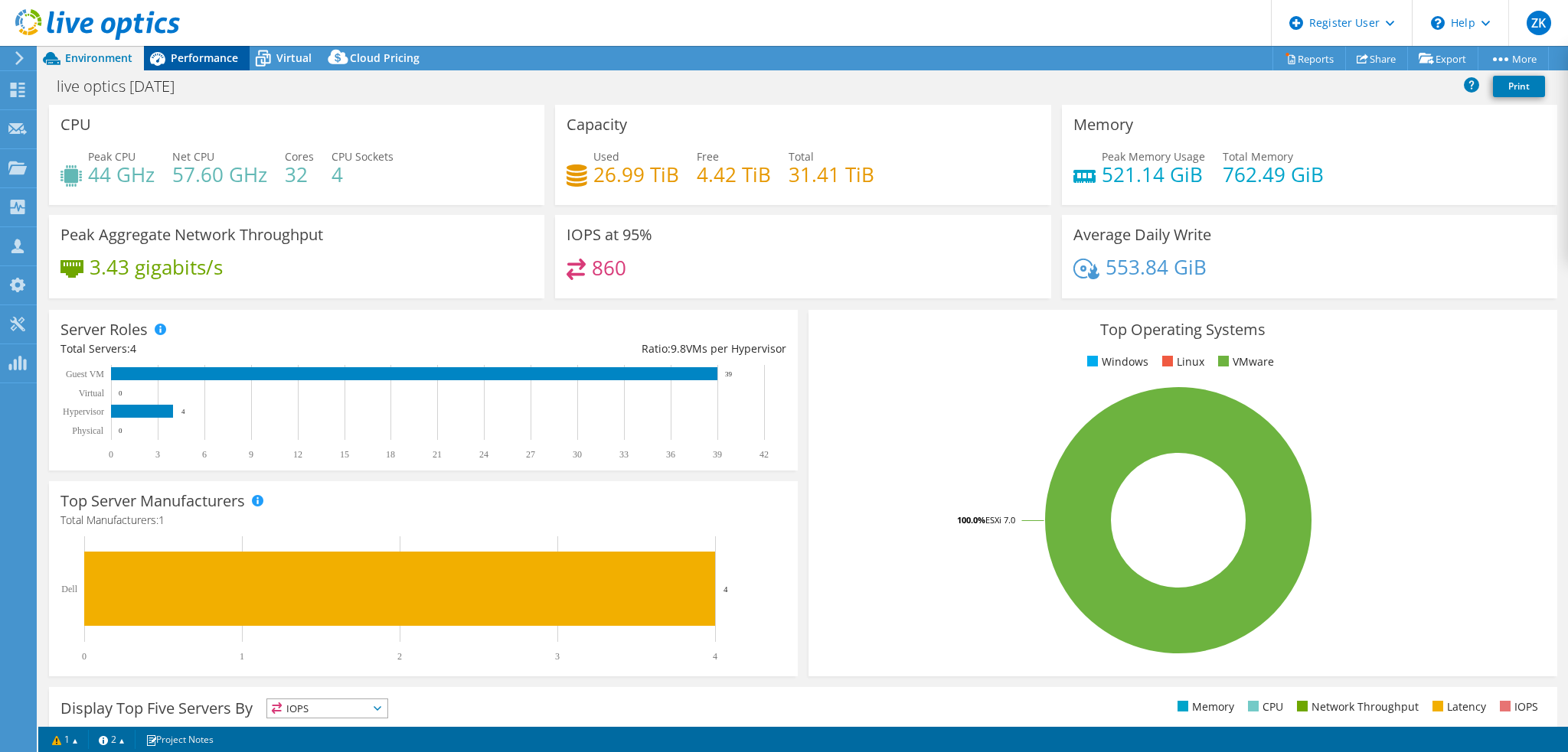
click at [172, 58] on span "Performance" at bounding box center [204, 58] width 67 height 15
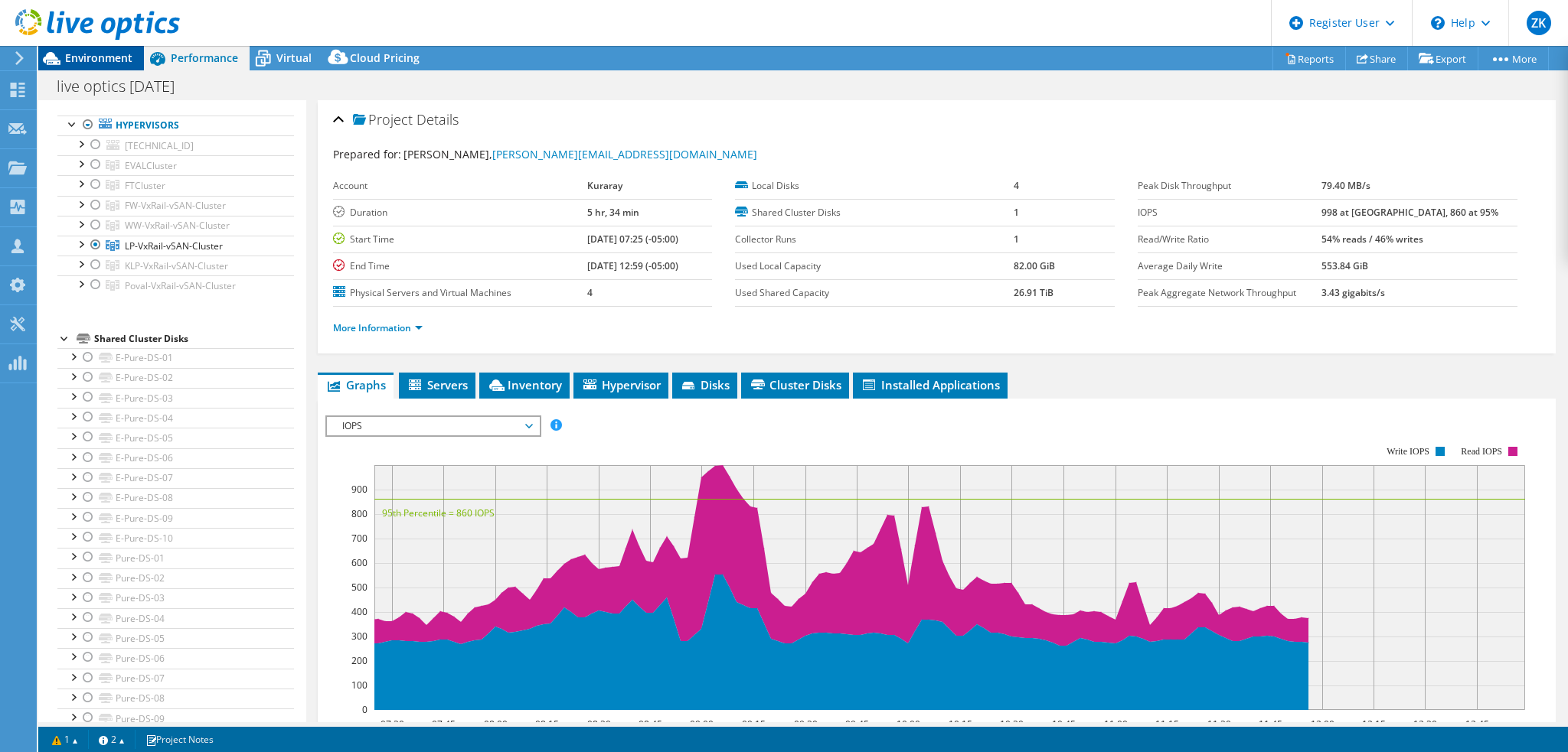
click at [93, 63] on span "Environment" at bounding box center [99, 58] width 67 height 15
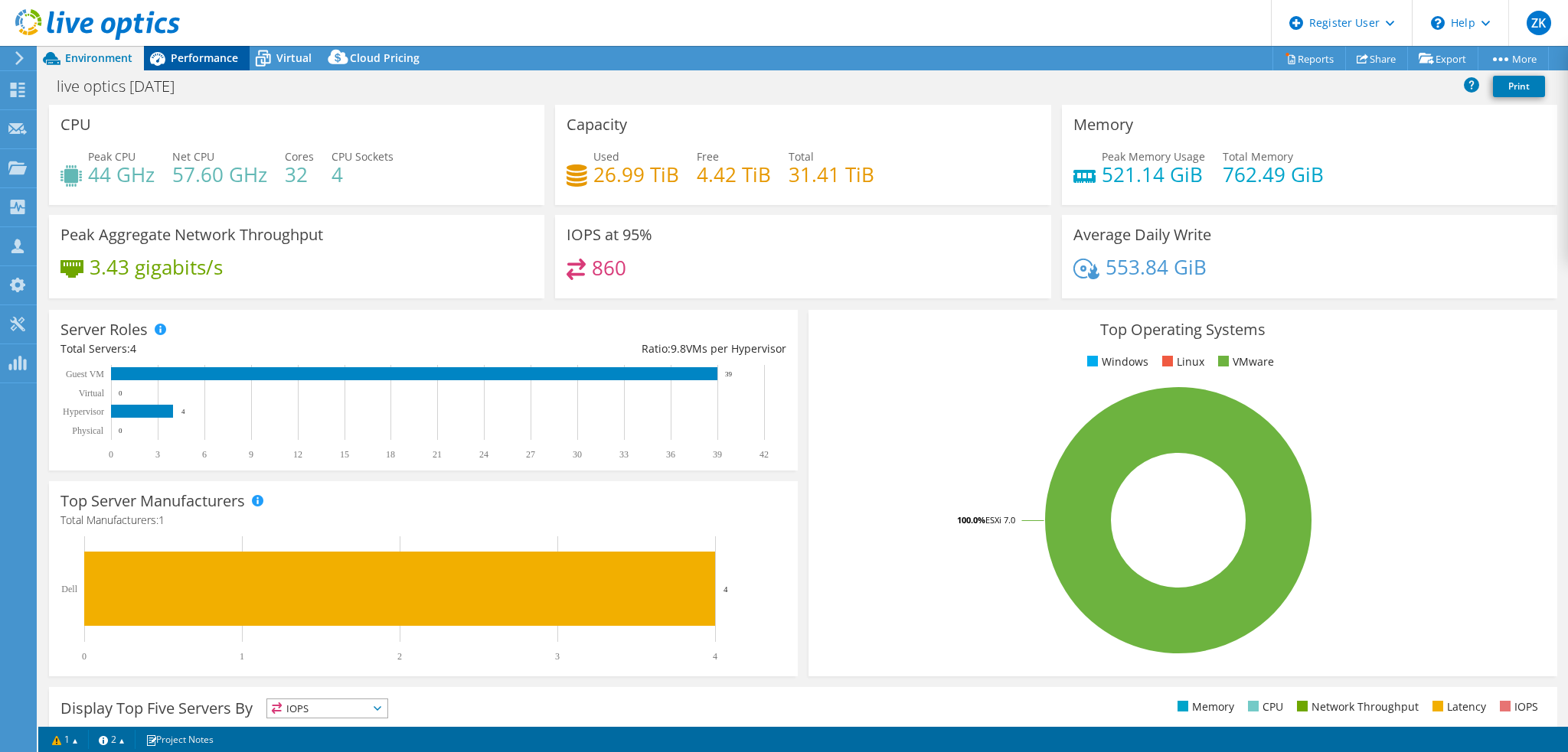
click at [173, 56] on span "Performance" at bounding box center [204, 58] width 67 height 15
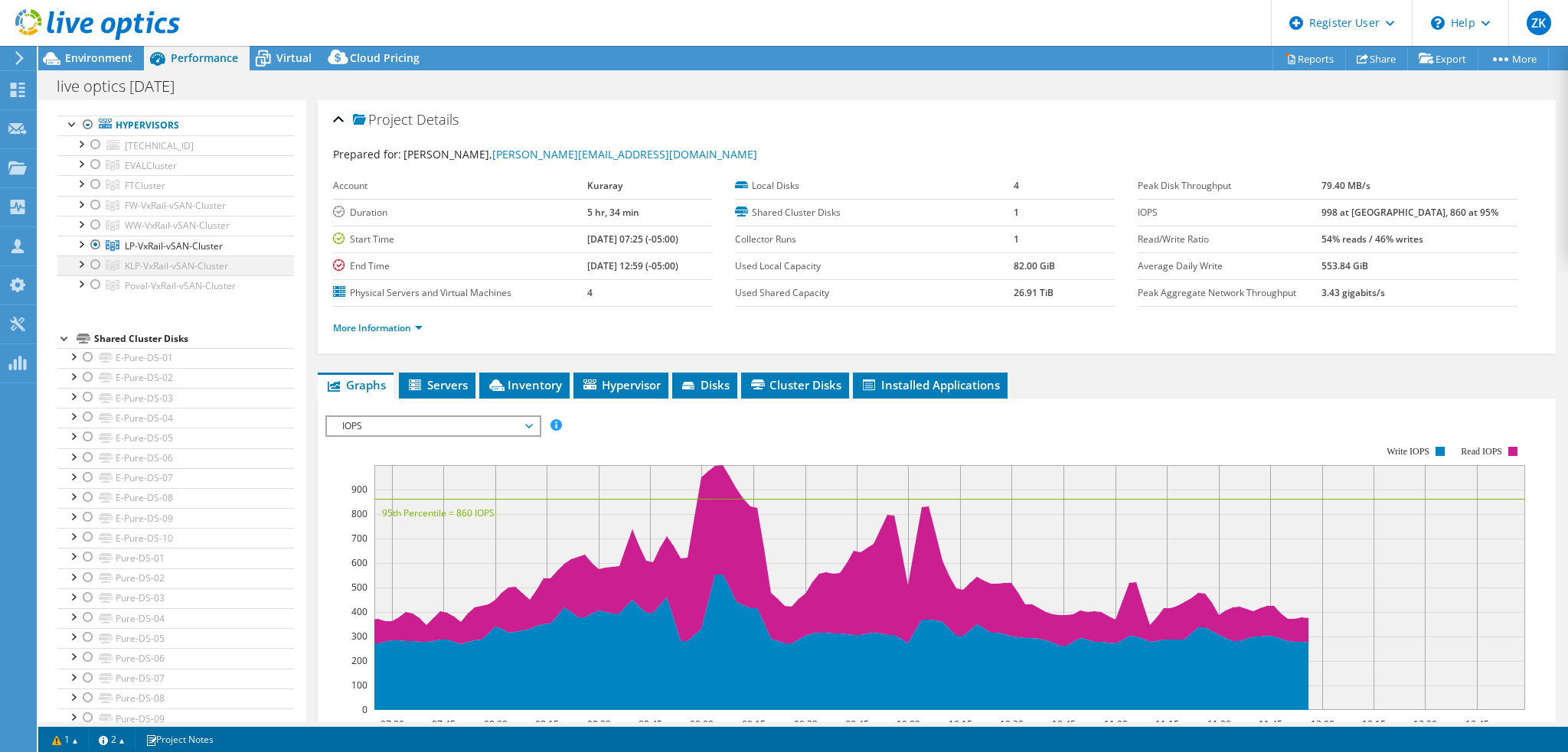
click at [95, 267] on div at bounding box center [95, 265] width 15 height 18
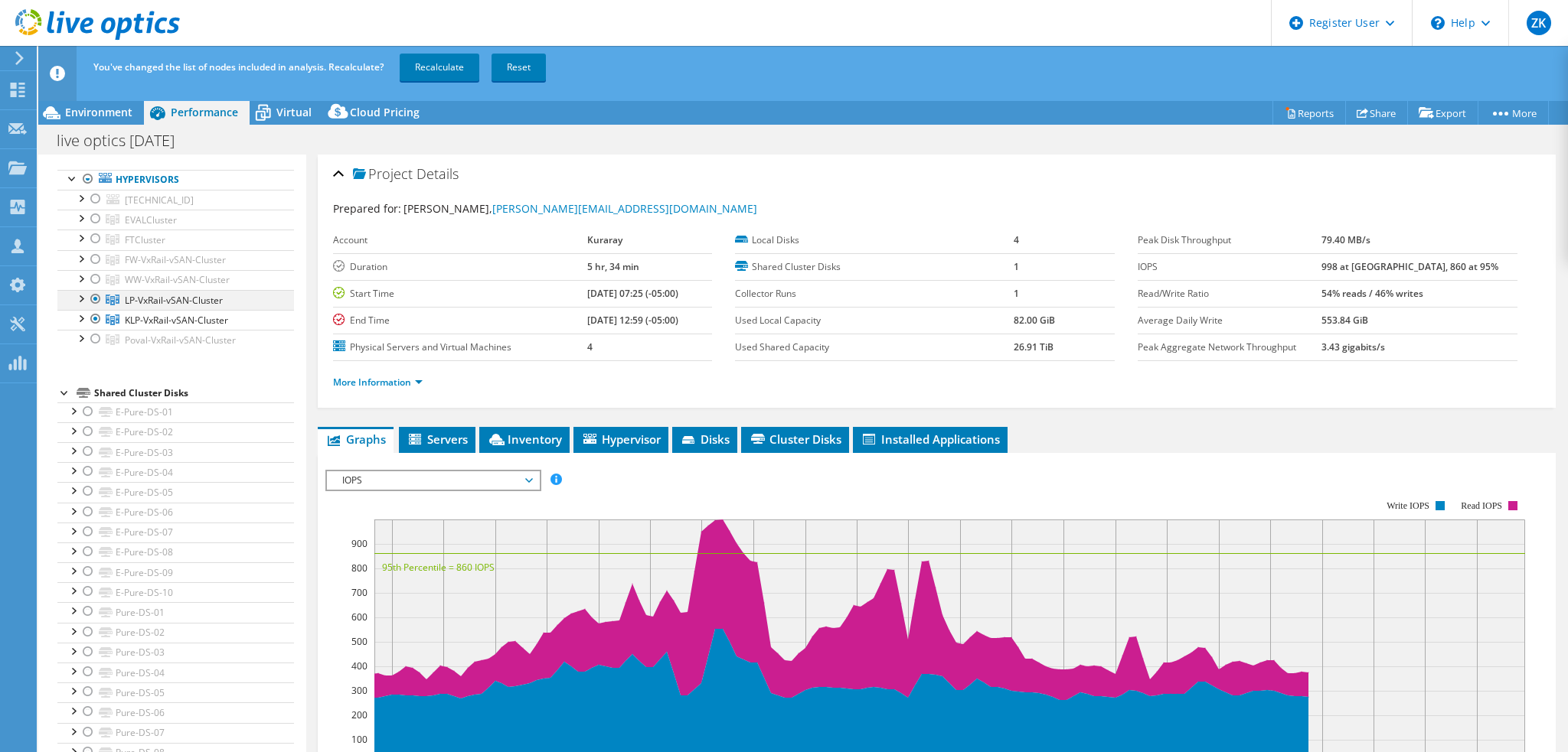
click at [93, 295] on div at bounding box center [95, 299] width 15 height 18
click at [408, 74] on link "Recalculate" at bounding box center [439, 67] width 80 height 27
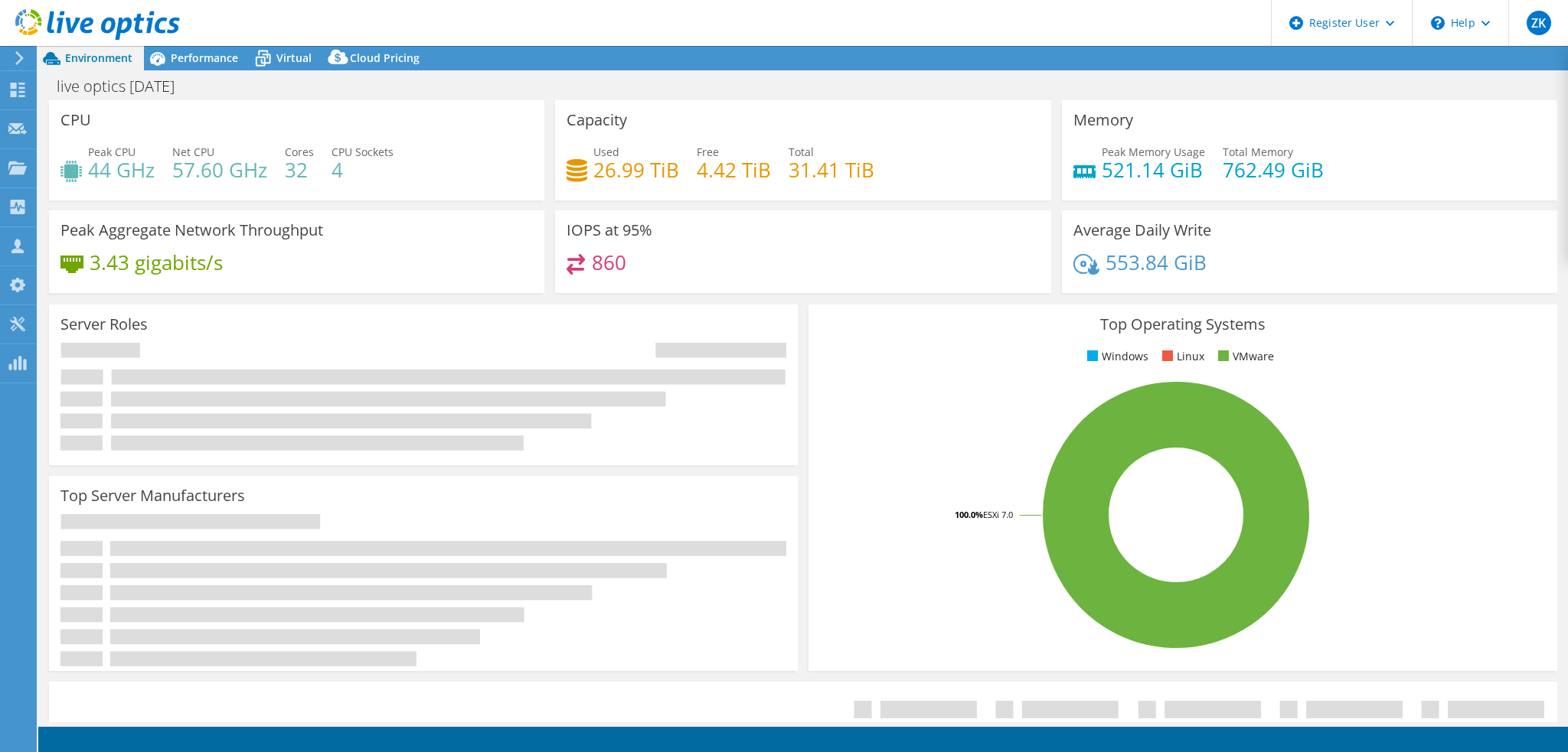
select select "USD"
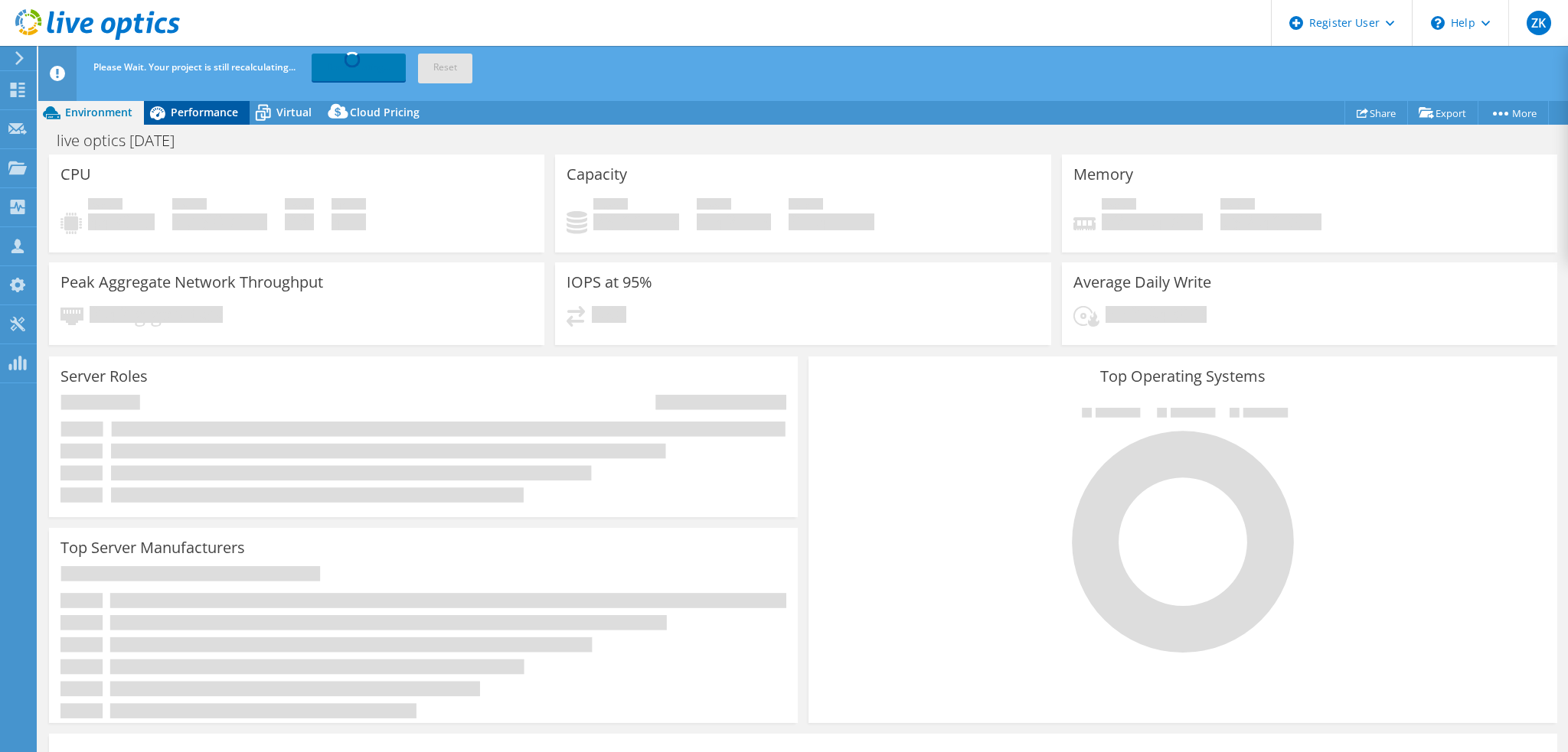
click at [181, 119] on span "Performance" at bounding box center [204, 112] width 67 height 15
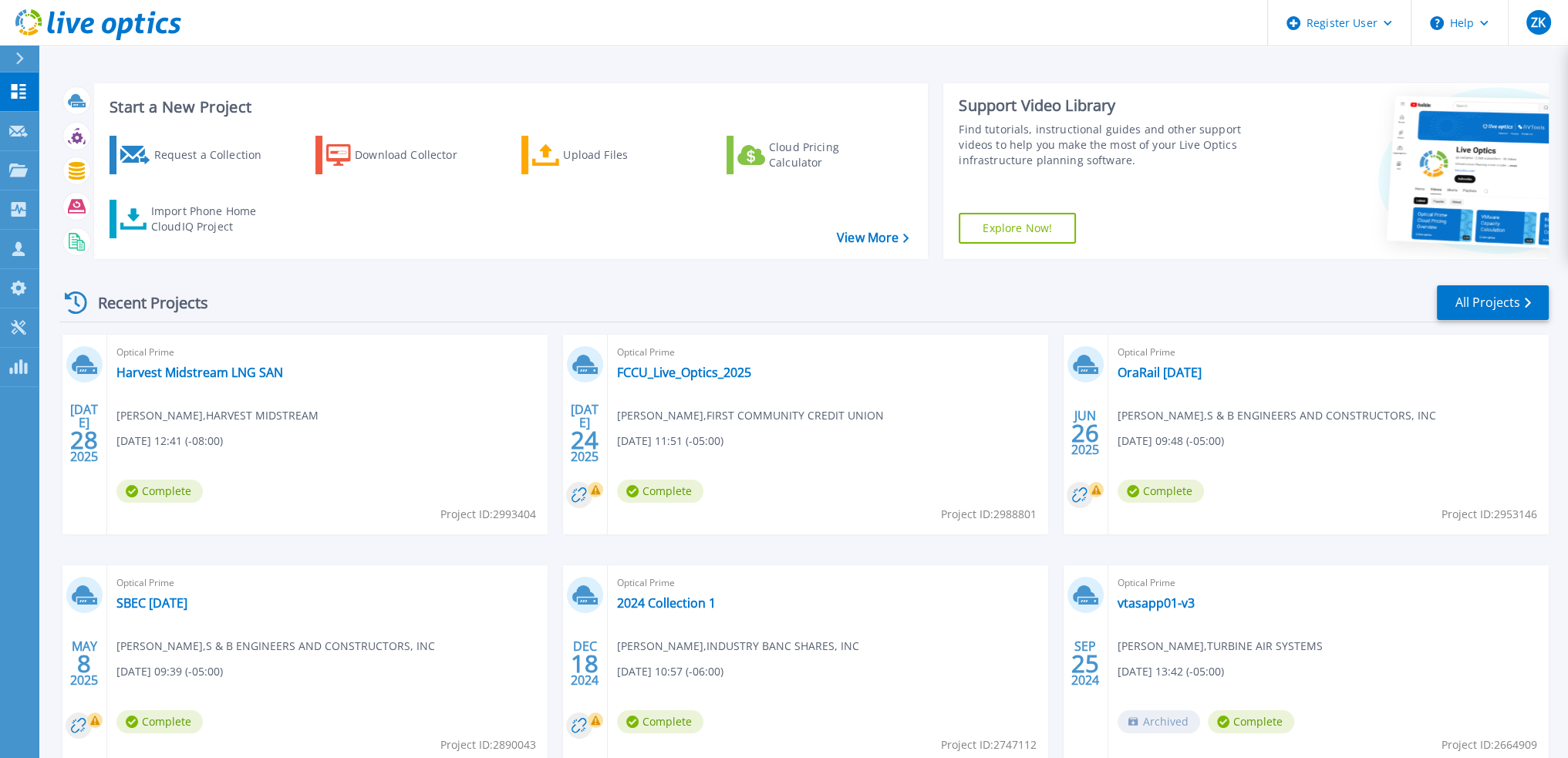
click at [22, 58] on icon at bounding box center [20, 58] width 7 height 12
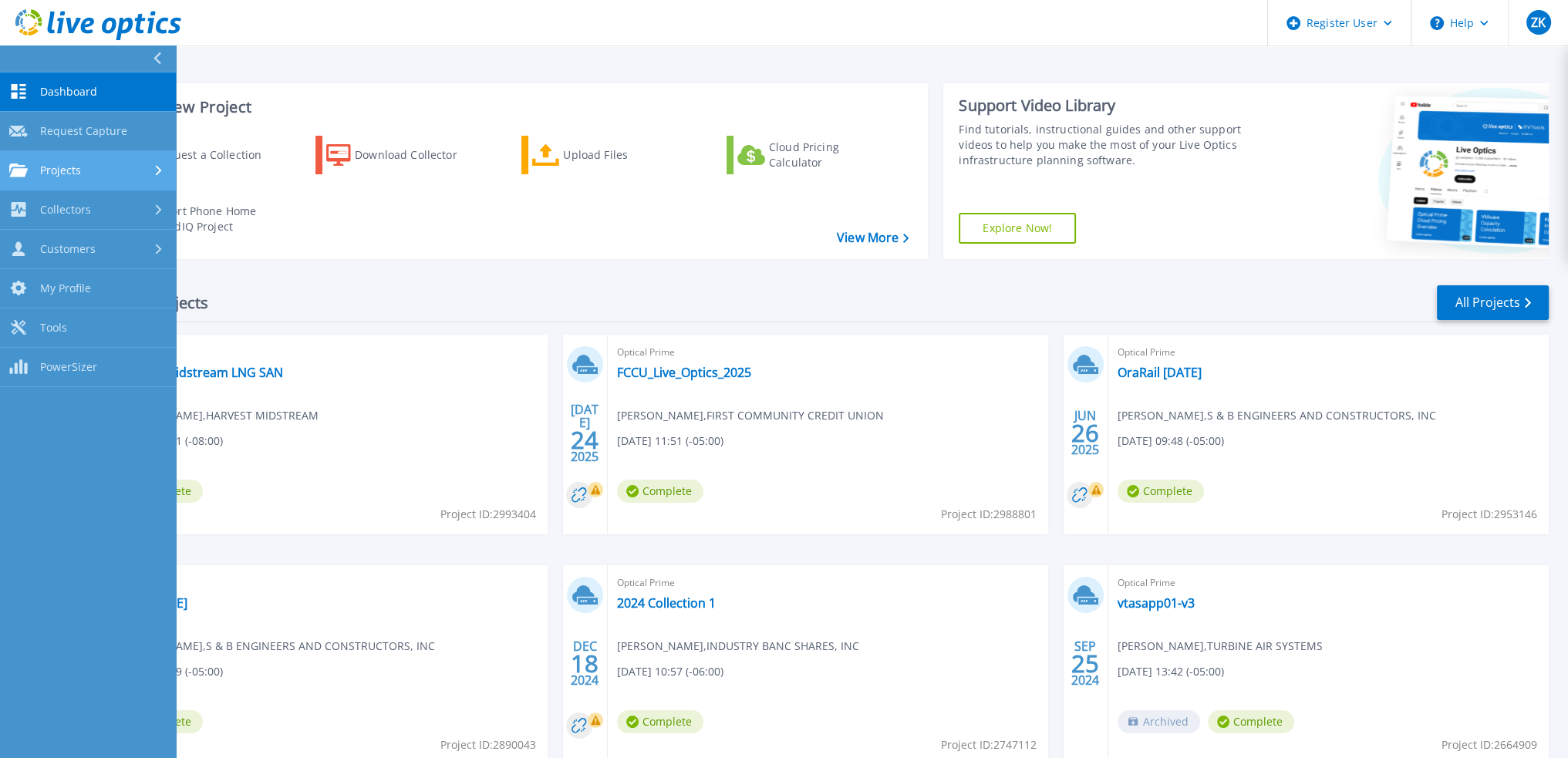
click at [114, 165] on div "Projects" at bounding box center [88, 170] width 157 height 14
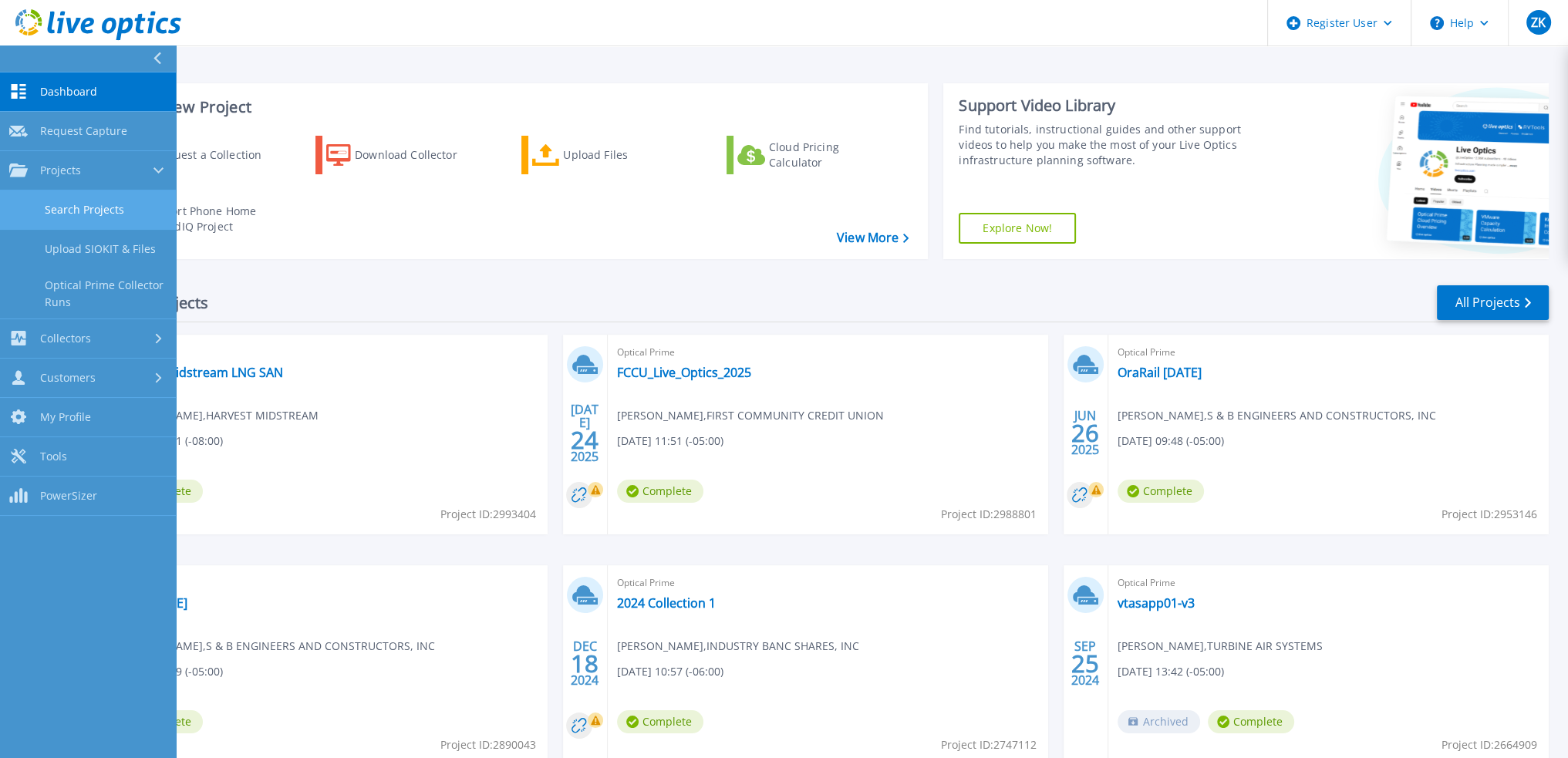
click at [117, 205] on link "Search Projects" at bounding box center [88, 209] width 176 height 39
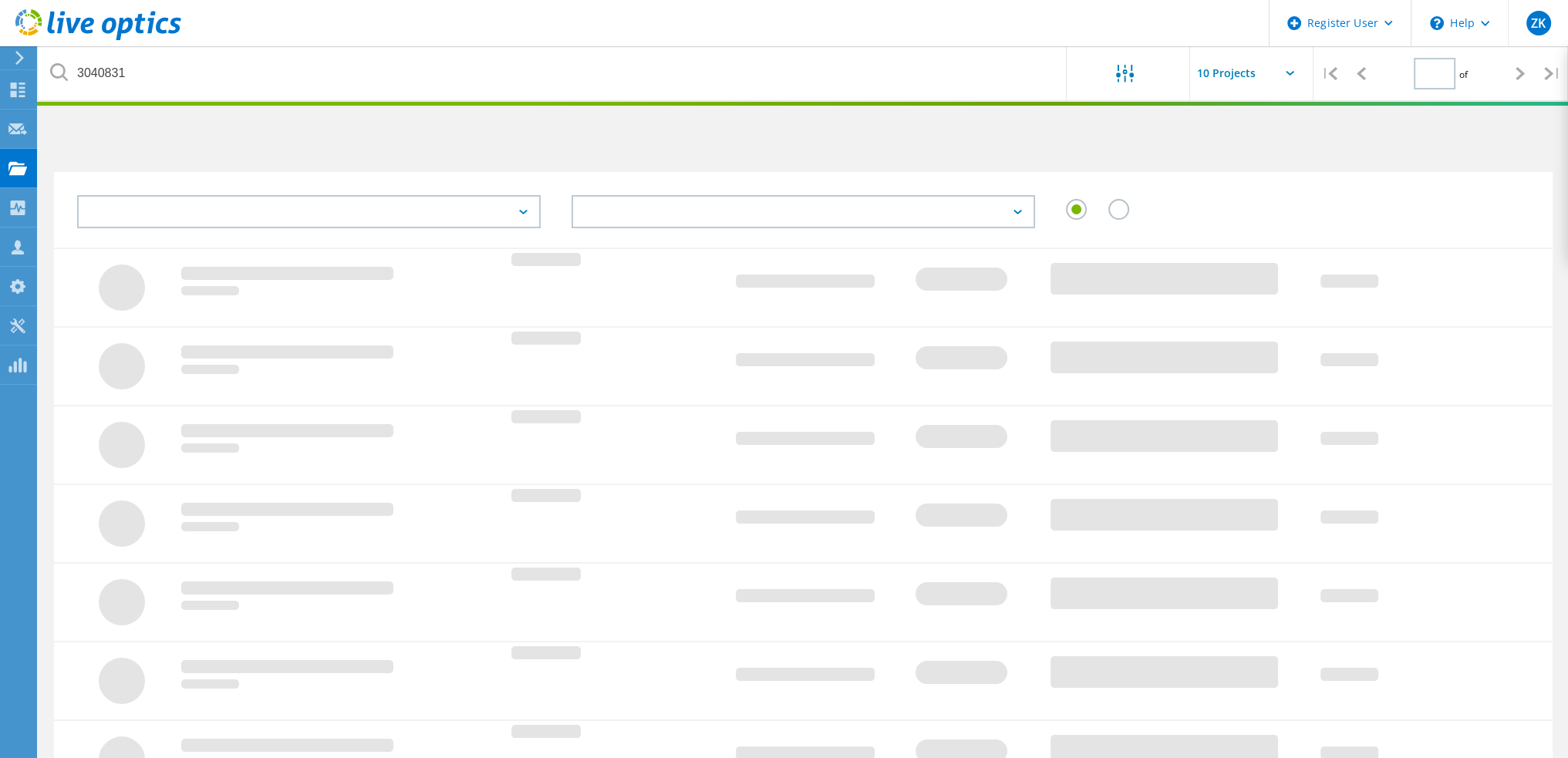
type input "1"
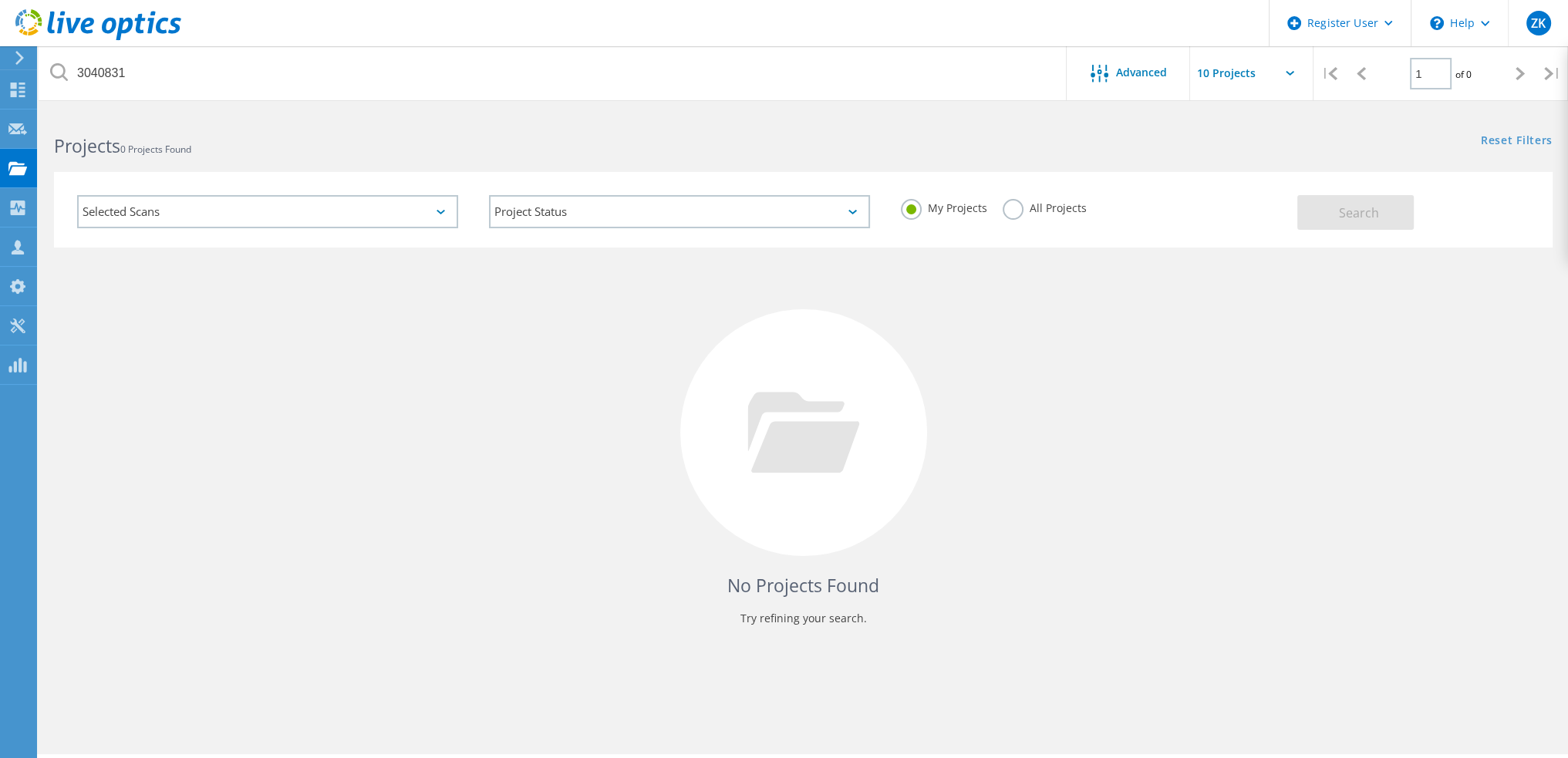
click at [1003, 208] on label "All Projects" at bounding box center [1045, 207] width 84 height 15
click at [0, 0] on input "All Projects" at bounding box center [0, 0] width 0 height 0
click at [1390, 212] on button "Search" at bounding box center [1355, 212] width 116 height 35
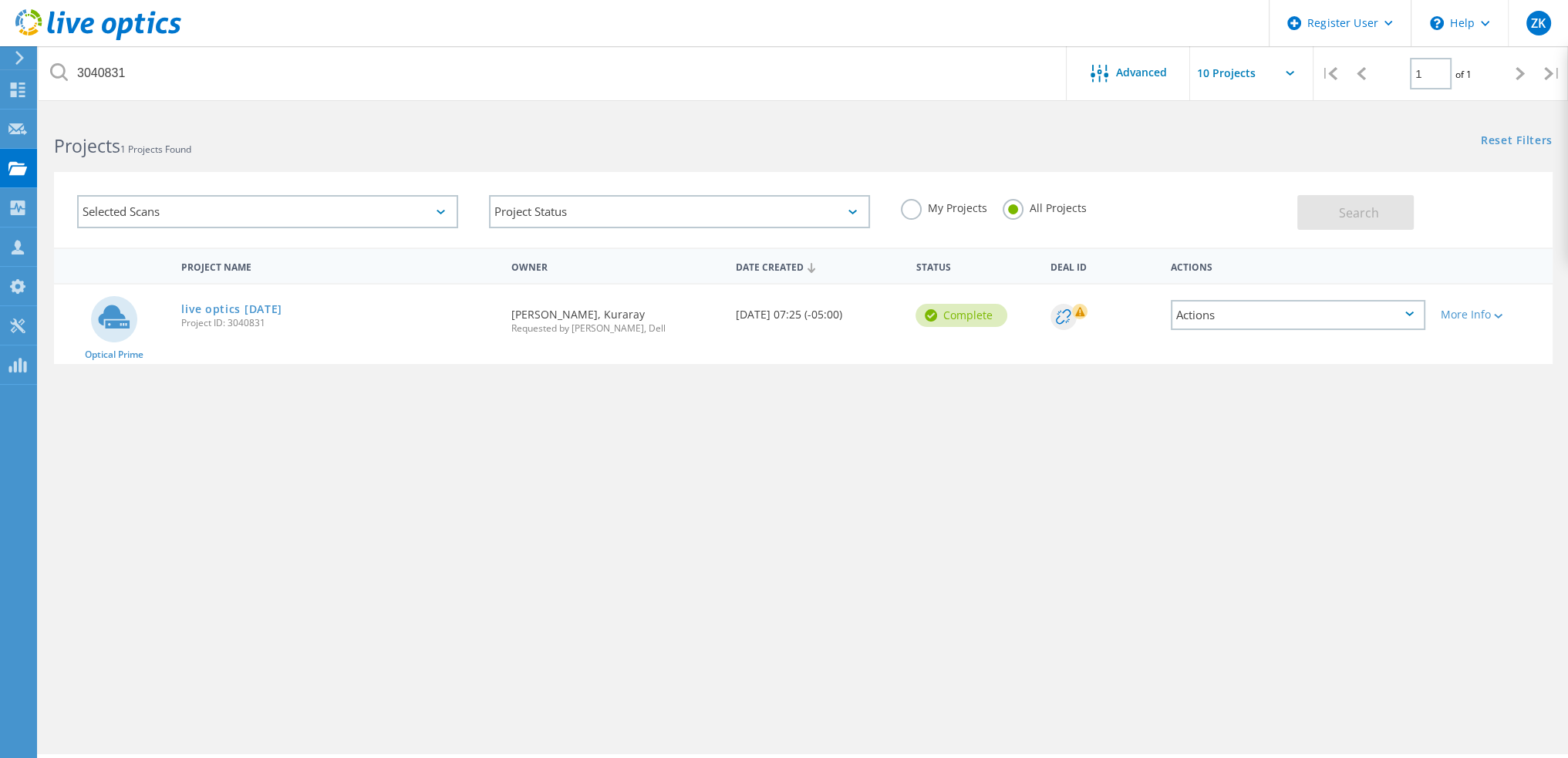
click at [238, 318] on span "Project ID: 3040831" at bounding box center [337, 323] width 314 height 9
click at [244, 309] on link "live optics [DATE]" at bounding box center [231, 309] width 101 height 11
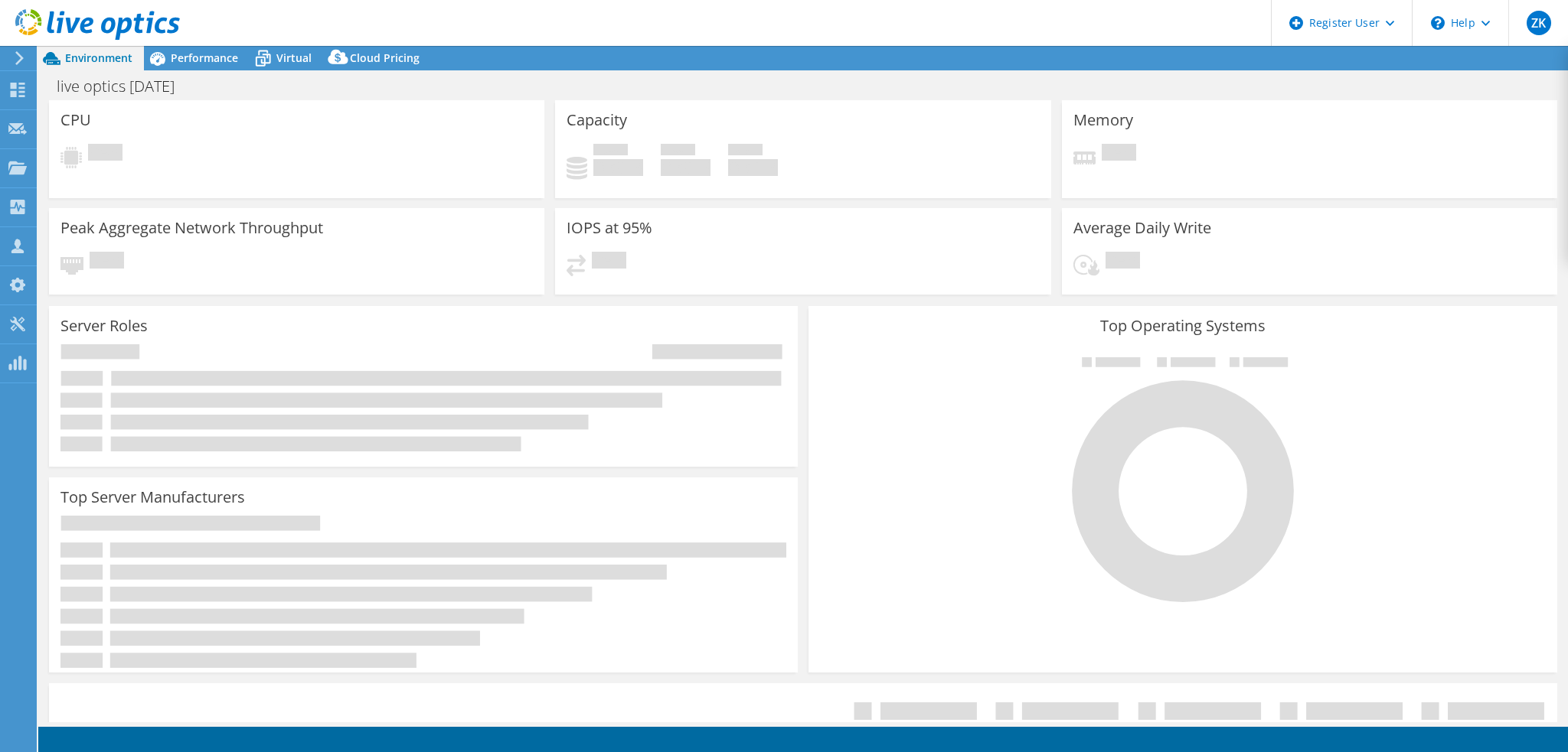
select select "USD"
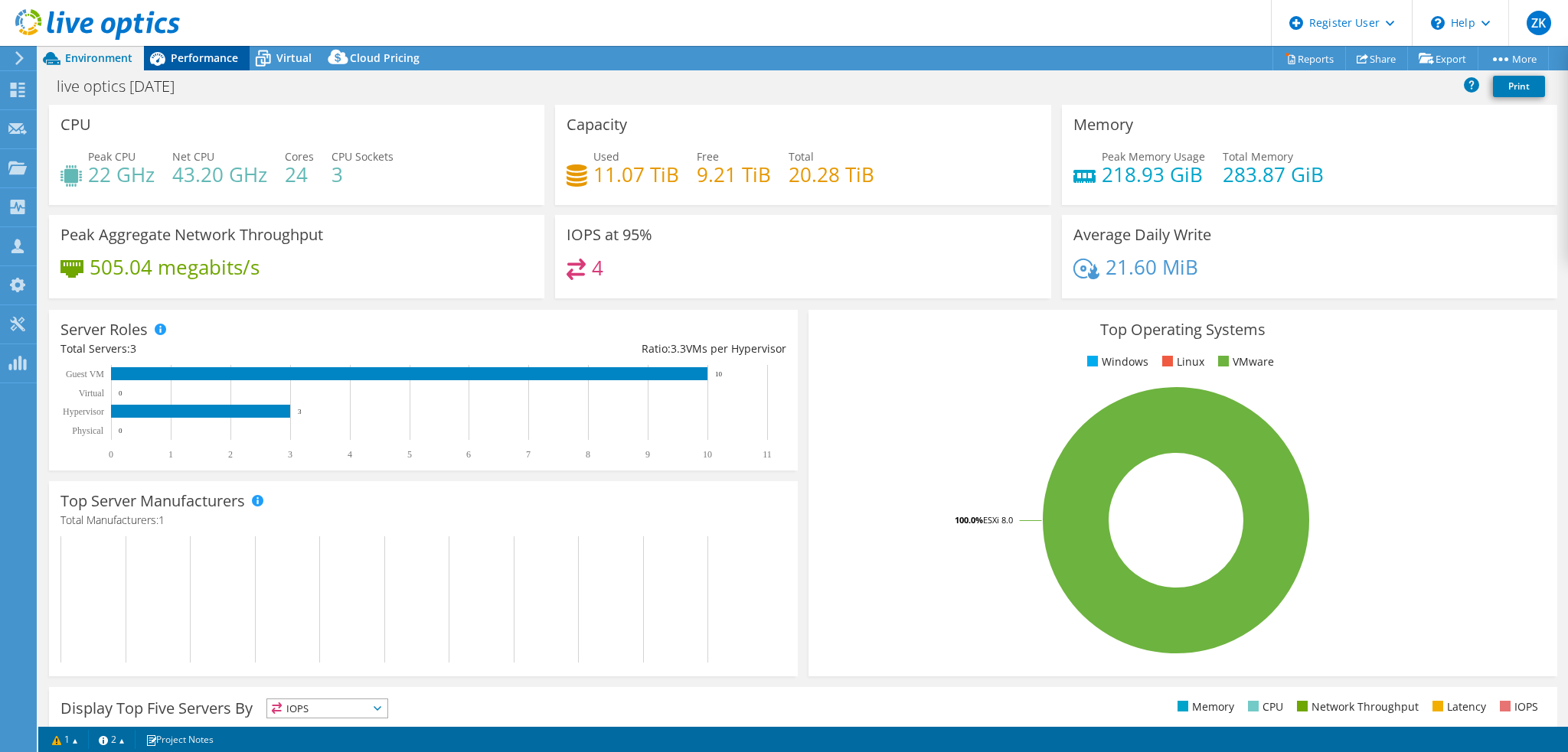
click at [179, 62] on span "Performance" at bounding box center [204, 58] width 67 height 15
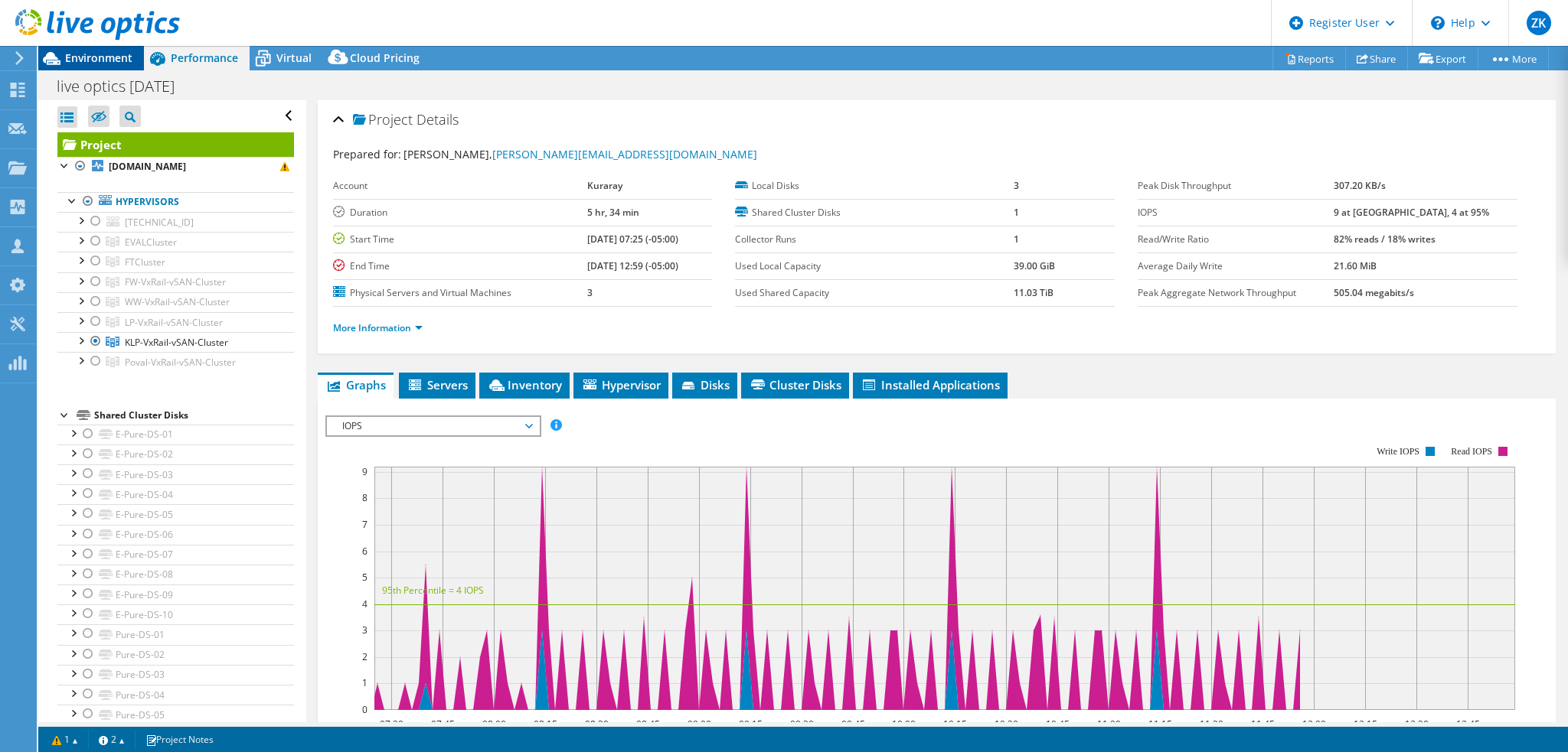
click at [125, 54] on span "Environment" at bounding box center [99, 58] width 67 height 15
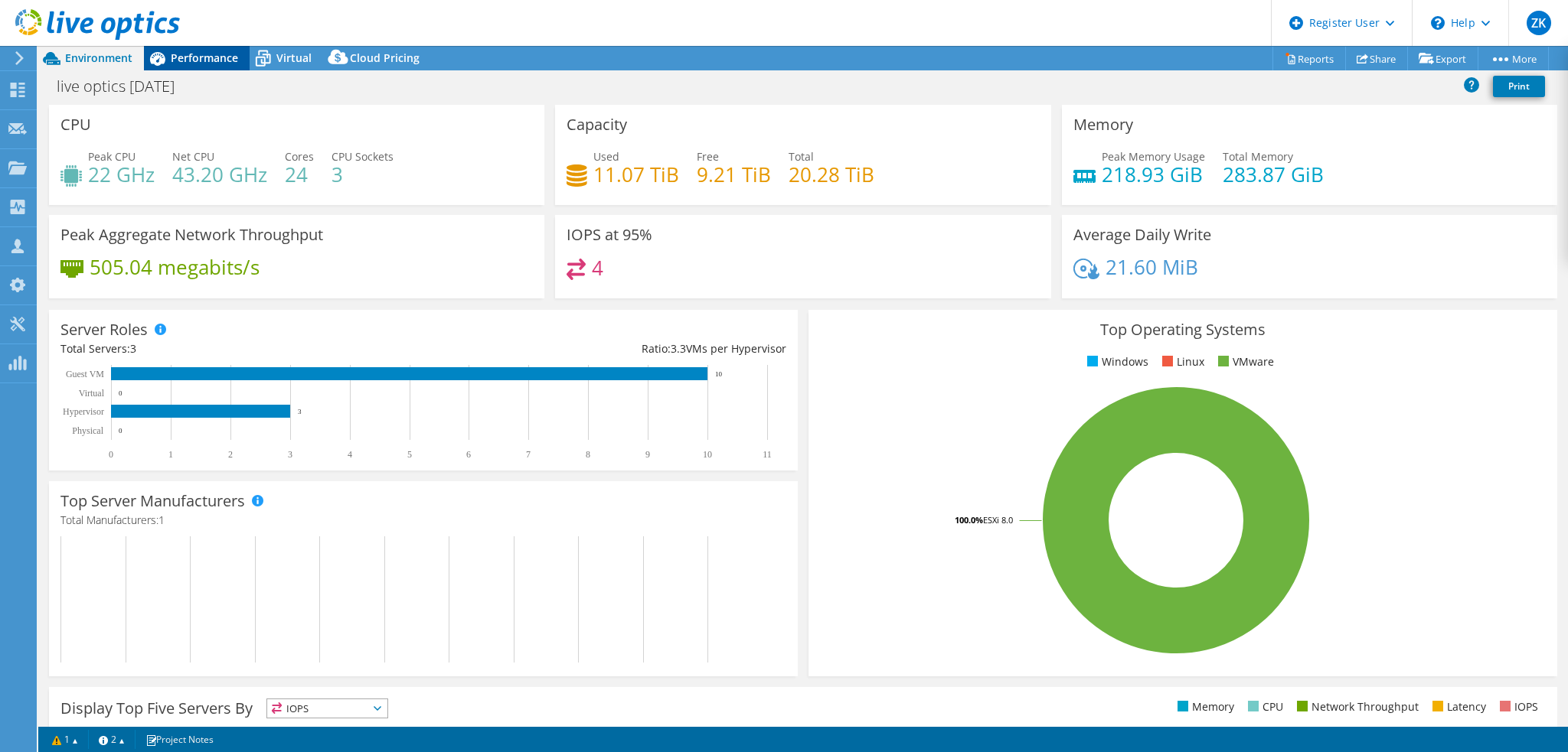
click at [208, 61] on span "Performance" at bounding box center [204, 58] width 67 height 15
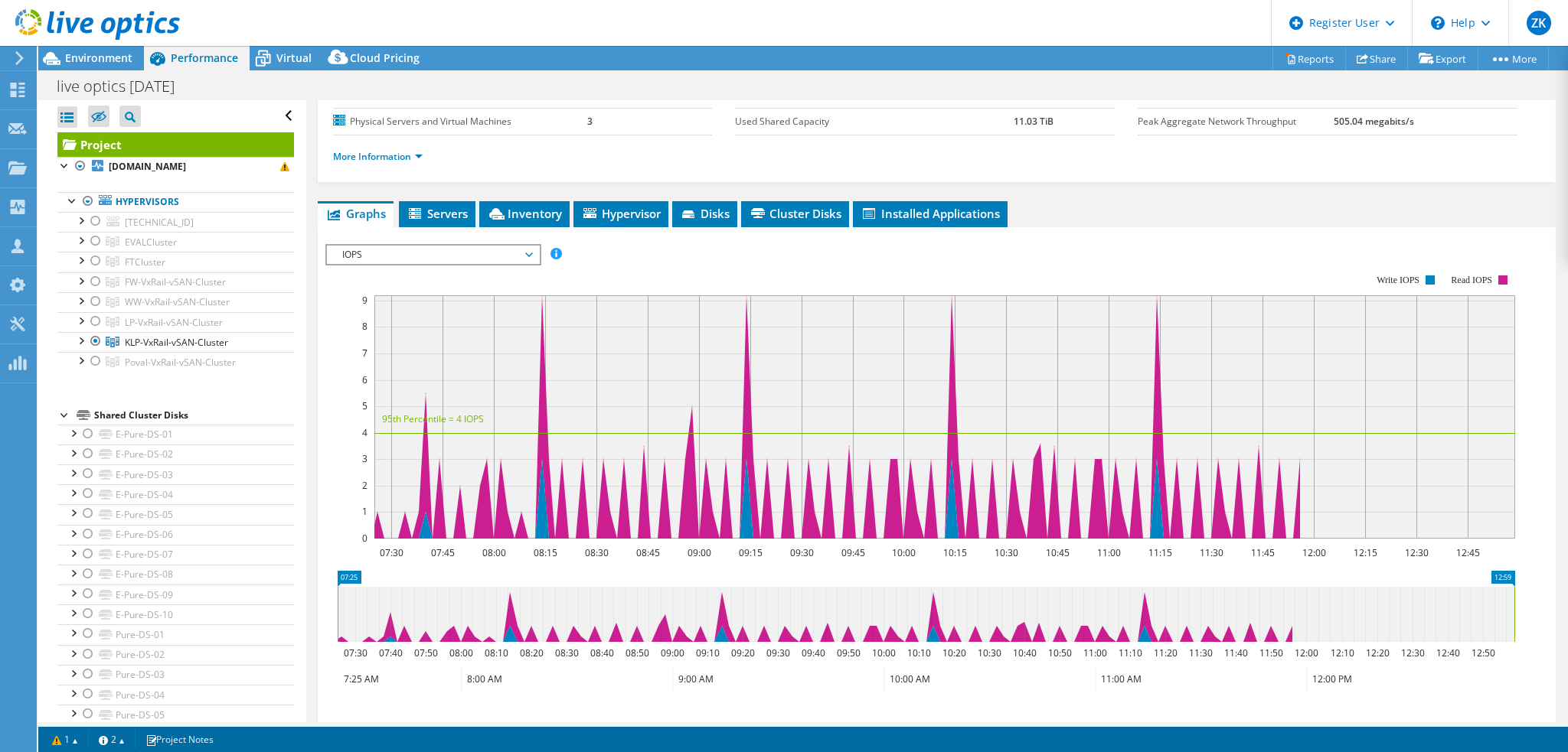
scroll to position [89, 0]
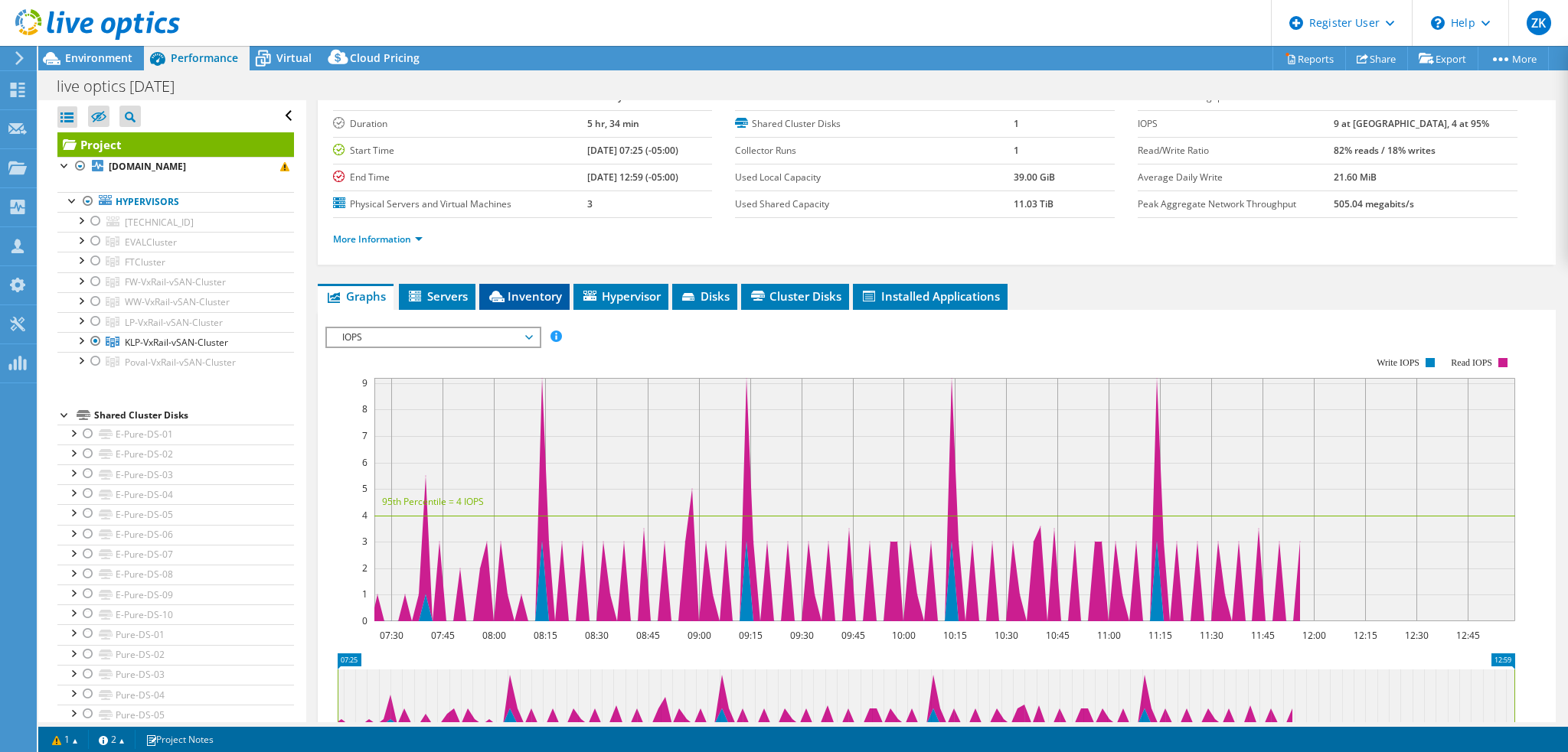
click at [529, 298] on span "Inventory" at bounding box center [524, 296] width 75 height 15
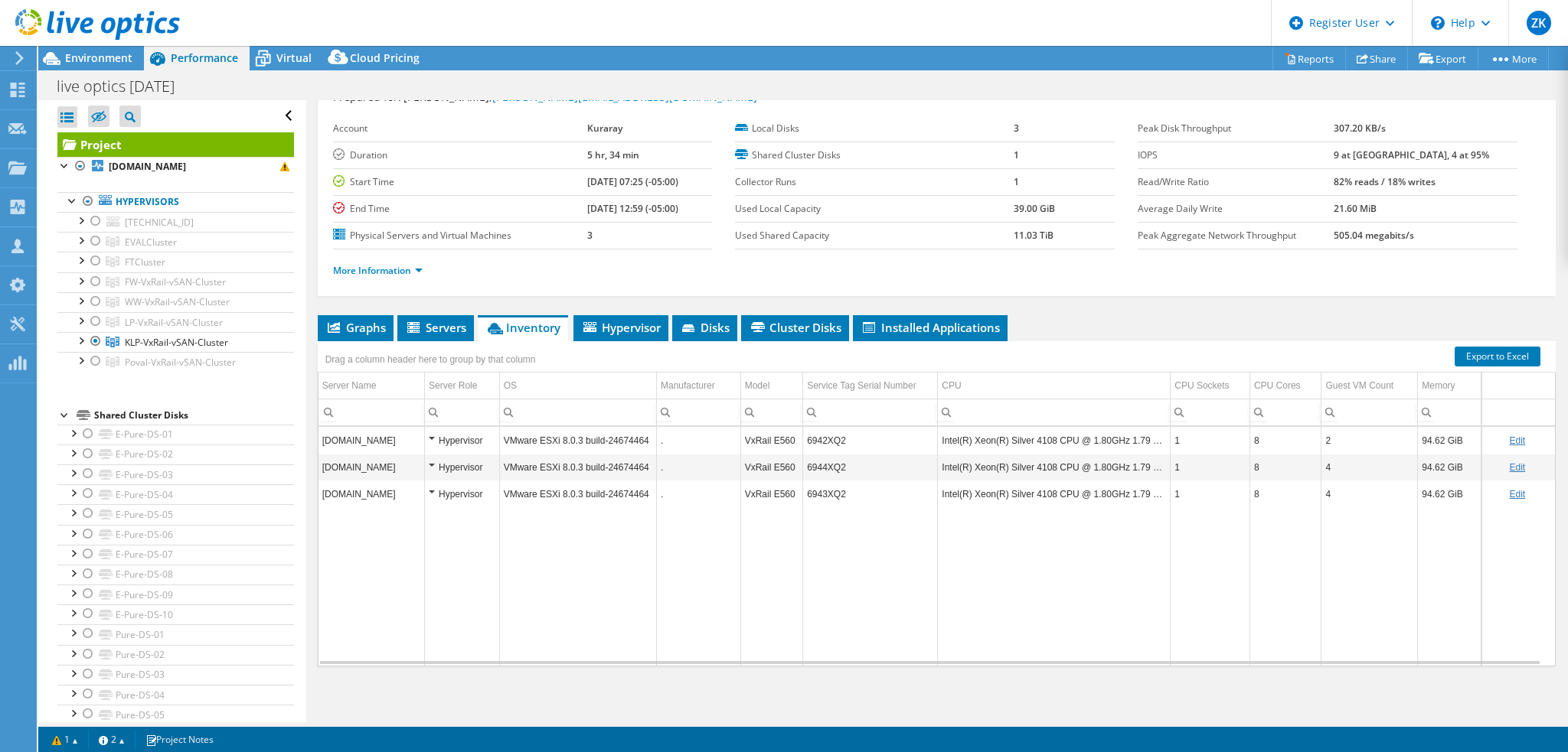
scroll to position [0, 0]
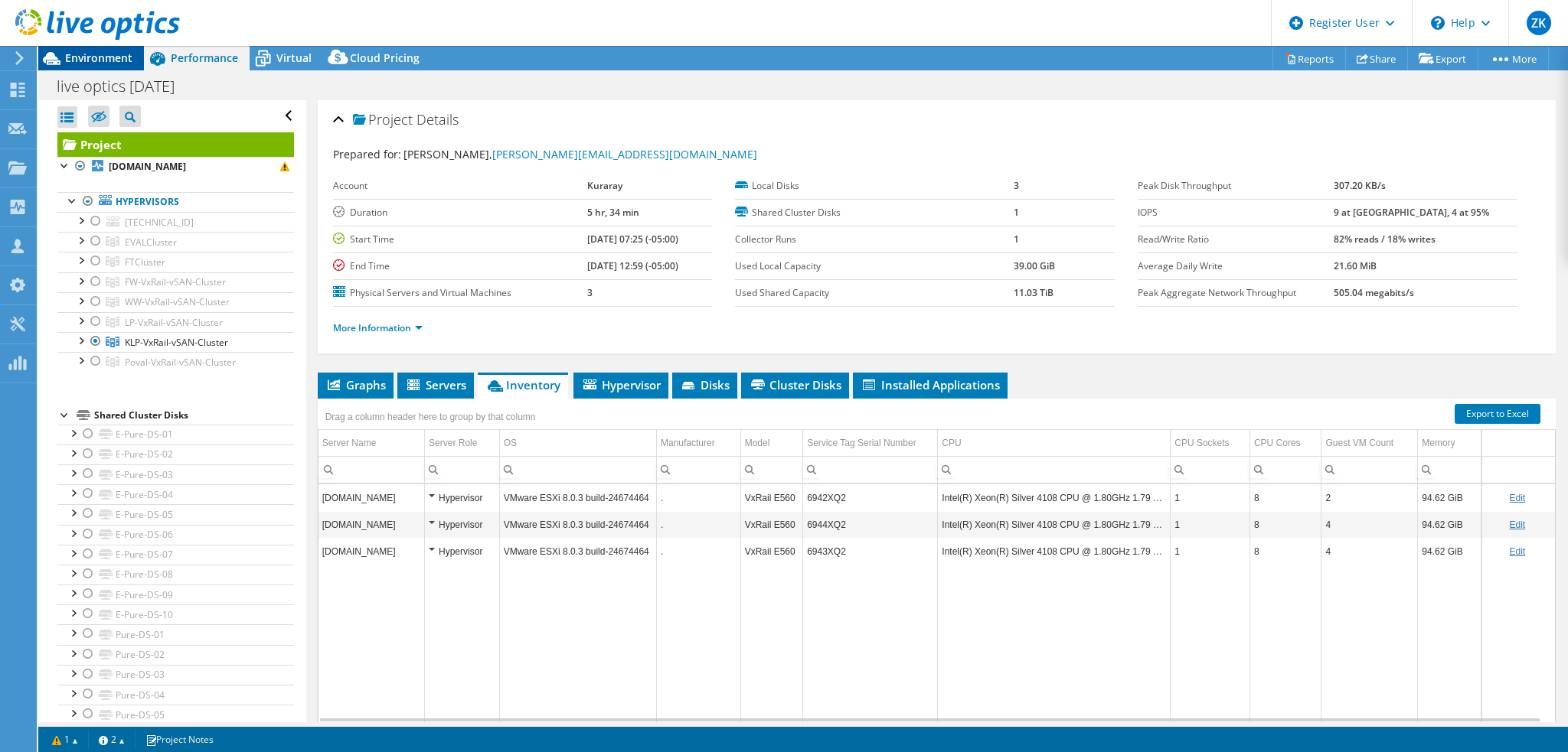
click at [115, 52] on span "Environment" at bounding box center [99, 58] width 67 height 15
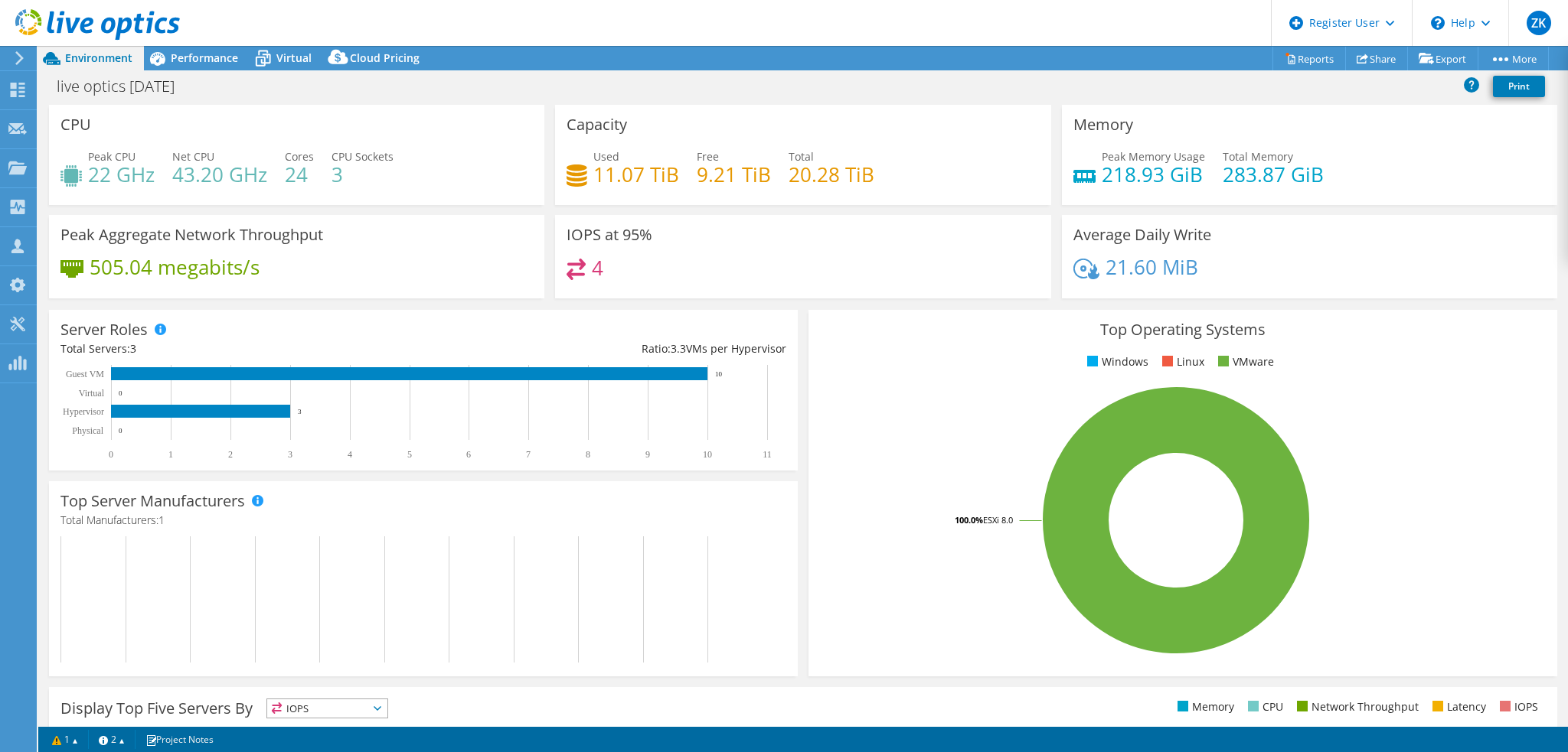
click at [909, 110] on div "Capacity Used 11.07 TiB Free 9.21 TiB Total 20.28 TiB" at bounding box center [803, 155] width 495 height 101
click at [211, 58] on span "Performance" at bounding box center [204, 58] width 67 height 15
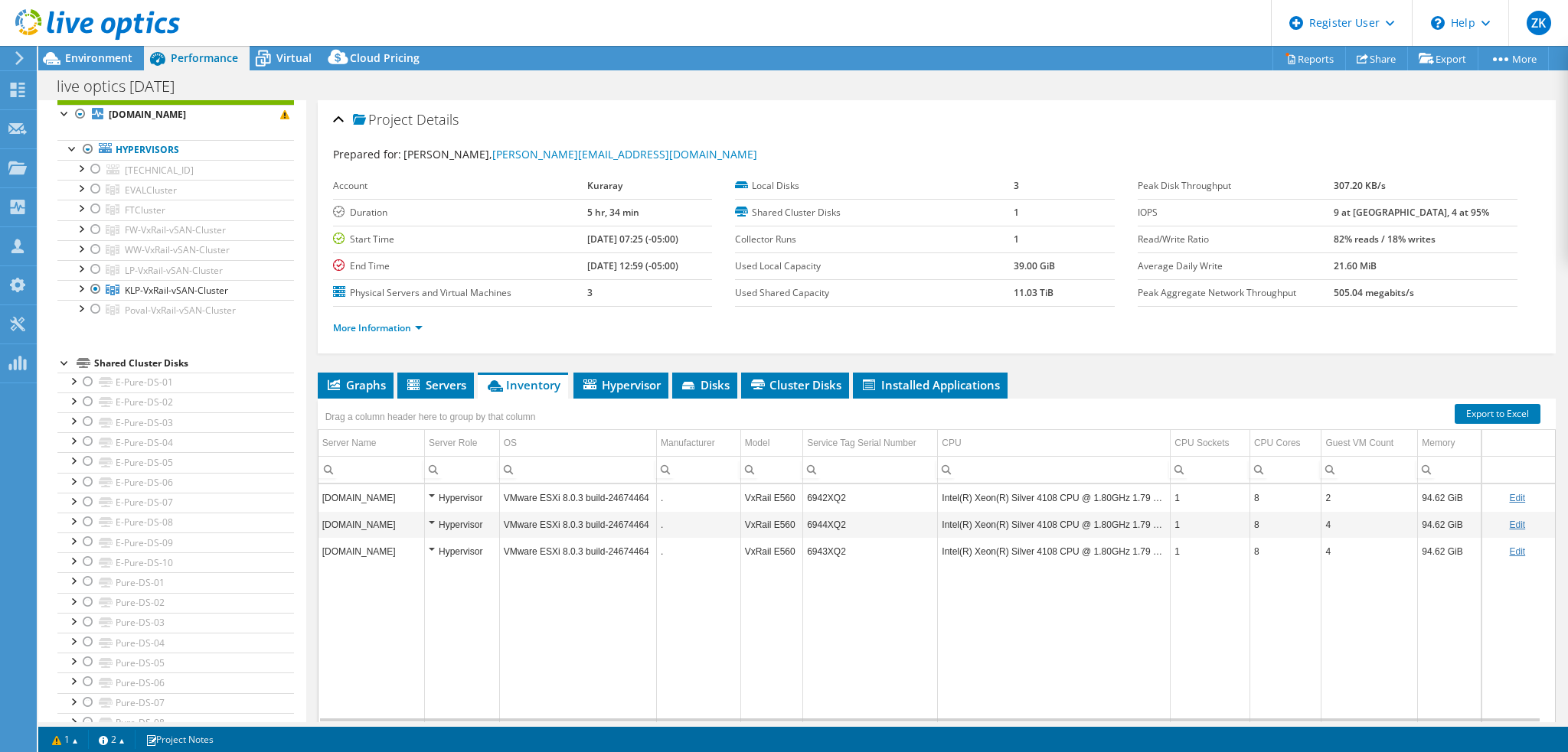
scroll to position [76, 0]
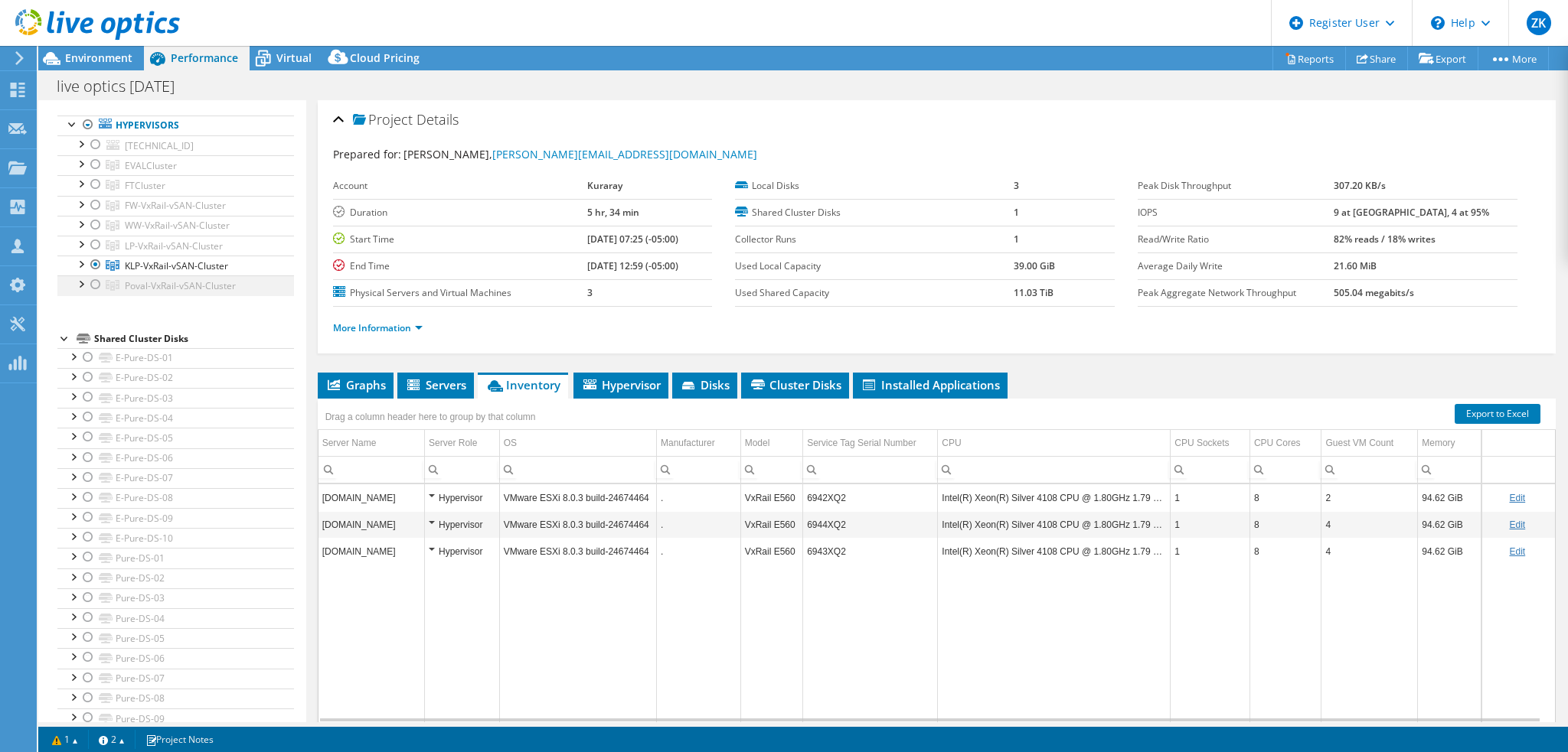
click at [95, 281] on div at bounding box center [95, 285] width 15 height 18
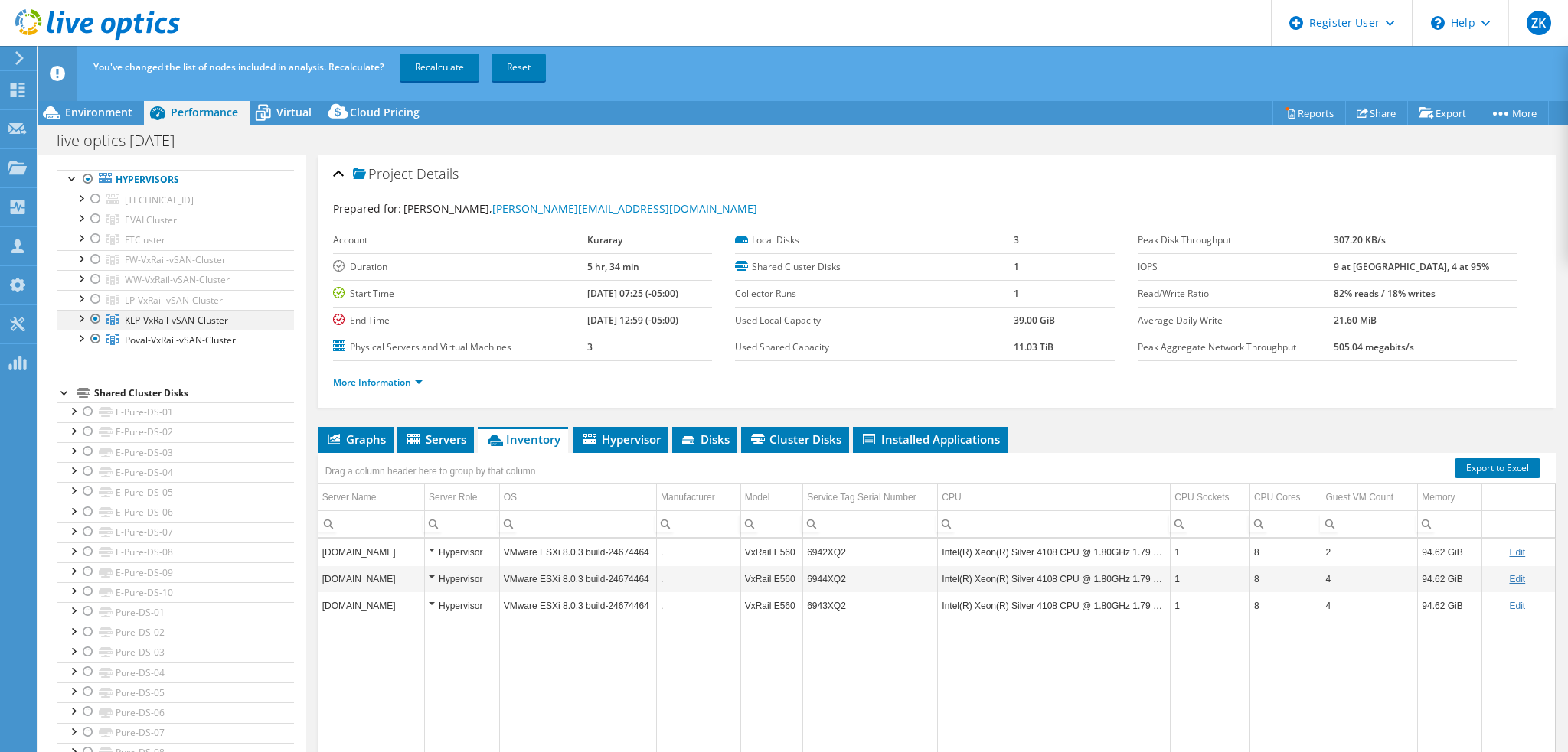
click at [95, 315] on div at bounding box center [95, 319] width 15 height 18
drag, startPoint x: 447, startPoint y: 68, endPoint x: 453, endPoint y: 74, distance: 8.5
click at [447, 68] on link "Recalculate" at bounding box center [439, 67] width 80 height 27
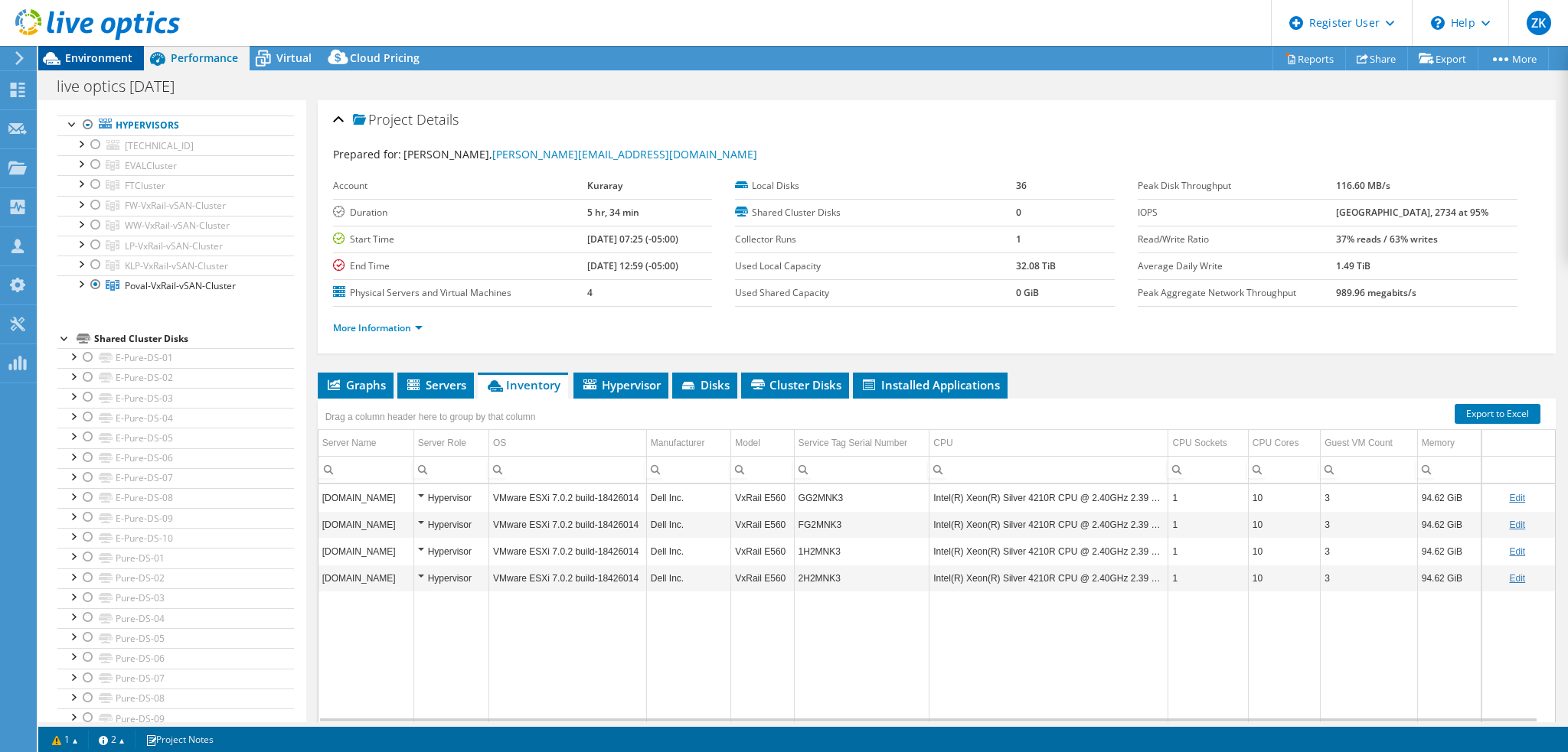
click at [106, 66] on div "Environment" at bounding box center [91, 58] width 105 height 24
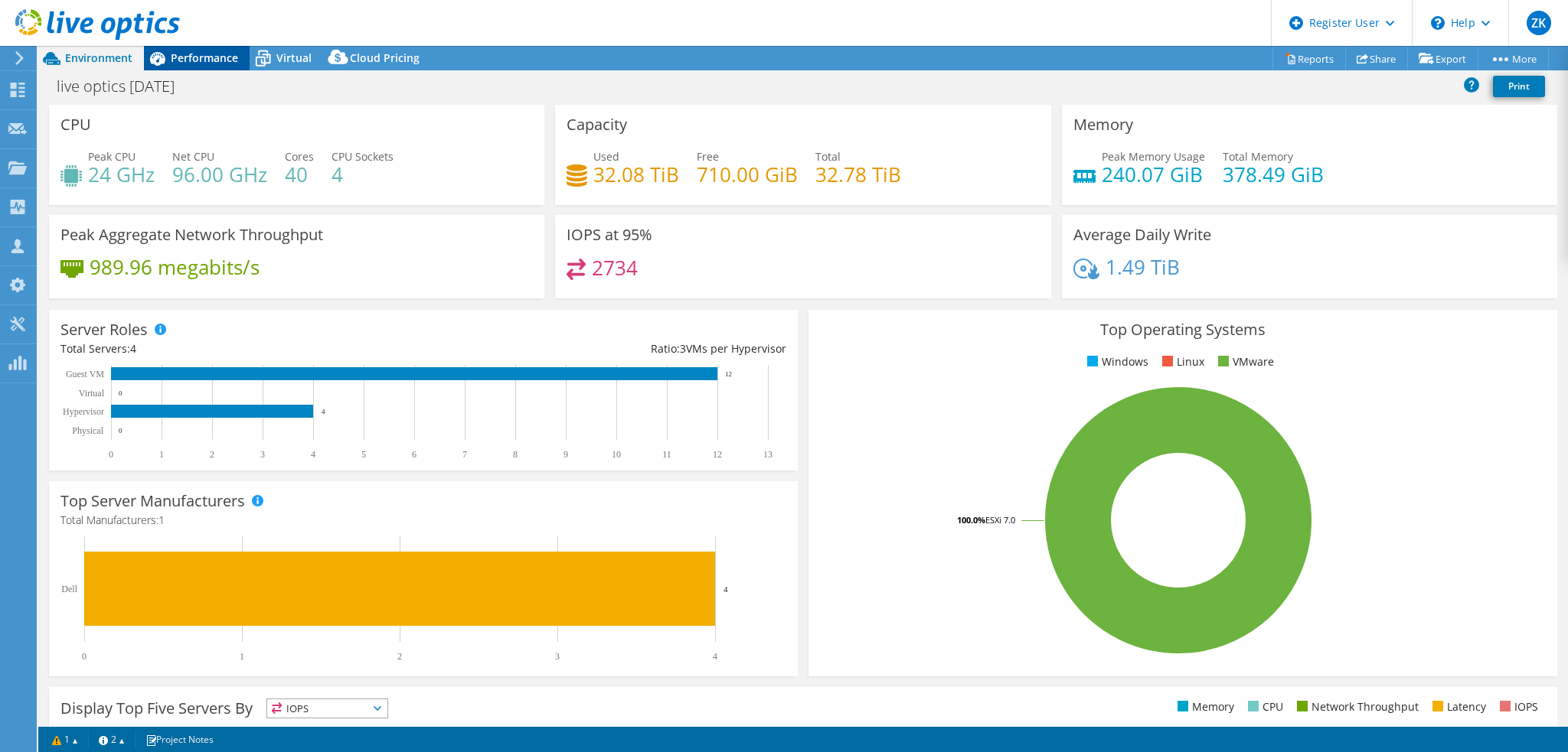
click at [199, 55] on span "Performance" at bounding box center [204, 58] width 67 height 15
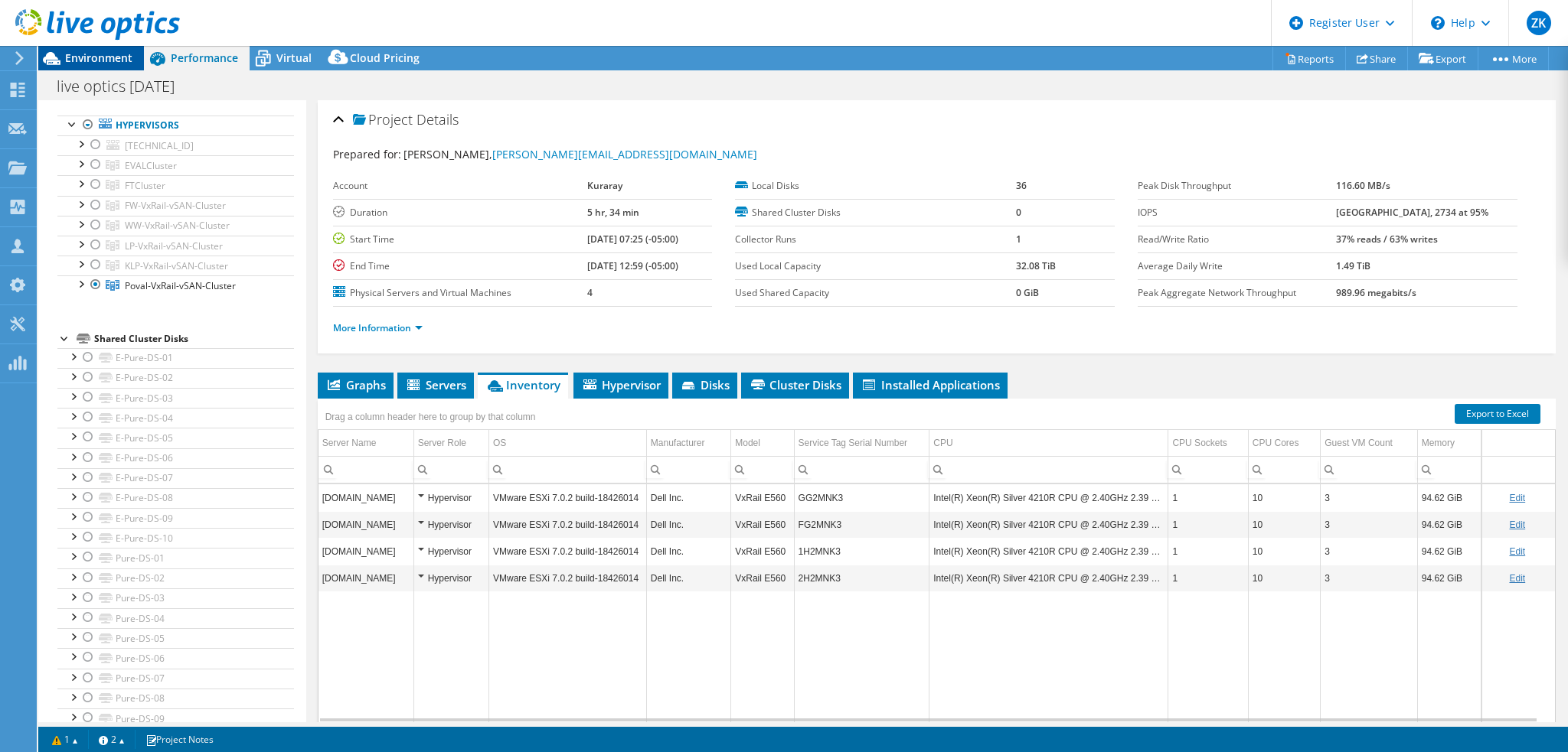
click at [103, 55] on span "Environment" at bounding box center [99, 58] width 67 height 15
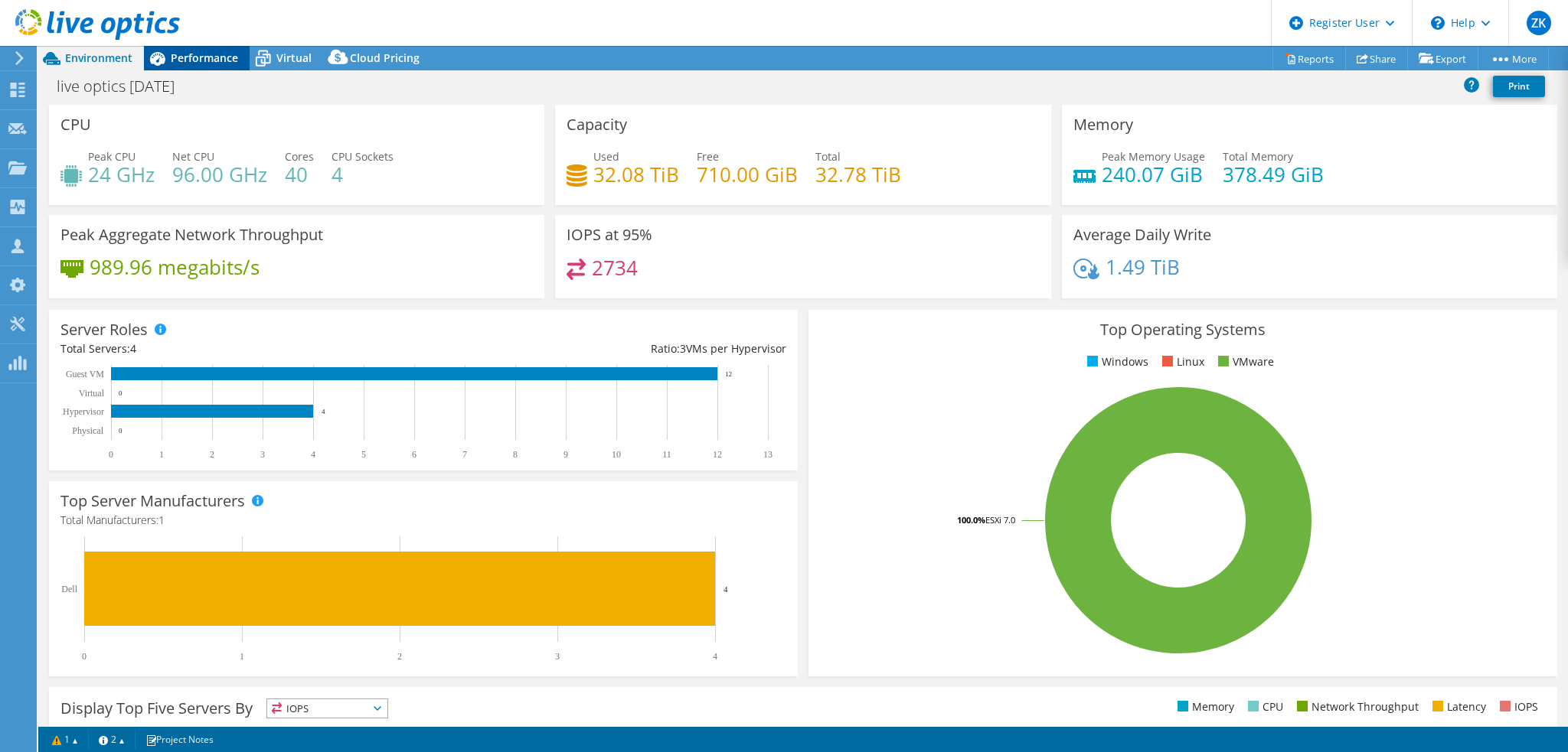
click at [190, 52] on span "Performance" at bounding box center [204, 58] width 67 height 15
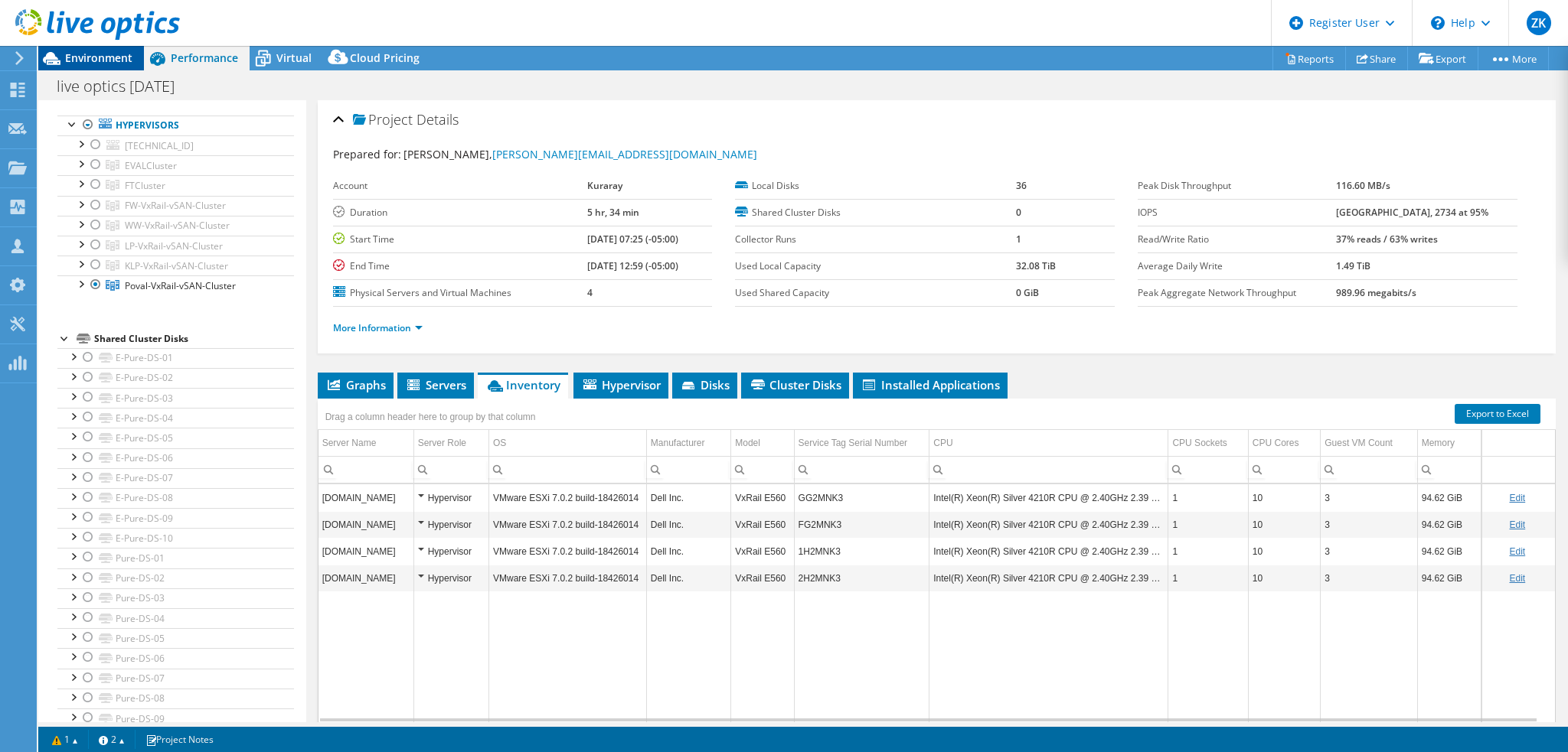
click at [110, 57] on span "Environment" at bounding box center [99, 58] width 67 height 15
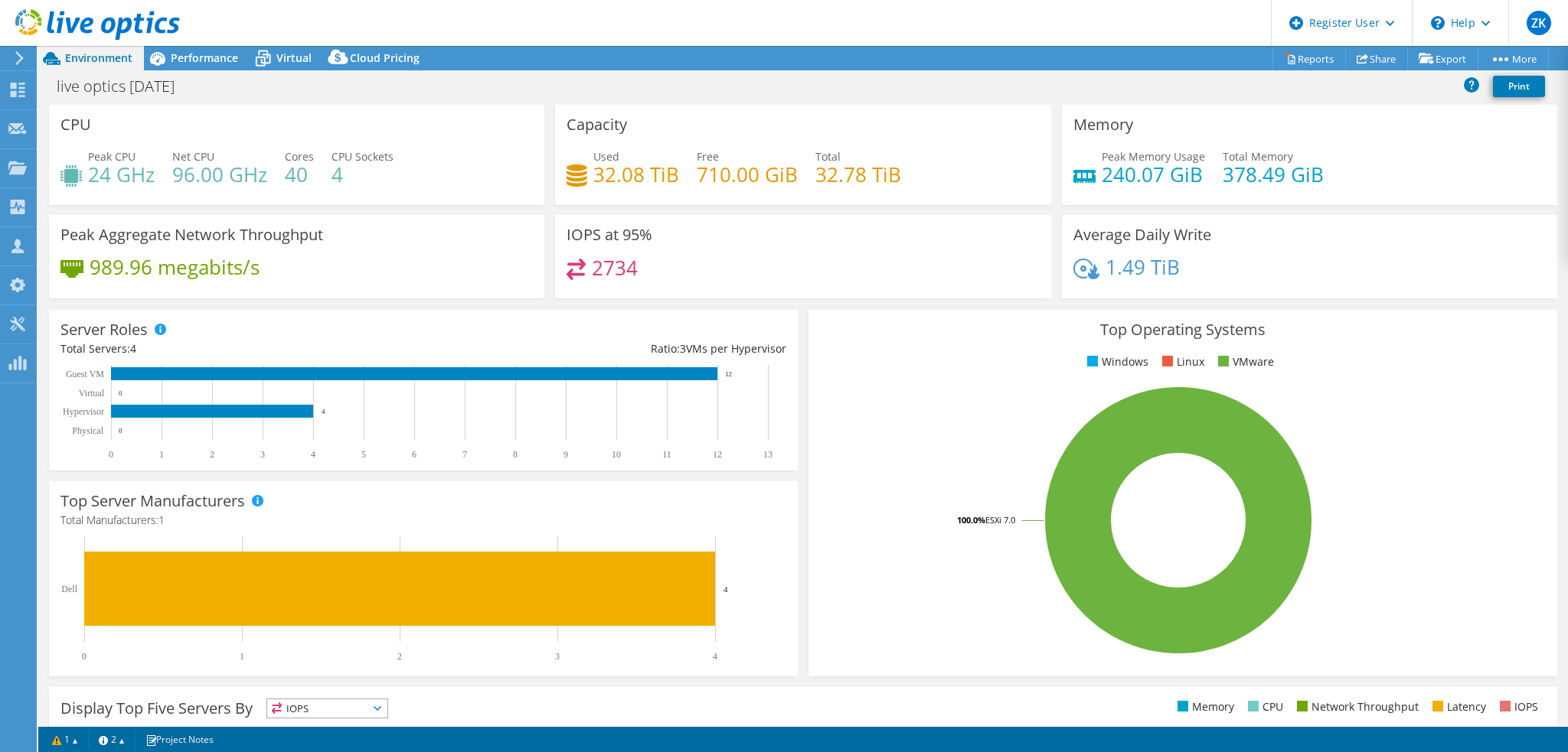
click at [1045, 204] on div "Capacity Used 32.08 TiB Free 710.00 GiB Total 32.78 TiB" at bounding box center [803, 155] width 506 height 101
click at [184, 56] on span "Performance" at bounding box center [204, 58] width 67 height 15
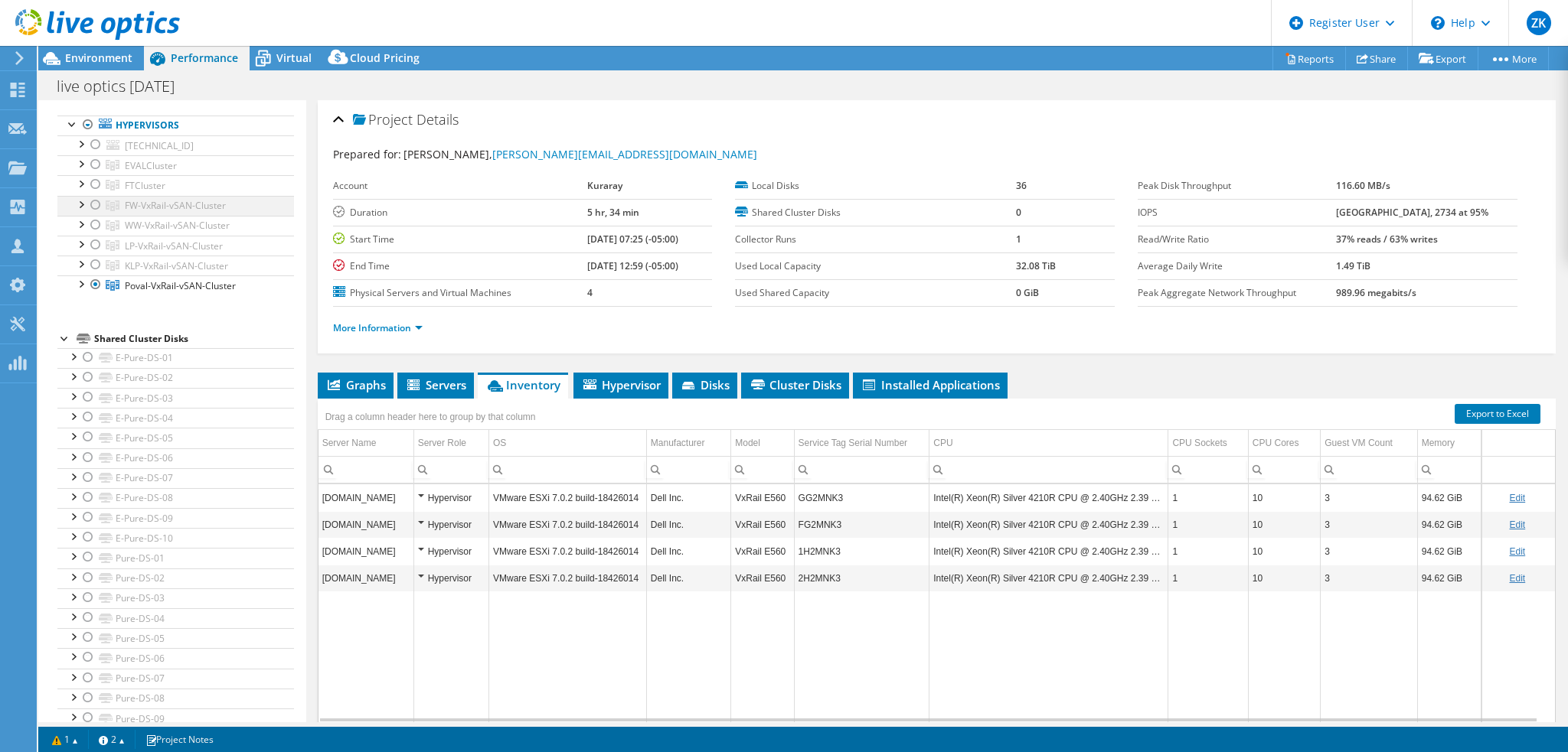
click at [95, 208] on div at bounding box center [95, 205] width 15 height 18
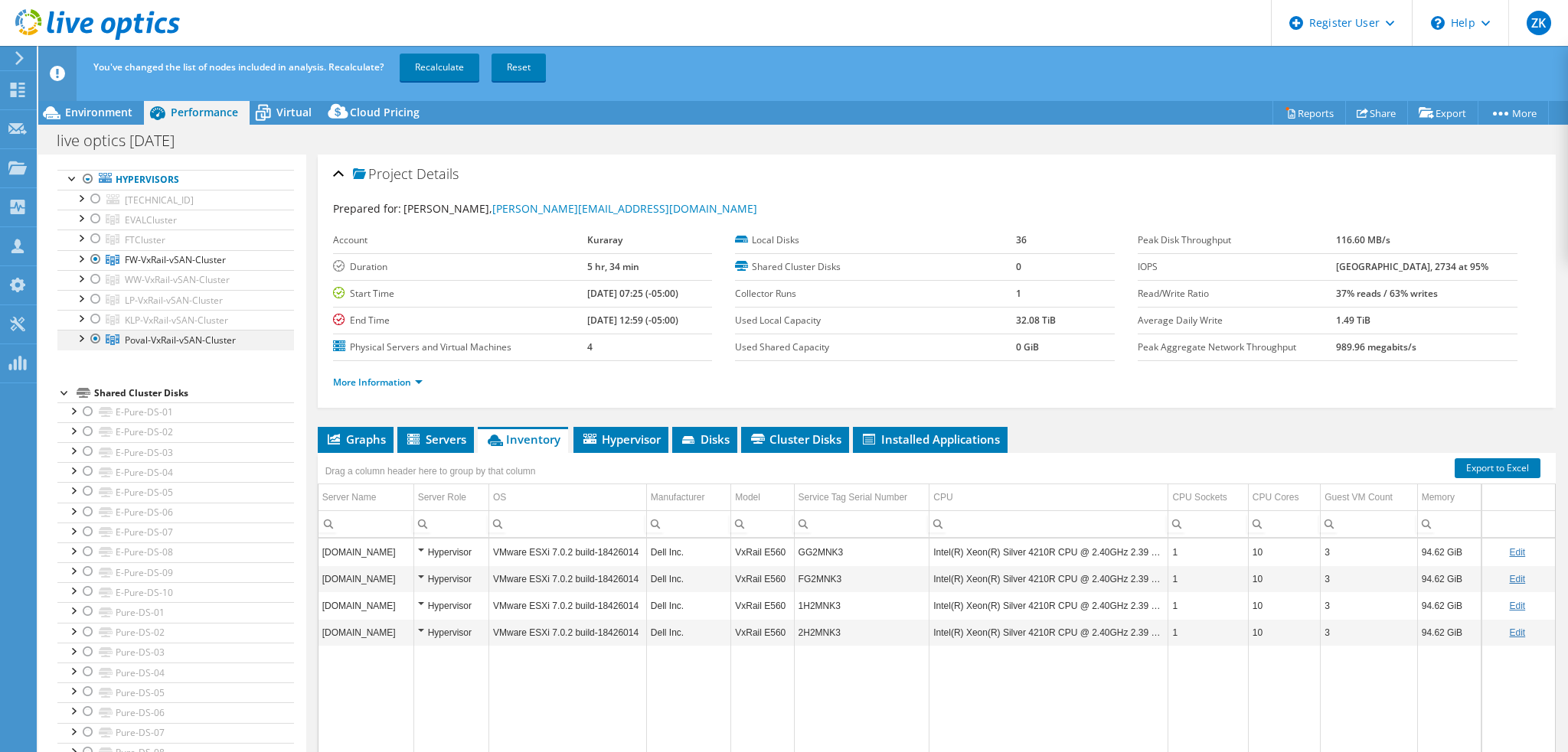
click at [93, 341] on div at bounding box center [95, 339] width 15 height 18
click at [446, 64] on link "Recalculate" at bounding box center [439, 67] width 80 height 27
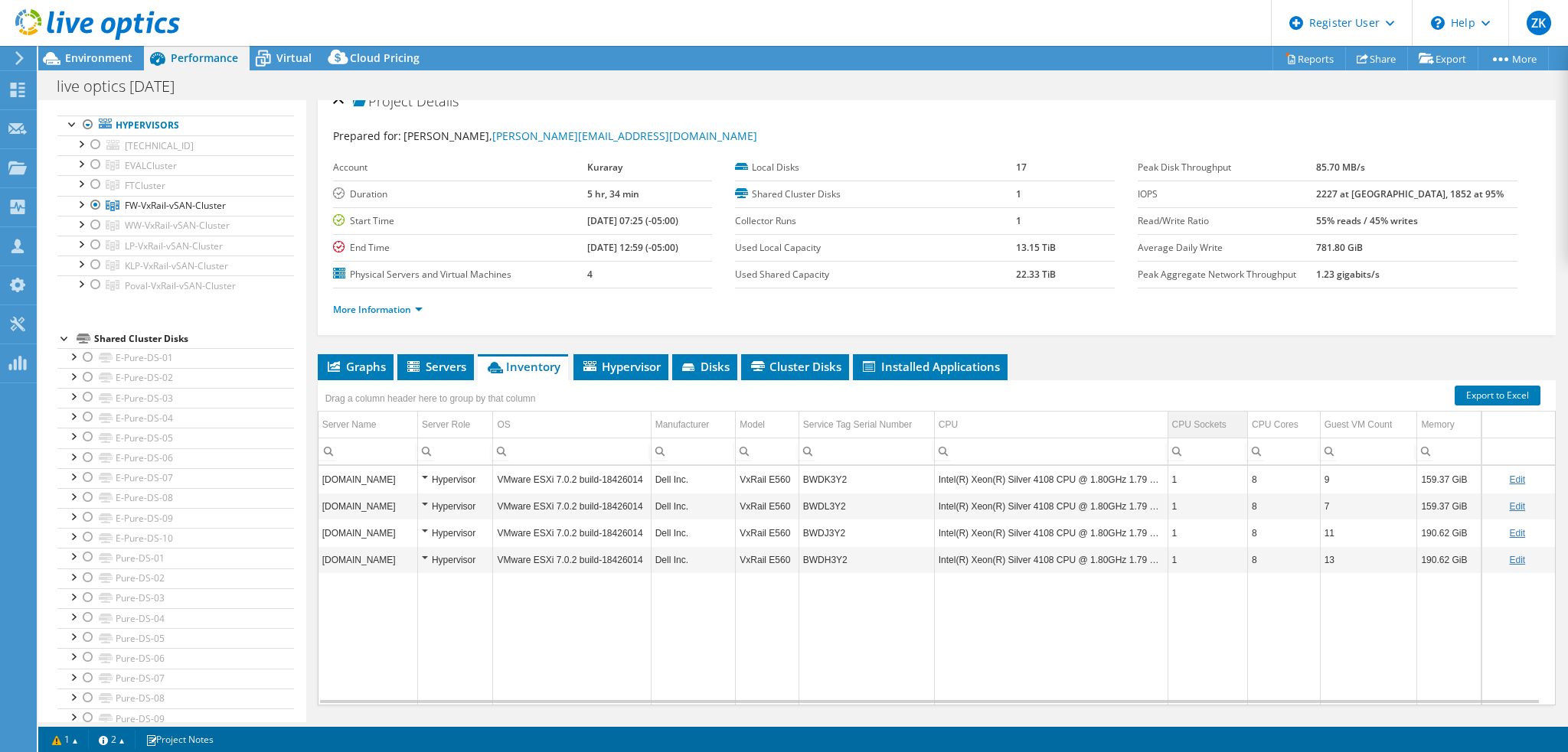
scroll to position [0, 0]
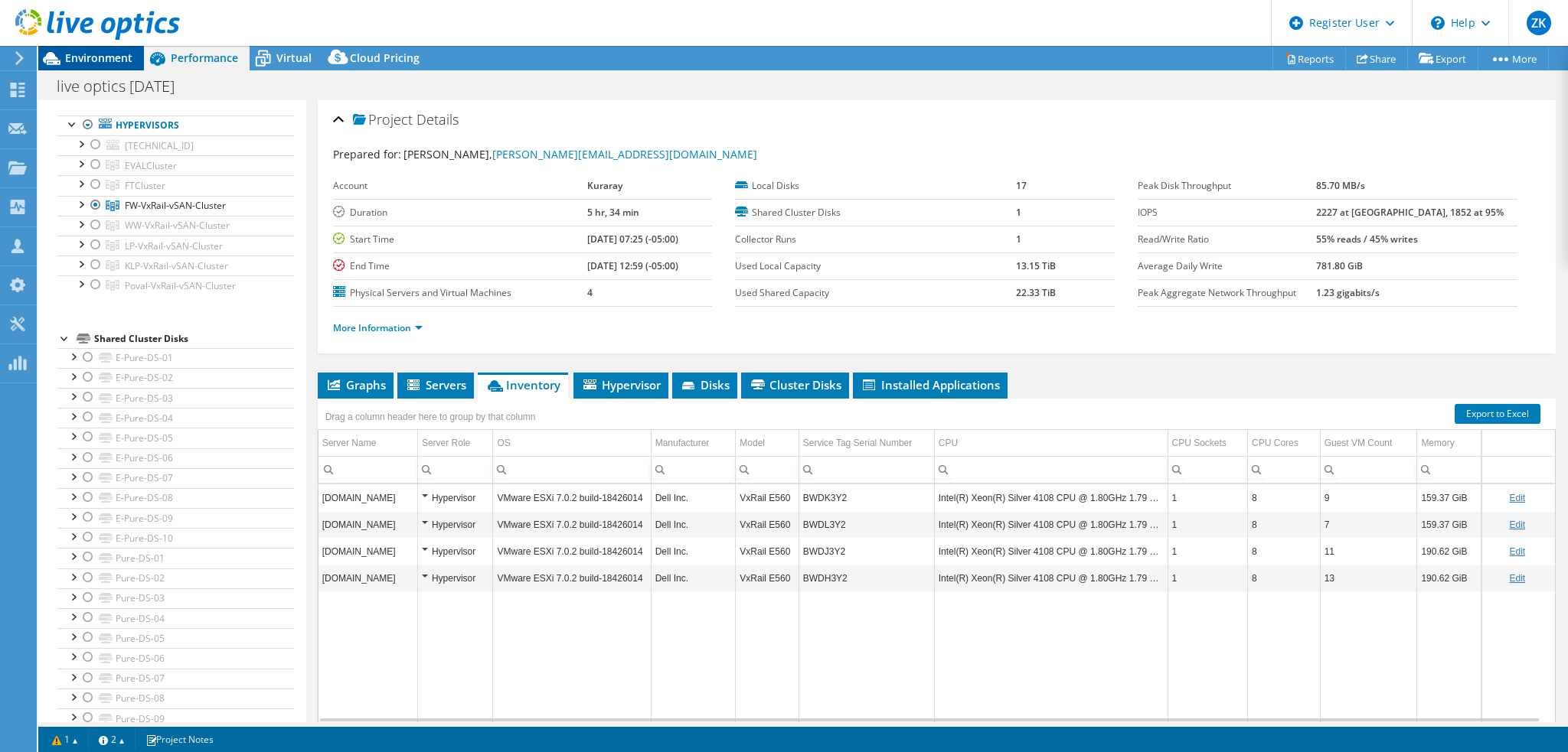
click at [104, 52] on span "Environment" at bounding box center [99, 58] width 67 height 15
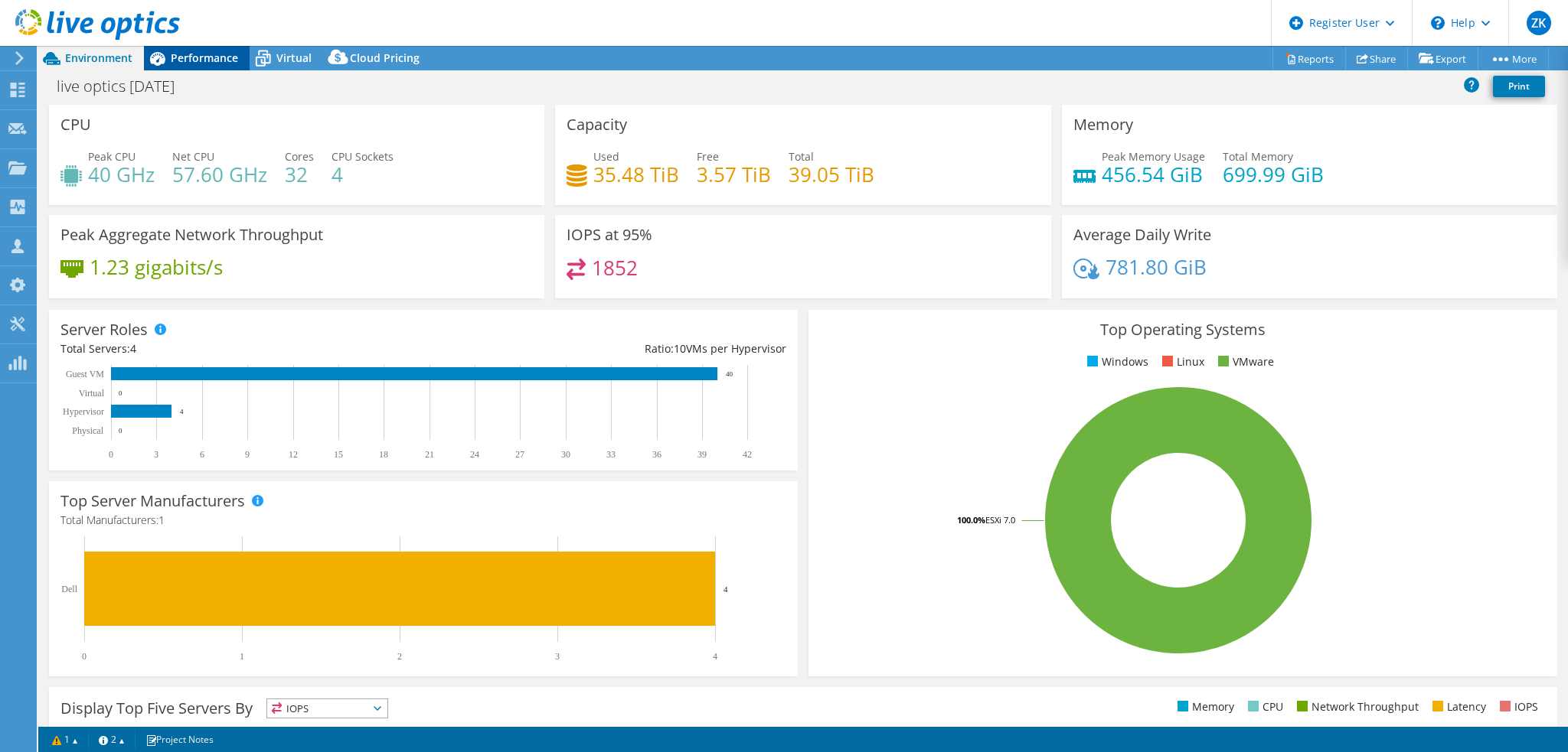
click at [182, 62] on span "Performance" at bounding box center [204, 58] width 67 height 15
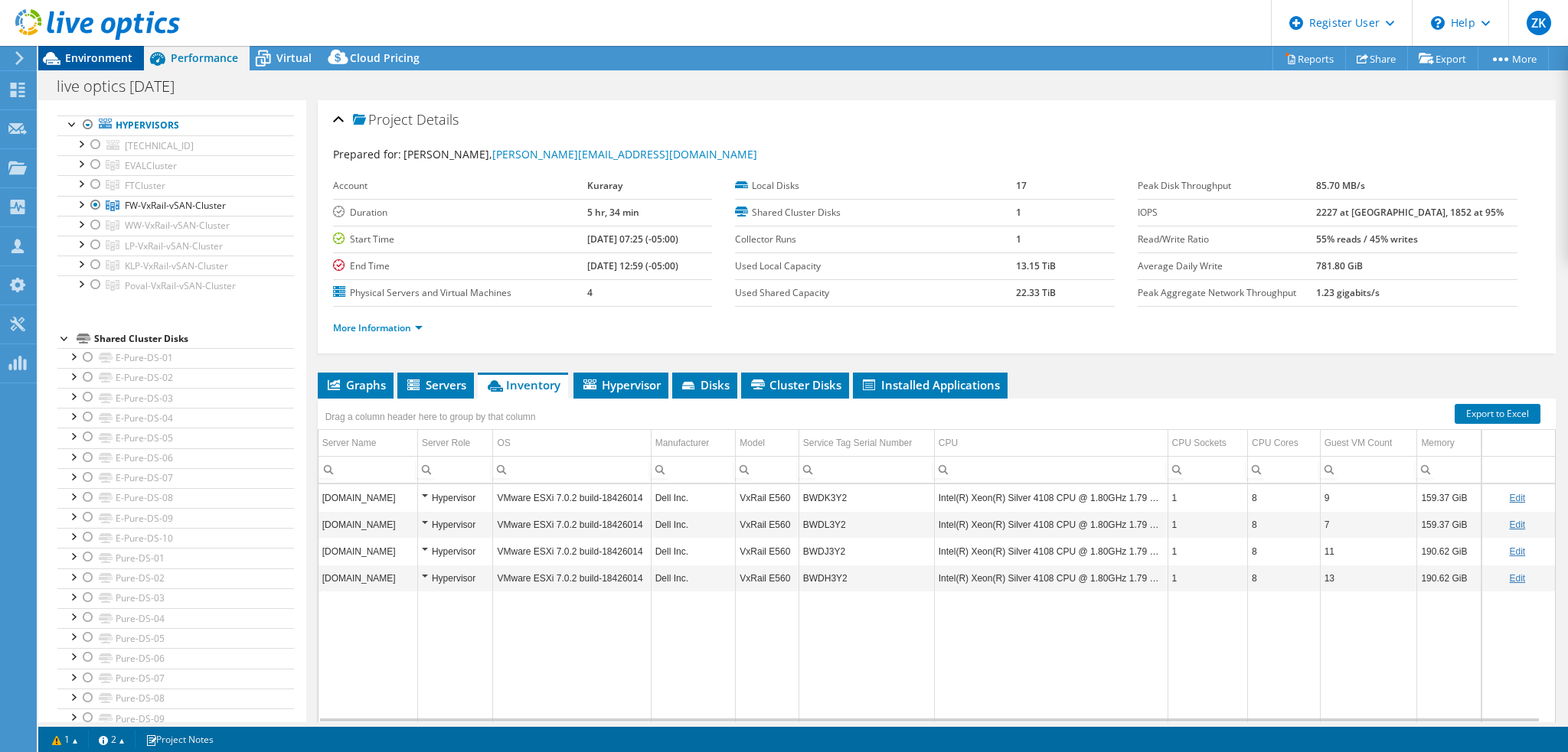
click at [106, 65] on div "Environment" at bounding box center [91, 58] width 105 height 24
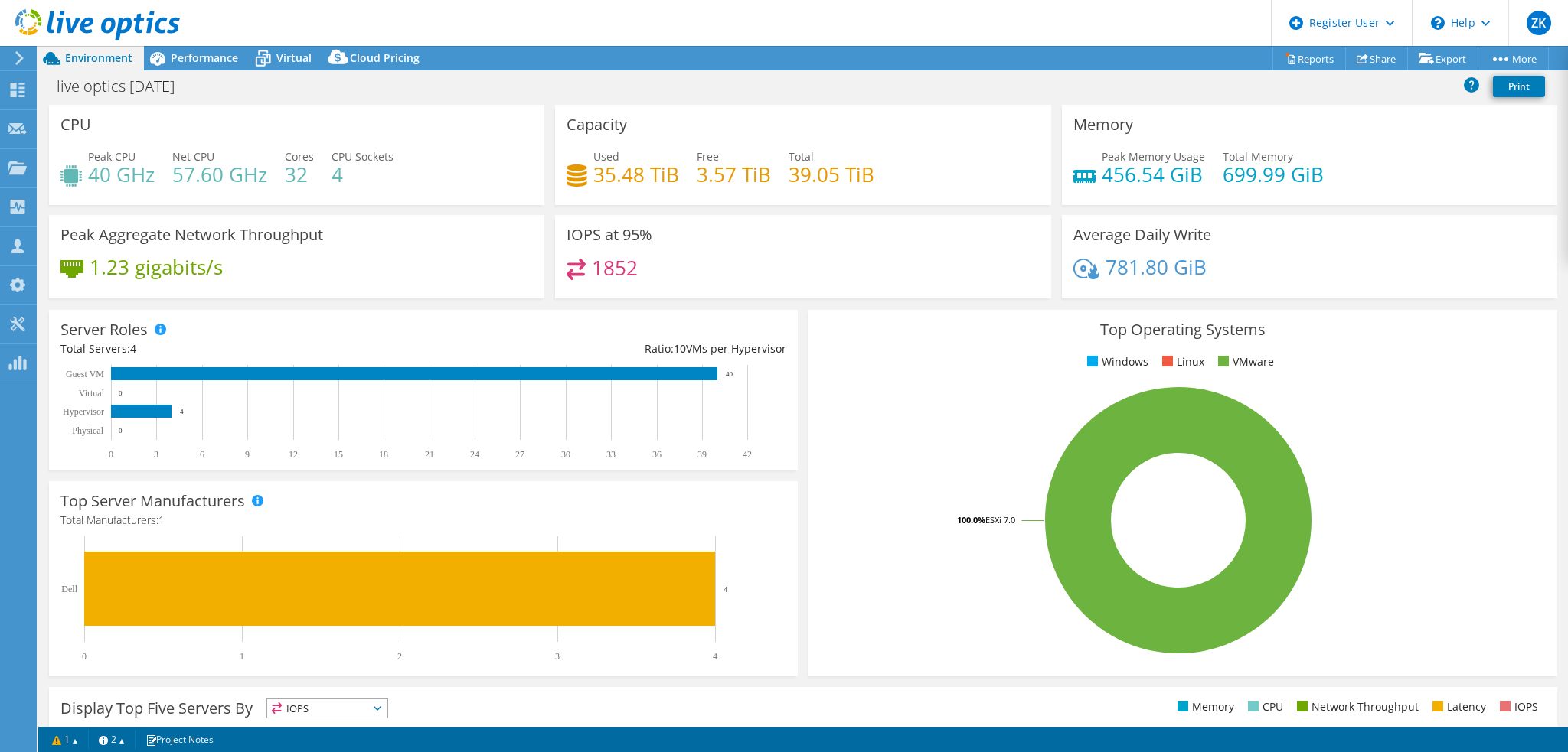
click at [575, 66] on div "Project Actions Project Actions Reports Share Export vSAN ReadyNode Sizer" at bounding box center [802, 58] width 1529 height 24
click at [200, 56] on span "Performance" at bounding box center [204, 58] width 67 height 15
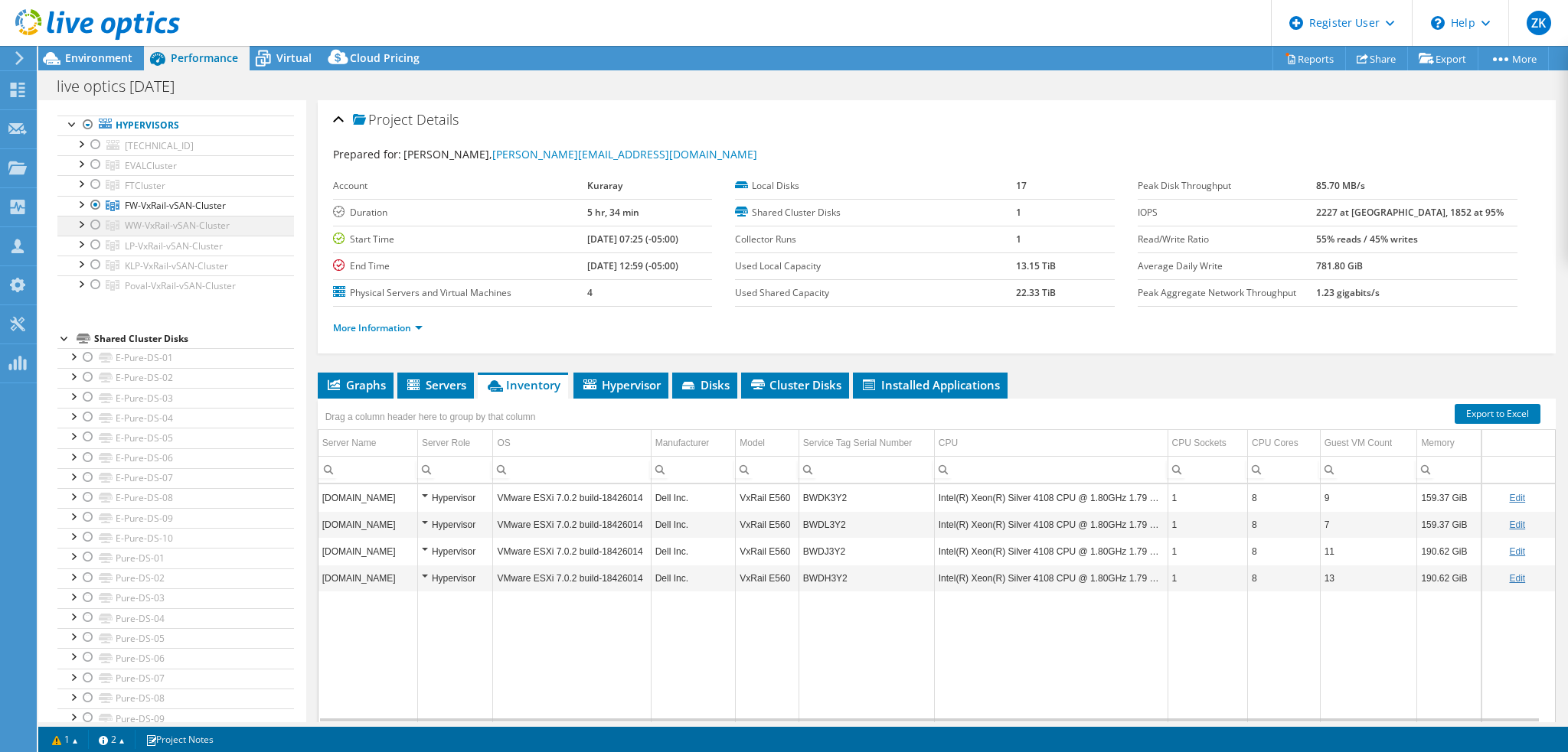
click at [96, 220] on div at bounding box center [95, 225] width 15 height 18
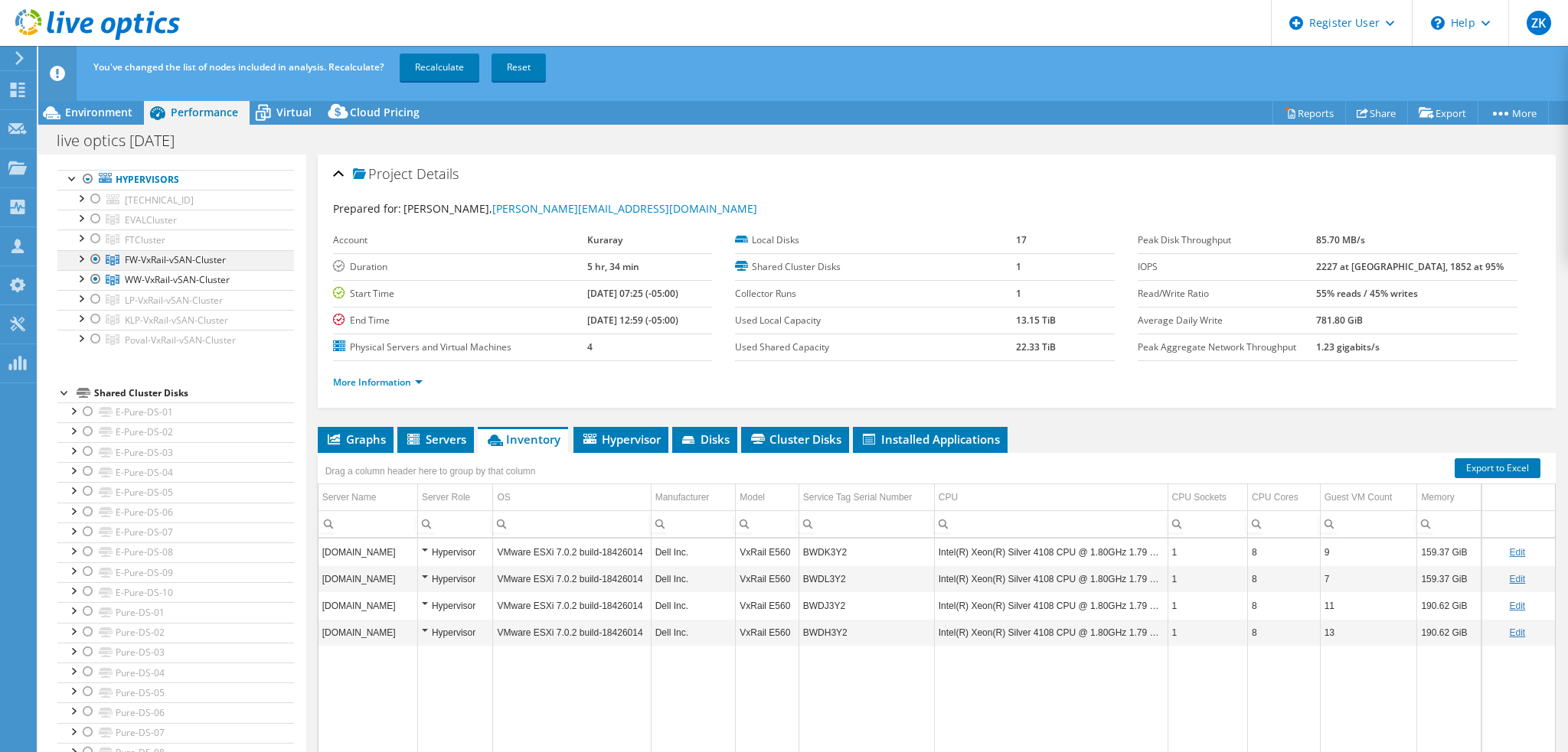
click at [92, 259] on div at bounding box center [95, 259] width 15 height 18
click at [421, 74] on link "Recalculate" at bounding box center [439, 67] width 80 height 27
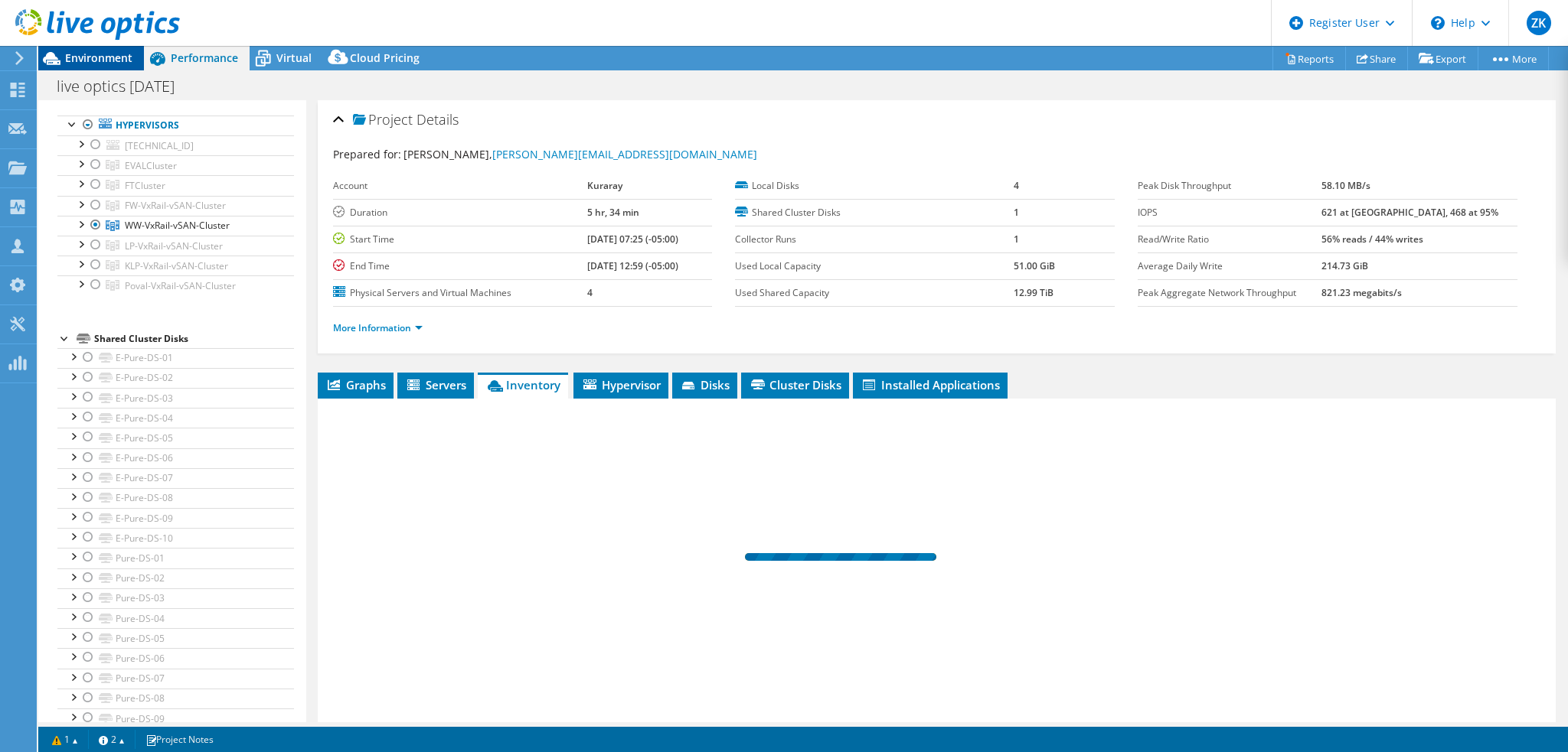
click at [80, 57] on span "Environment" at bounding box center [99, 58] width 67 height 15
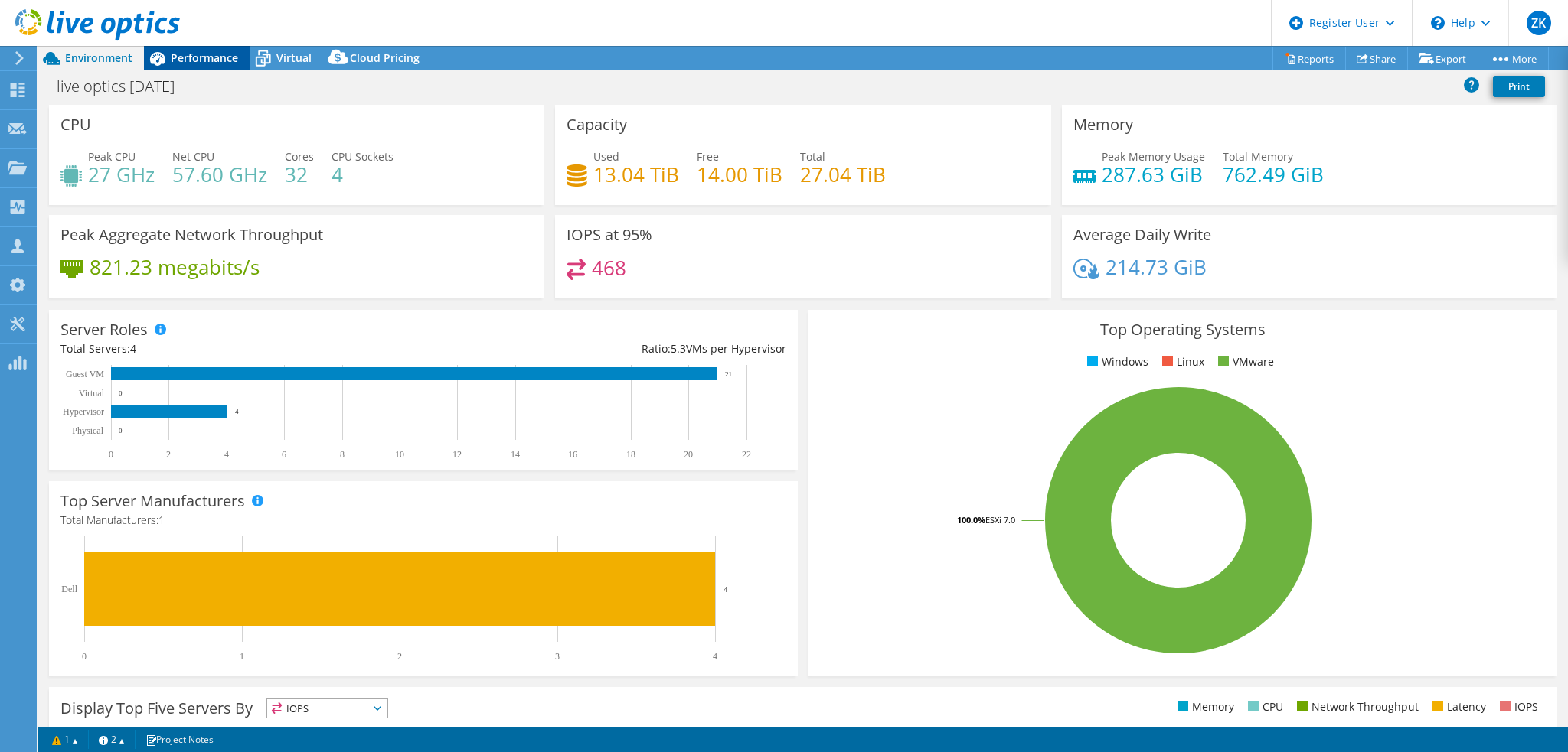
click at [206, 62] on span "Performance" at bounding box center [204, 58] width 67 height 15
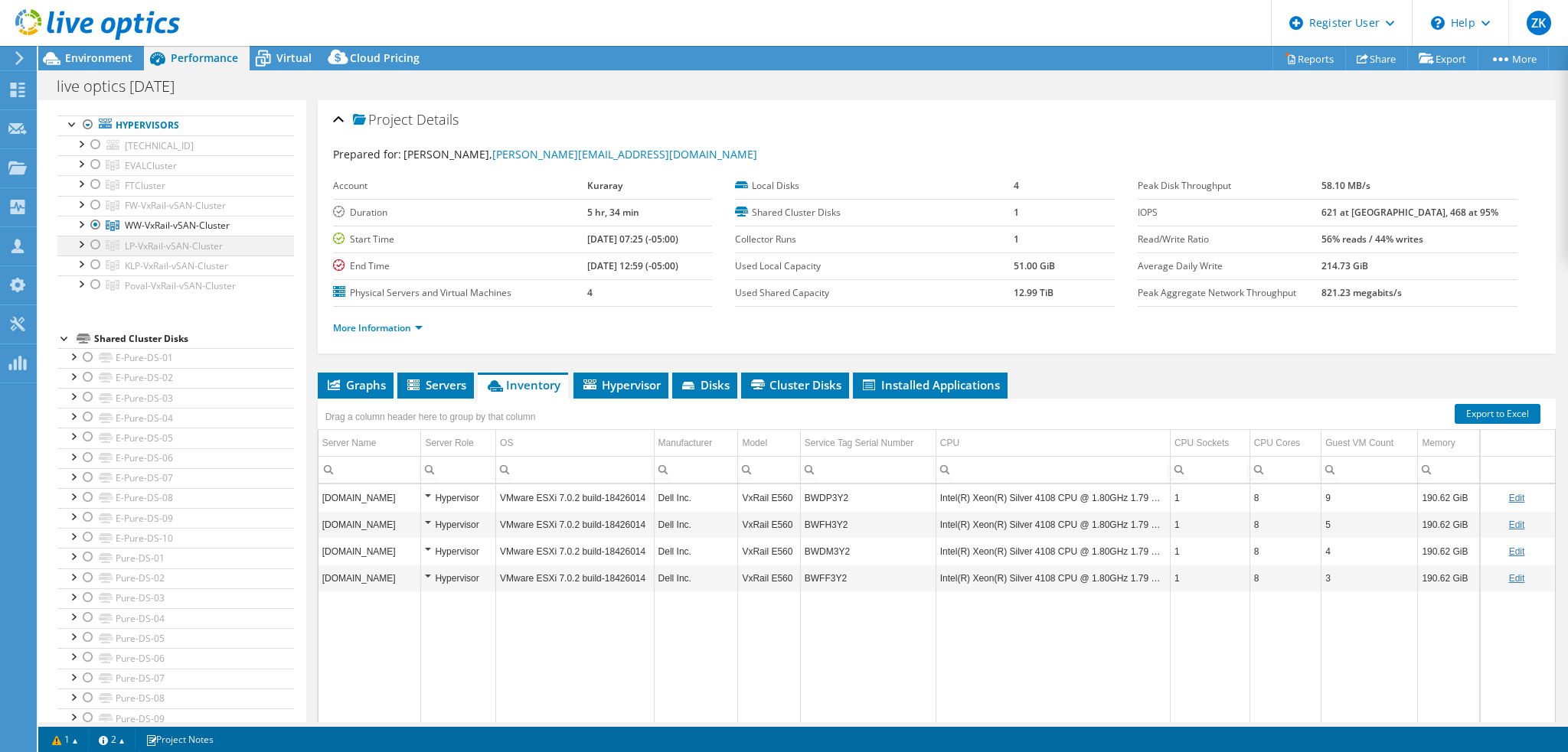
click at [93, 246] on div at bounding box center [95, 245] width 15 height 18
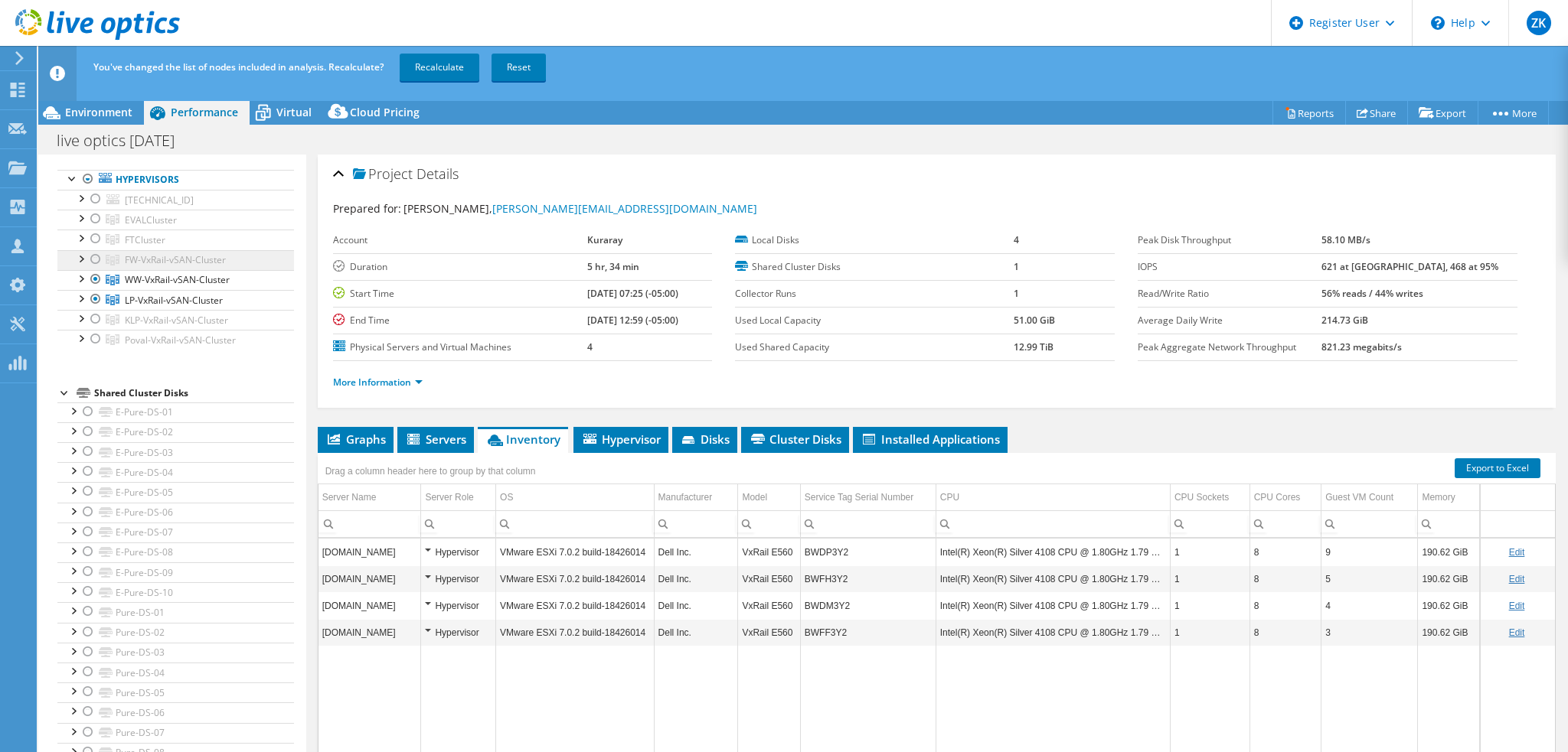
drag, startPoint x: 93, startPoint y: 273, endPoint x: 106, endPoint y: 262, distance: 17.0
click at [93, 274] on div at bounding box center [95, 279] width 15 height 18
click at [427, 61] on link "Recalculate" at bounding box center [439, 67] width 80 height 27
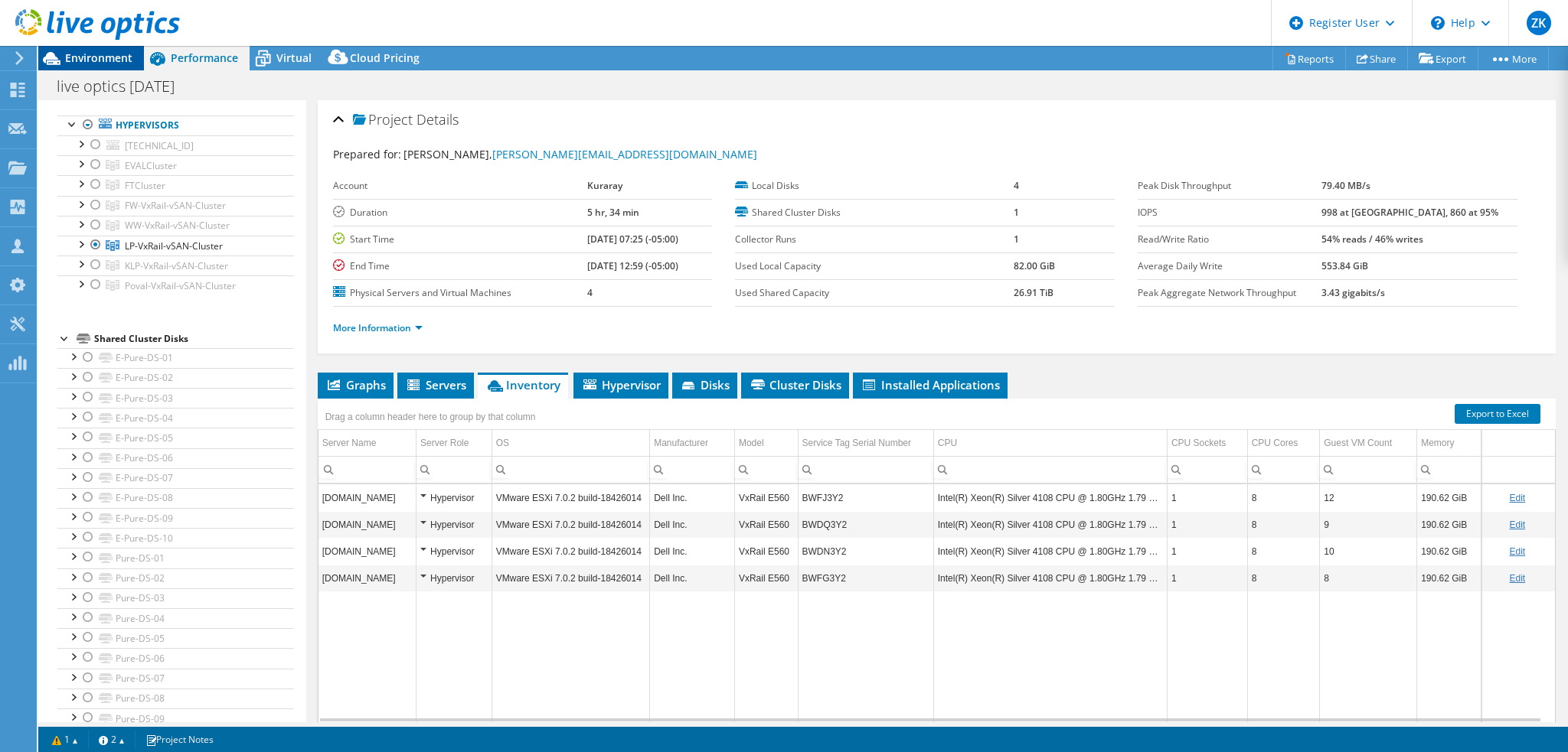
click at [87, 54] on span "Environment" at bounding box center [99, 58] width 67 height 15
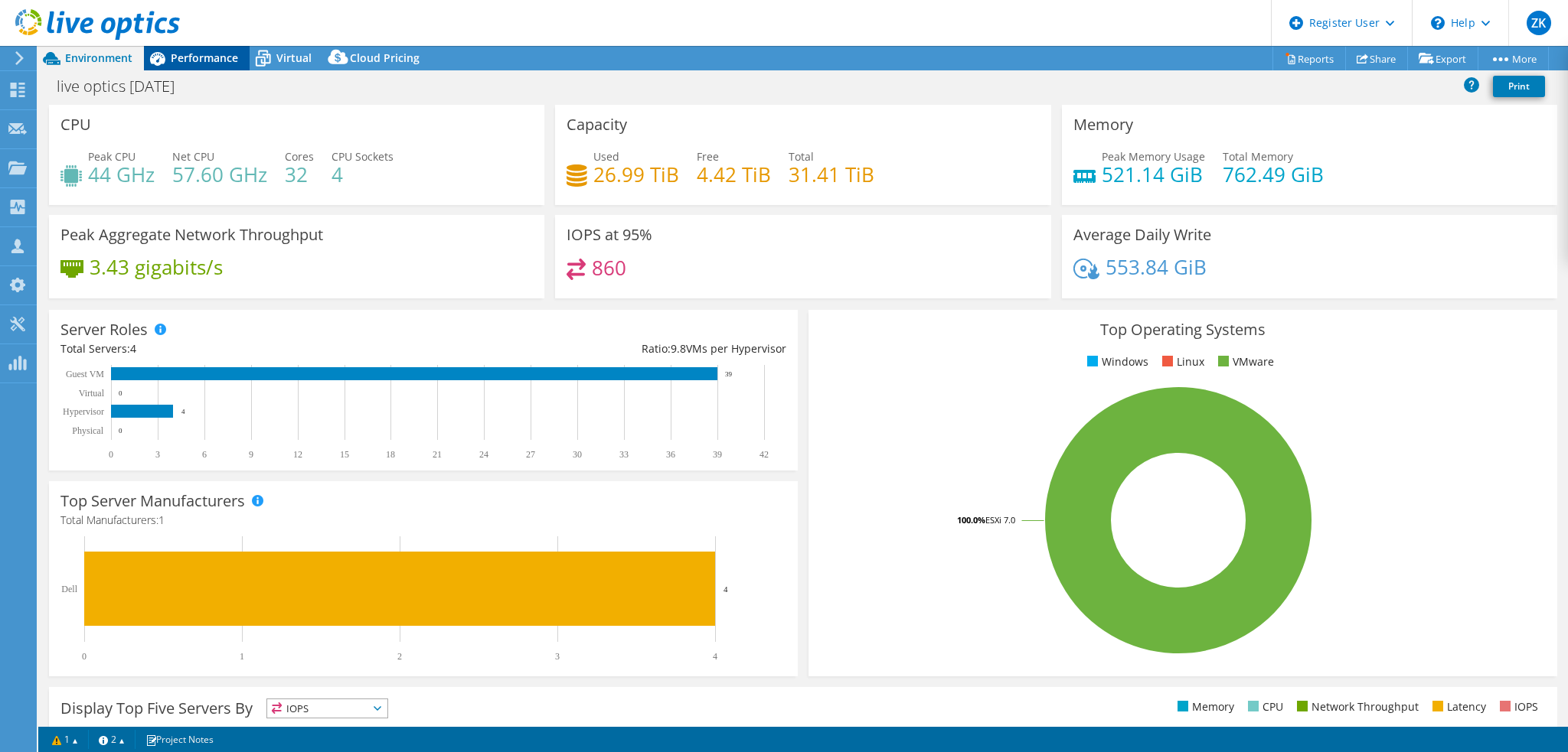
click at [193, 51] on span "Performance" at bounding box center [204, 58] width 67 height 15
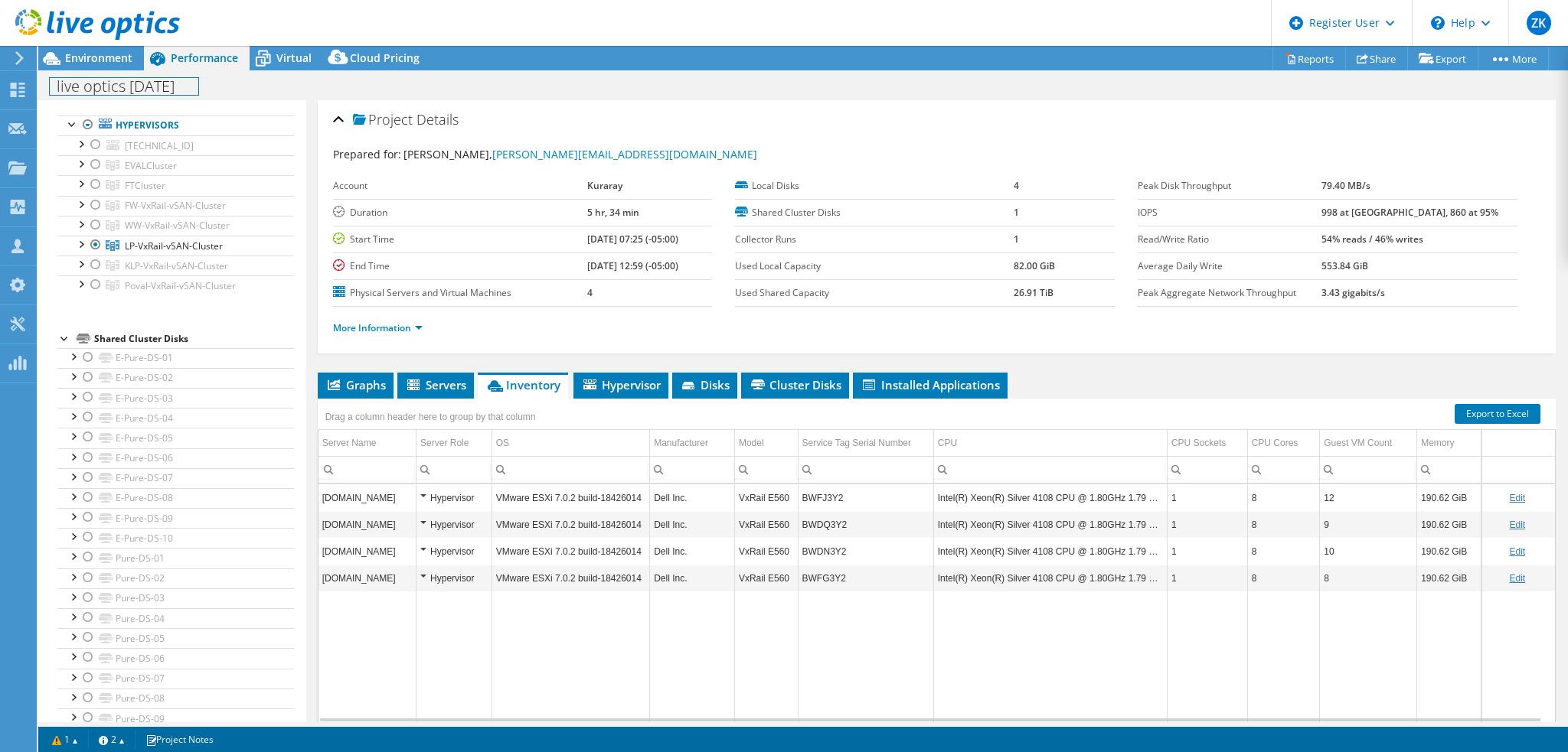
click at [116, 72] on div "live optics 9.4.2025 Print" at bounding box center [802, 85] width 1529 height 28
click at [115, 63] on span "Environment" at bounding box center [99, 58] width 67 height 15
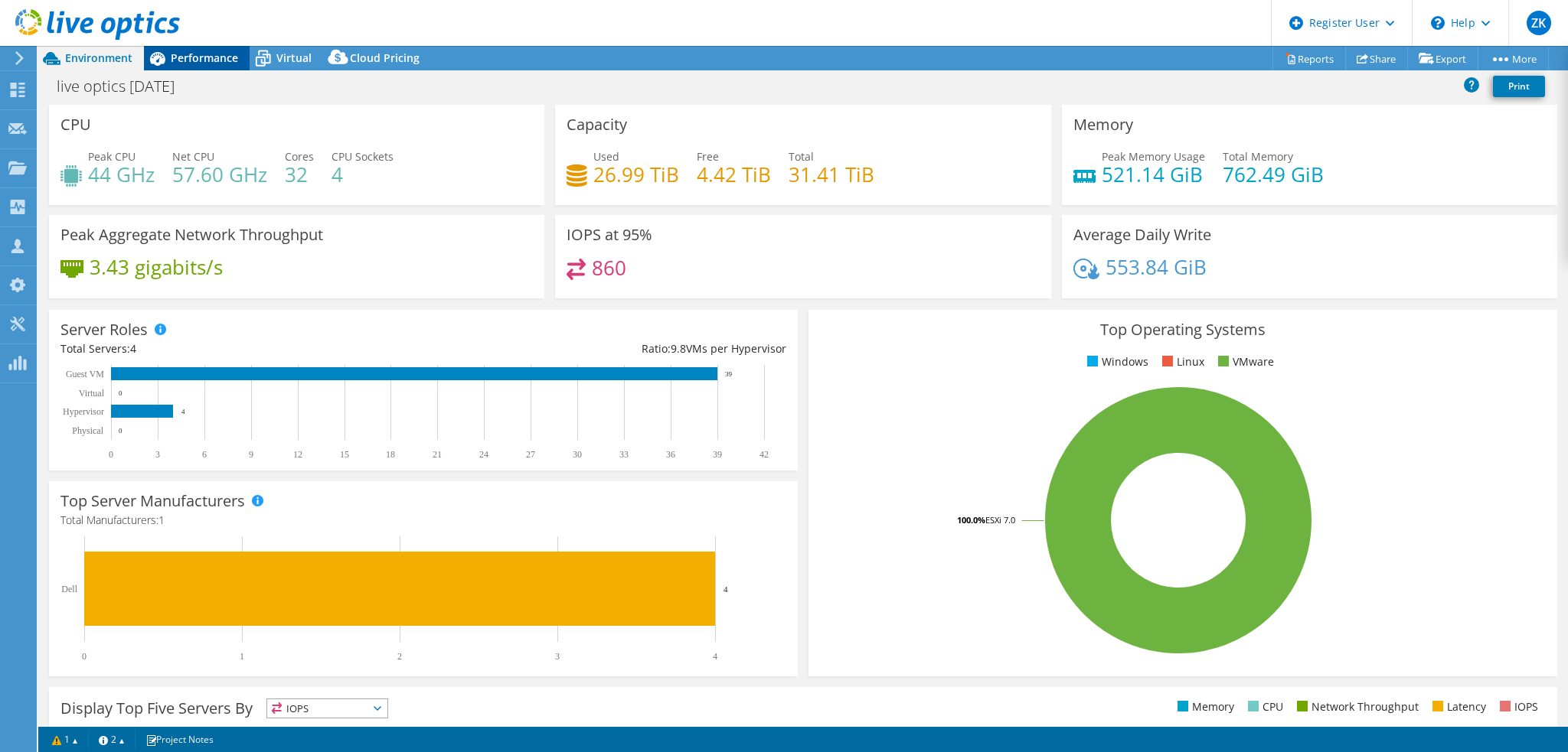
click at [176, 64] on span "Performance" at bounding box center [204, 58] width 67 height 15
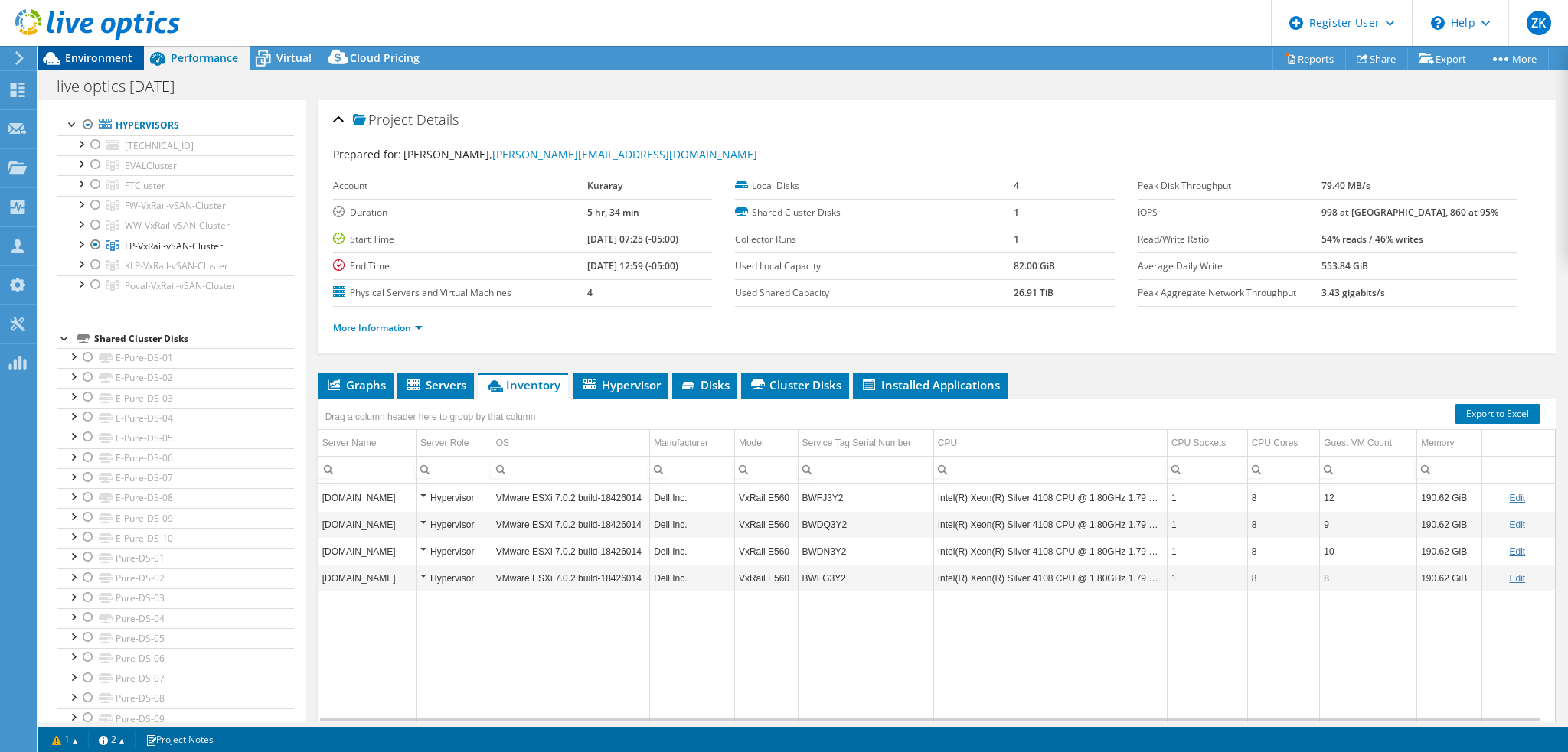
click at [92, 55] on span "Environment" at bounding box center [99, 58] width 67 height 15
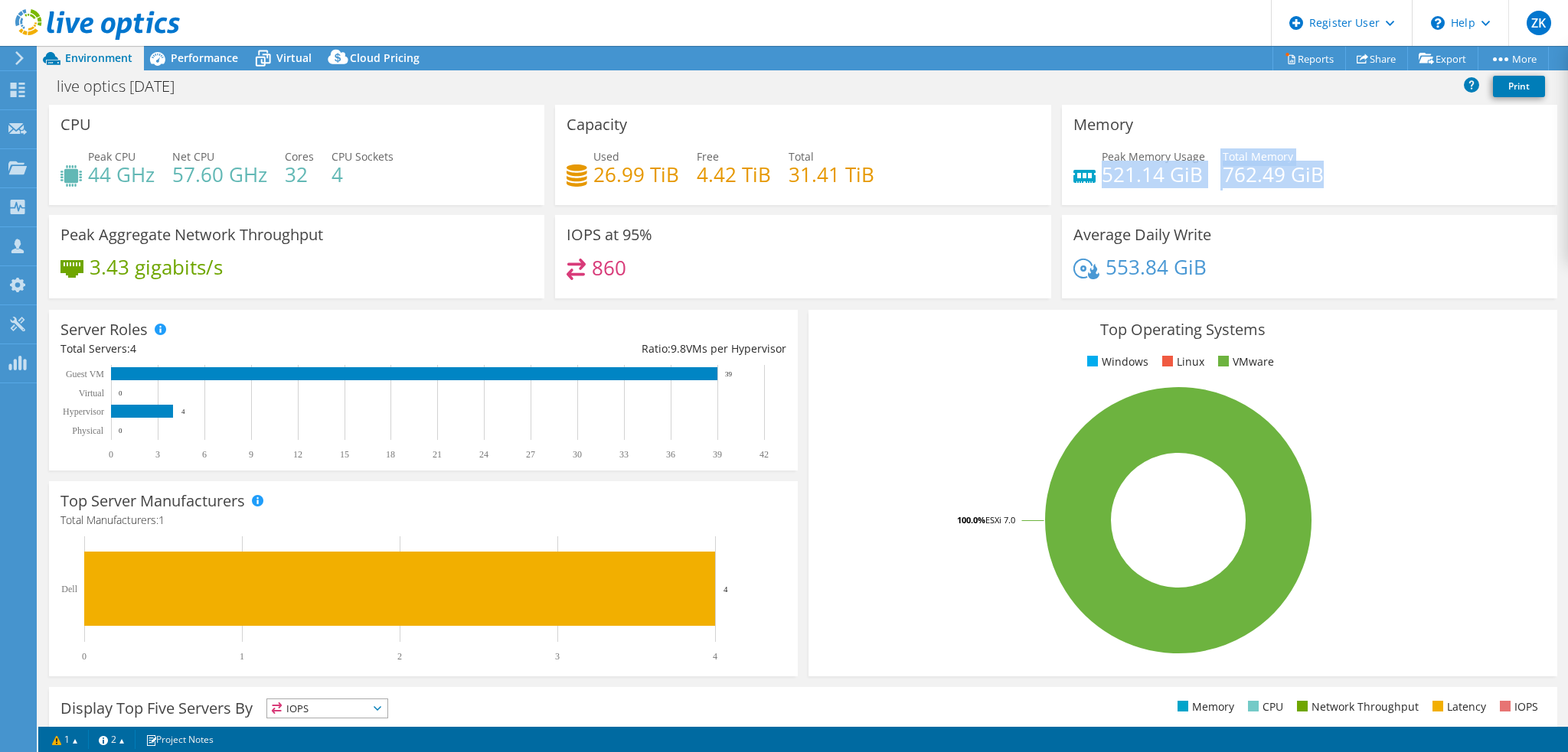
drag, startPoint x: 1093, startPoint y: 179, endPoint x: 1314, endPoint y: 189, distance: 221.2
click at [1314, 189] on div "Peak Memory Usage 521.14 GiB Total Memory 762.49 GiB" at bounding box center [1309, 173] width 472 height 50
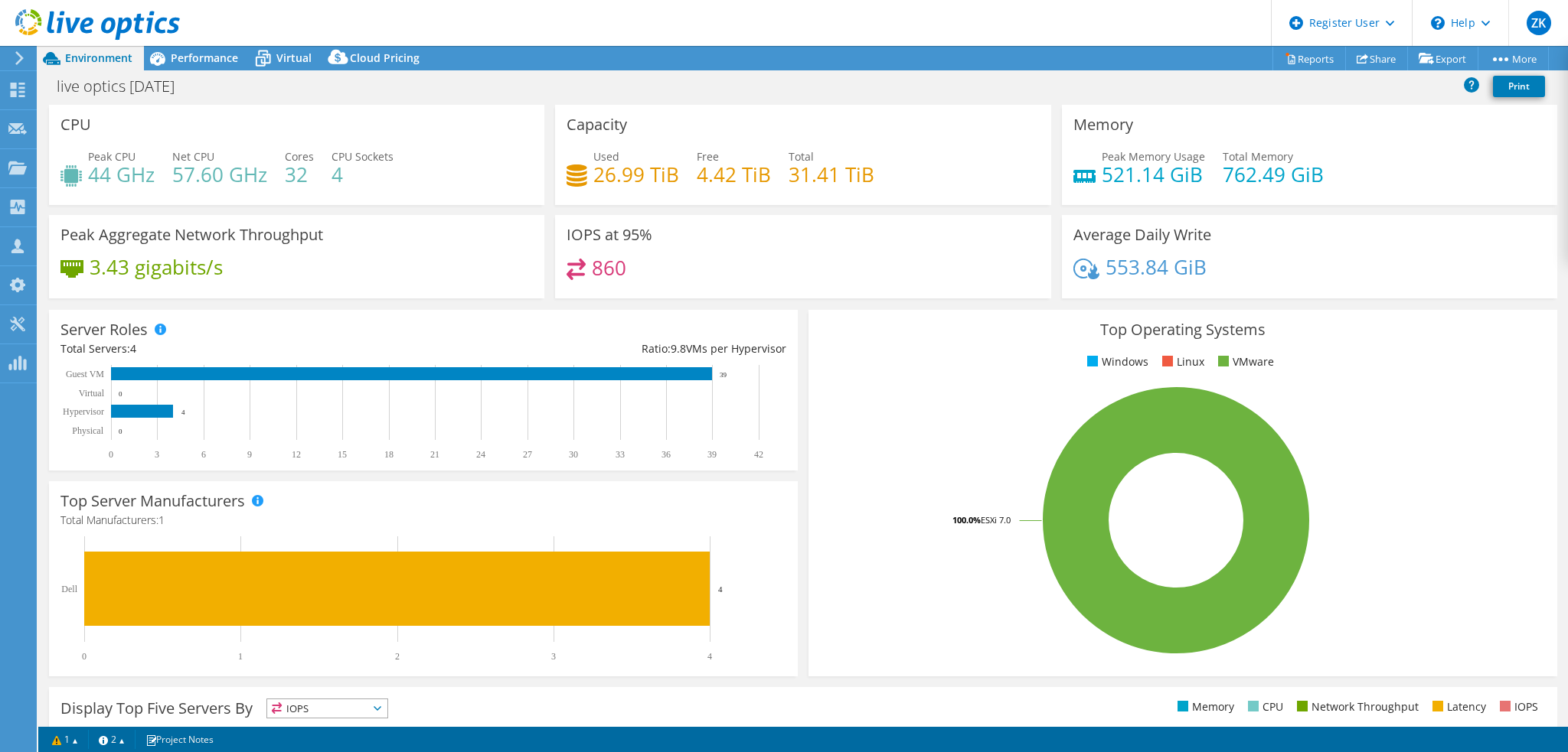
select select "USD"
